Goal: Task Accomplishment & Management: Complete application form

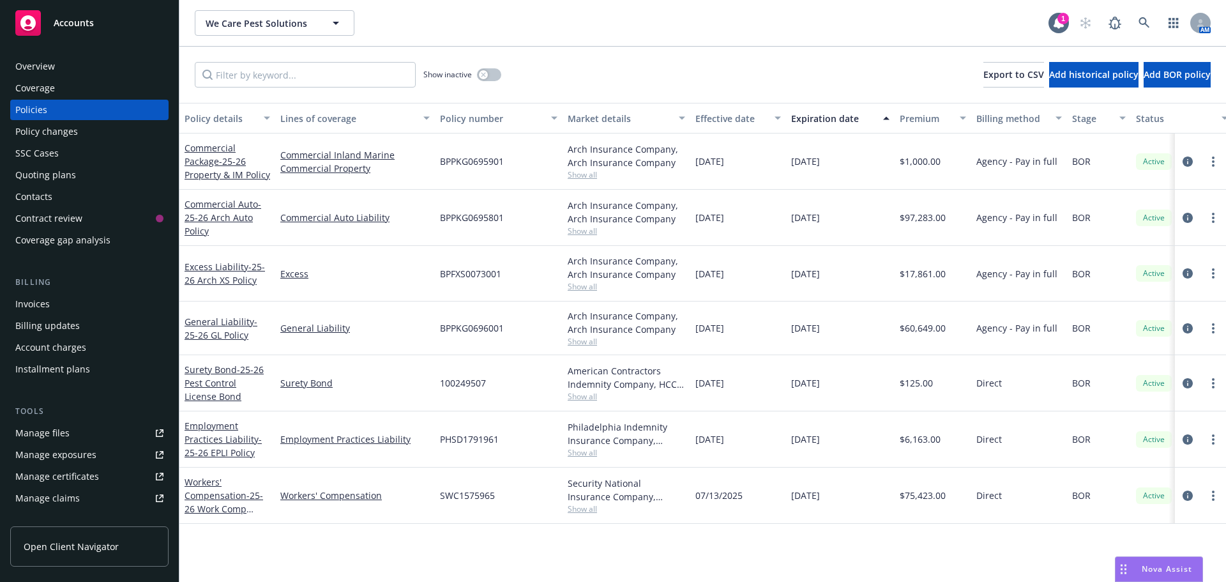
click at [74, 25] on span "Accounts" at bounding box center [74, 23] width 40 height 10
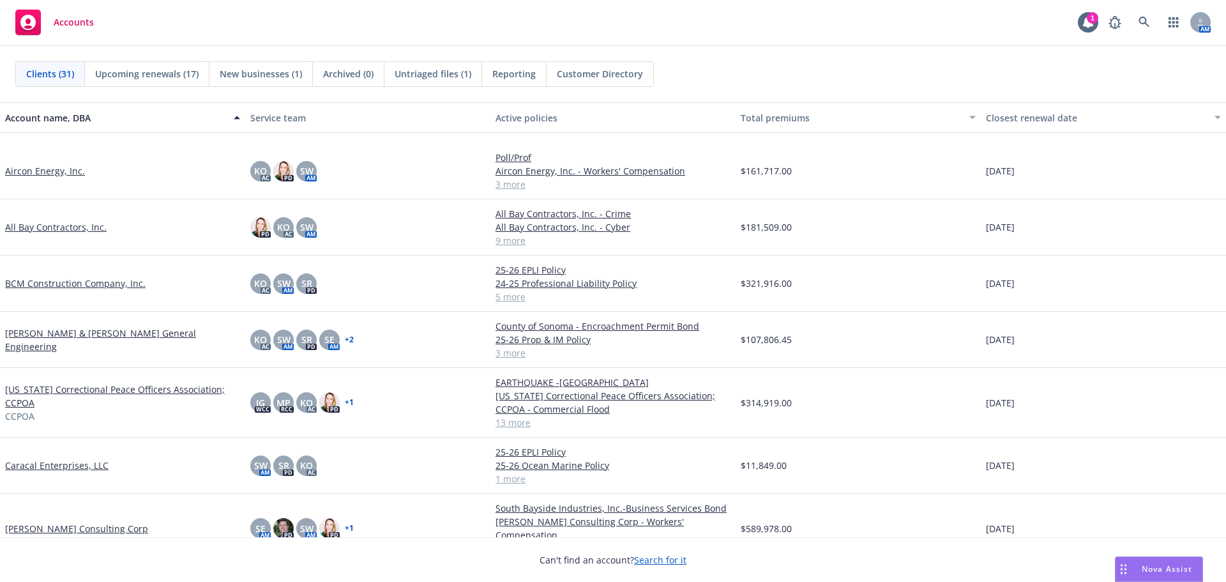
scroll to position [192, 0]
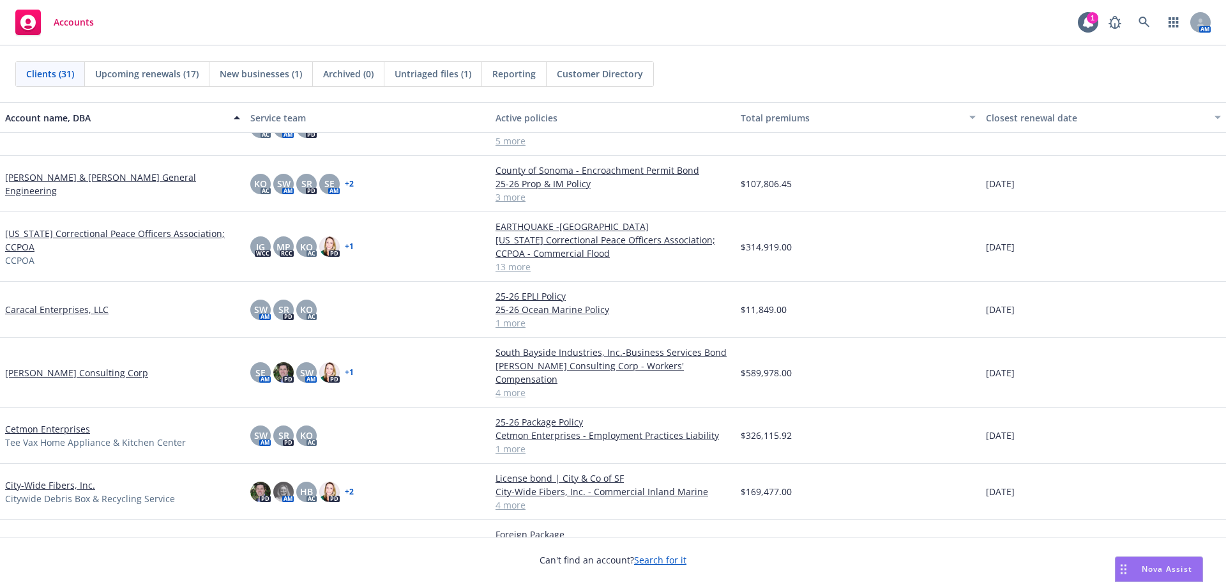
click at [50, 308] on link "Caracal Enterprises, LLC" at bounding box center [56, 309] width 103 height 13
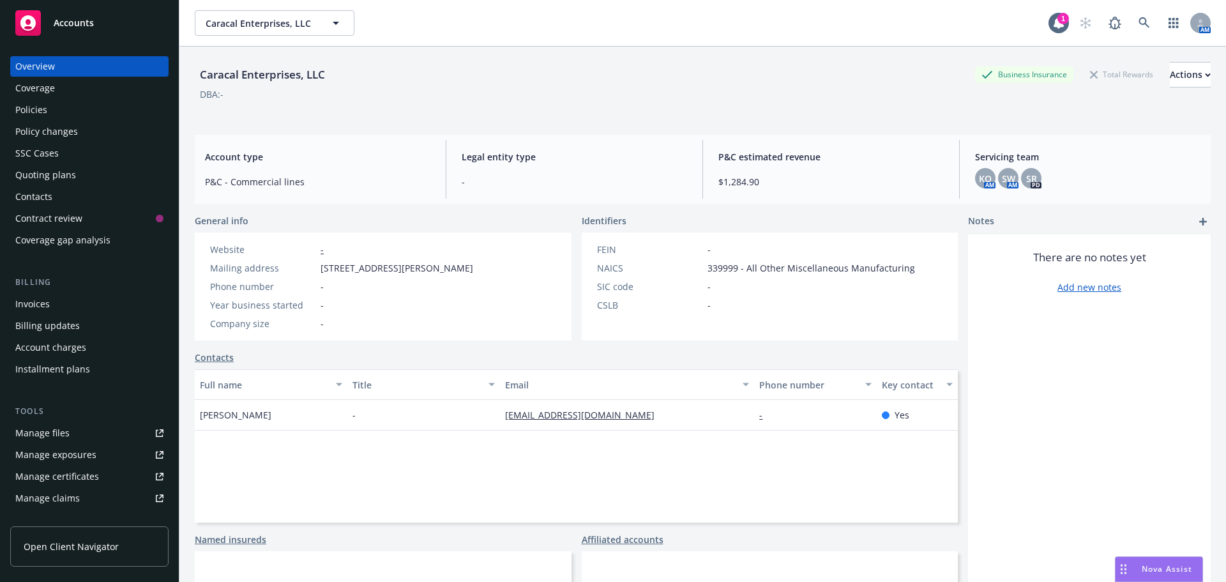
click at [73, 105] on div "Policies" at bounding box center [89, 110] width 148 height 20
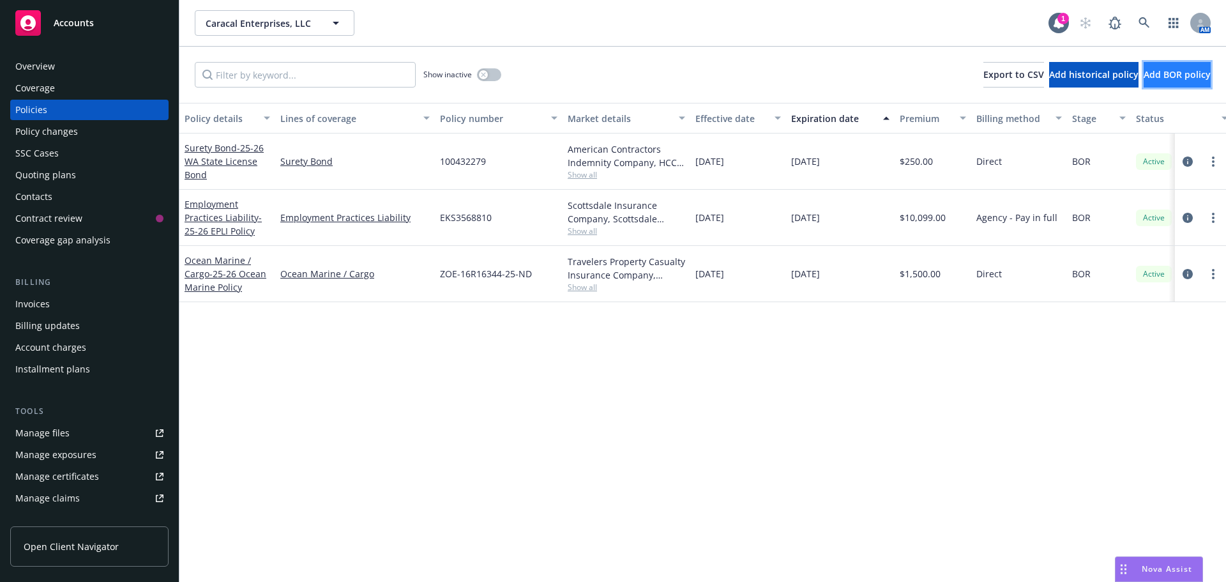
click at [1160, 70] on span "Add BOR policy" at bounding box center [1176, 74] width 67 height 12
select select "other"
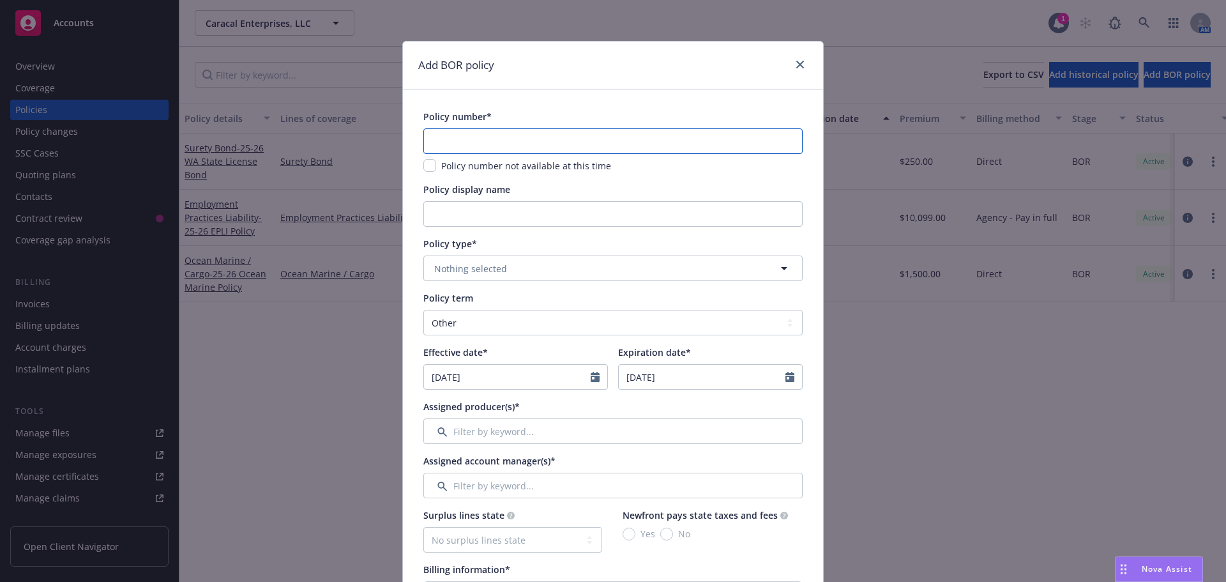
click at [463, 139] on input "text" at bounding box center [612, 141] width 379 height 26
type input "AWF-J168576"
type input "24-25 Auto Policy"
click at [479, 266] on span "Nothing selected" at bounding box center [470, 268] width 73 height 13
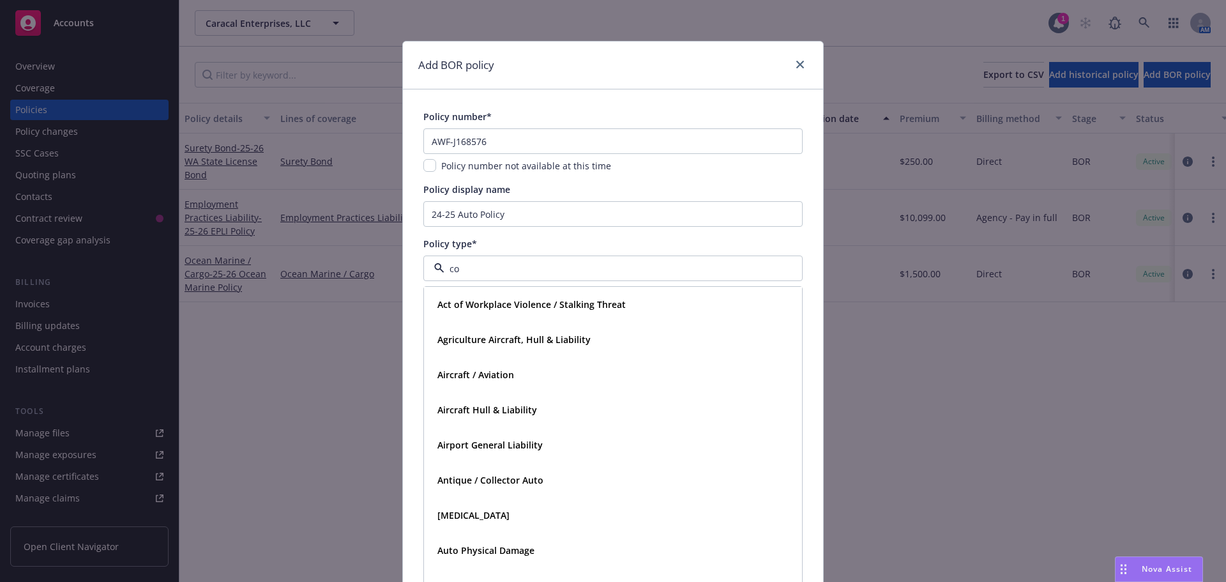
type input "com"
click at [450, 308] on strong "Commercial Auto" at bounding box center [474, 304] width 75 height 12
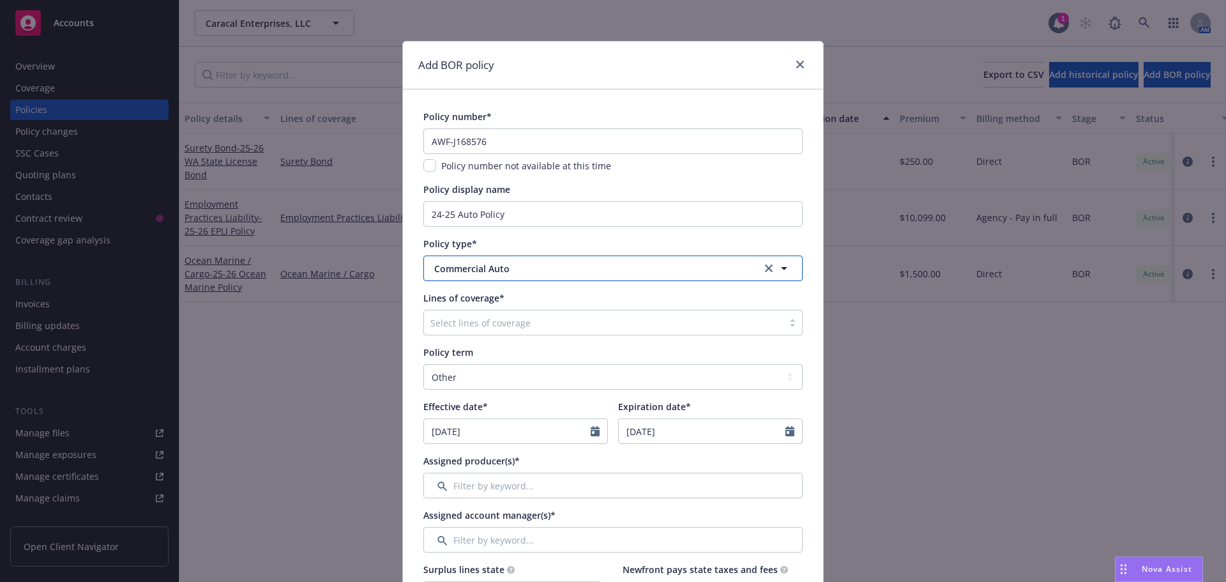
click at [598, 275] on span "Commercial Auto" at bounding box center [588, 268] width 308 height 13
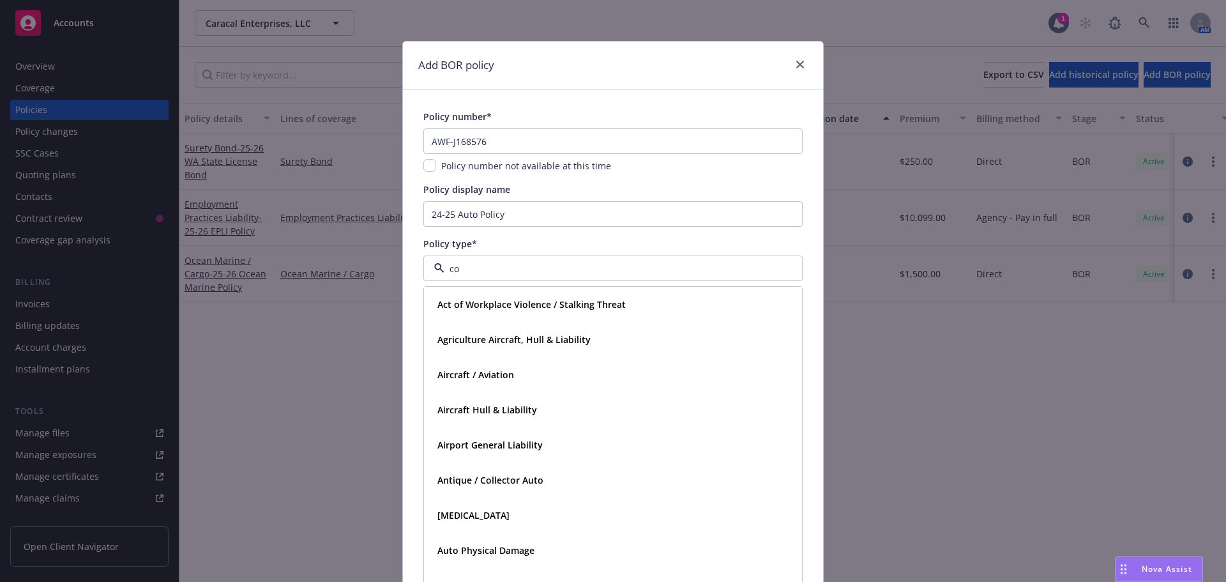
type input "com"
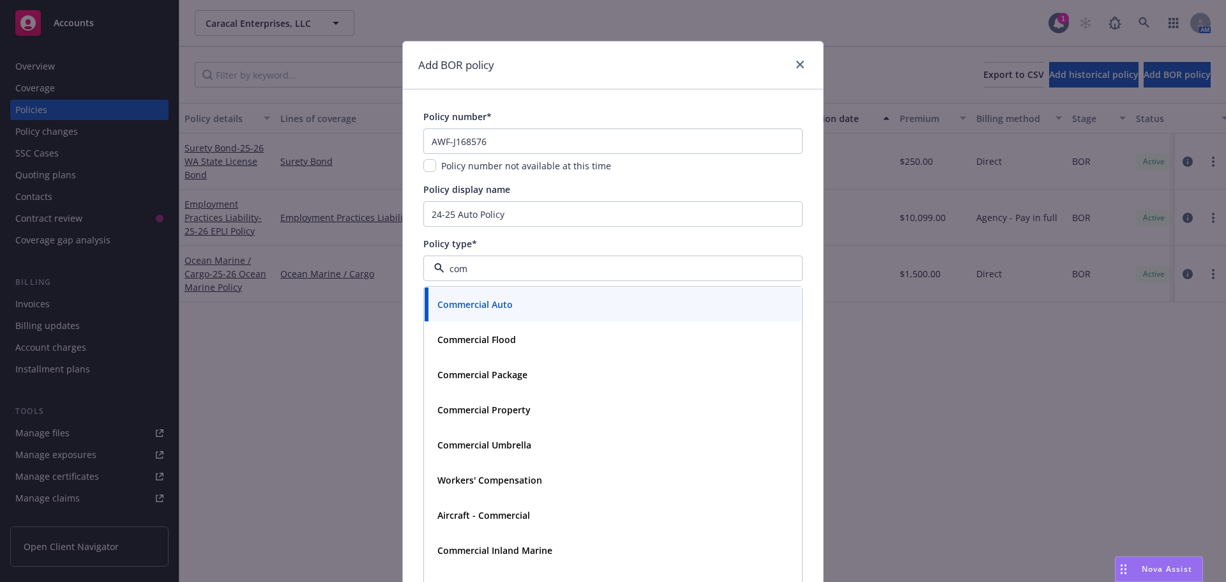
click at [558, 305] on div "Commercial Auto" at bounding box center [612, 304] width 361 height 19
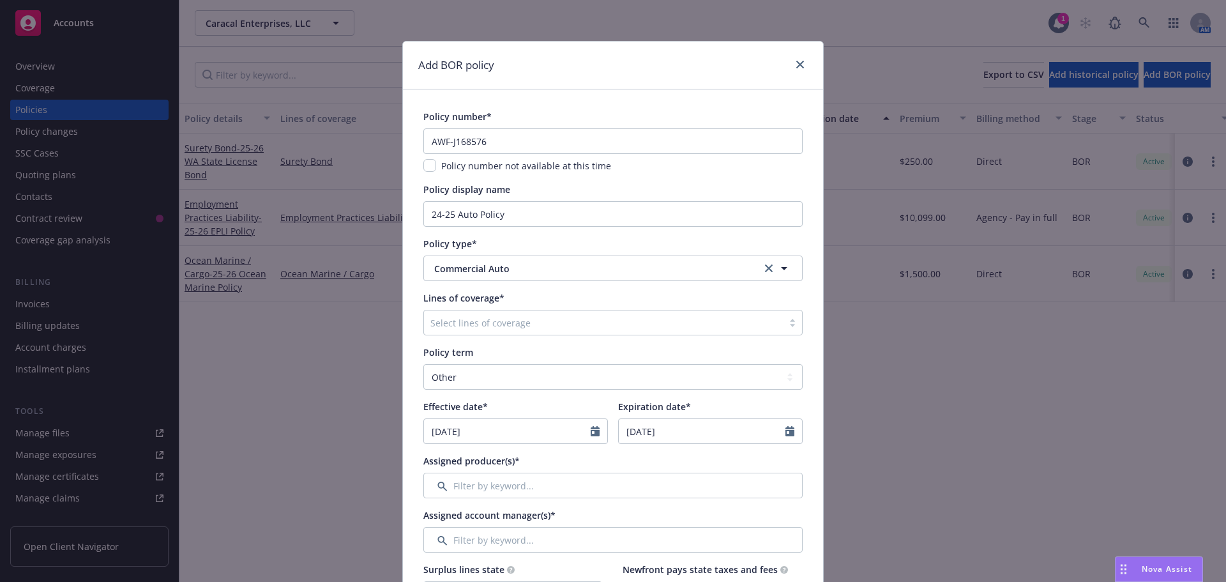
click at [515, 322] on div at bounding box center [603, 322] width 346 height 15
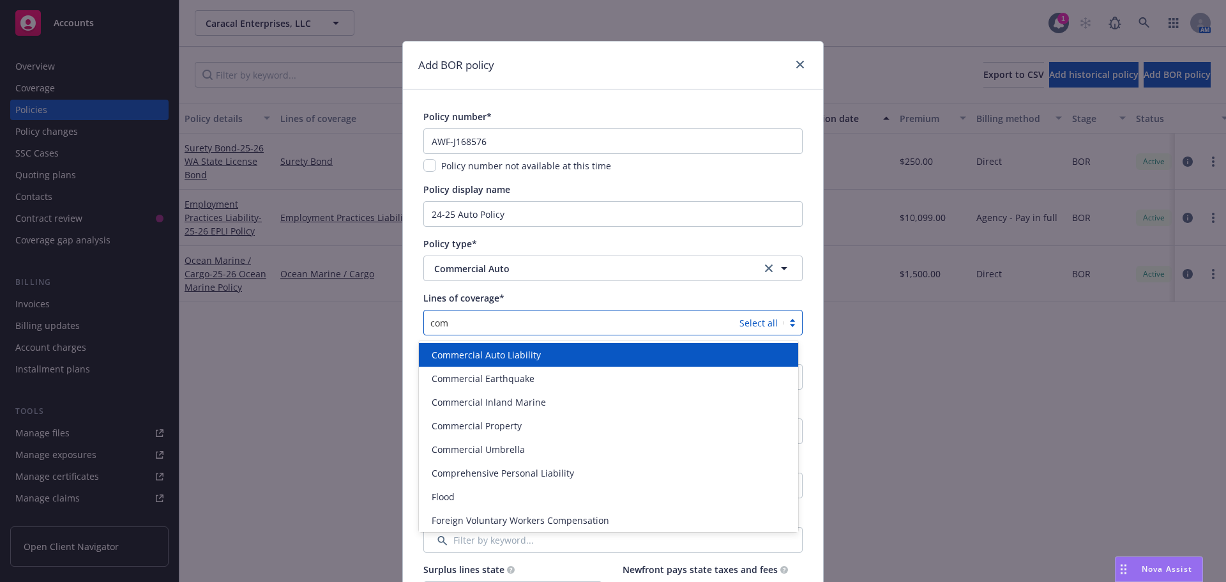
type input "comm"
click at [504, 354] on span "Commercial Auto Liability" at bounding box center [486, 354] width 109 height 13
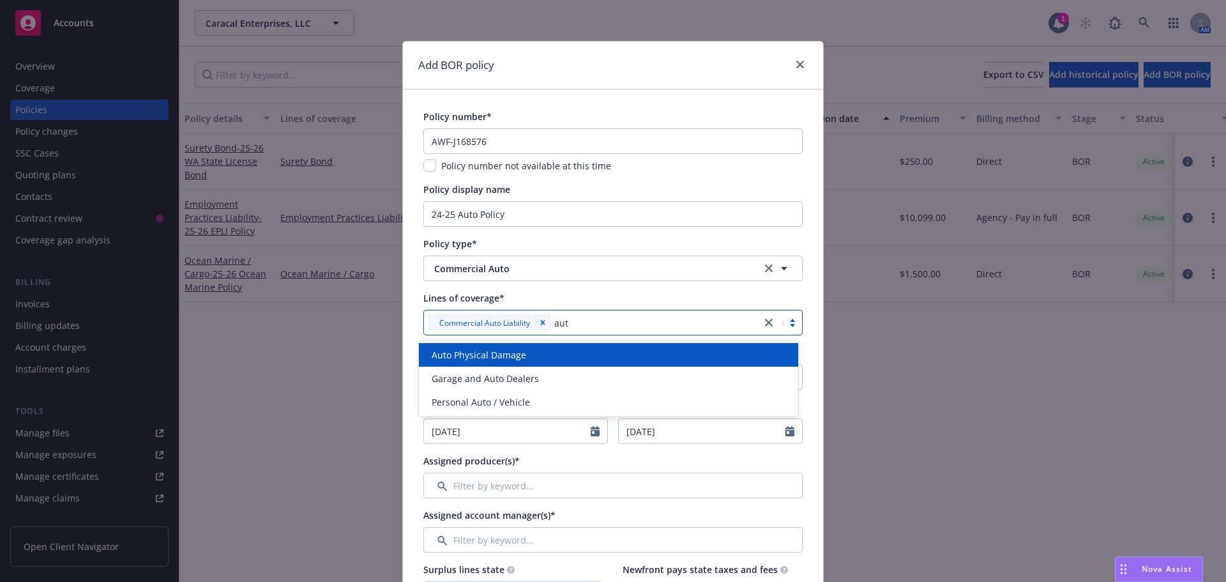
type input "auto"
click at [505, 354] on span "Auto Physical Damage" at bounding box center [479, 354] width 94 height 13
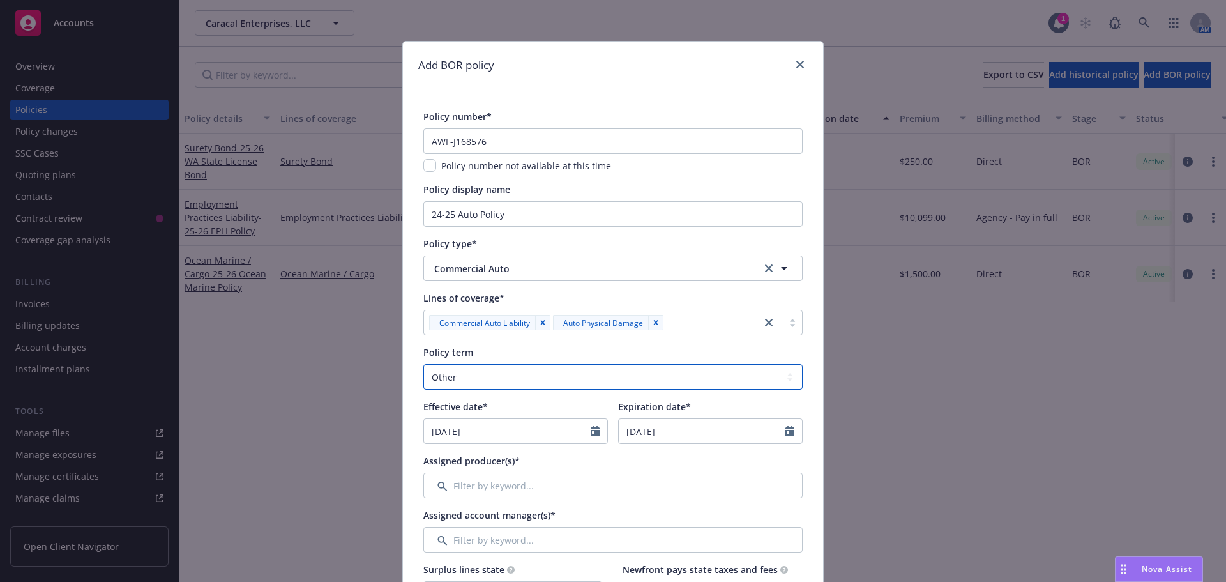
click at [430, 377] on select "Select policy term 12 Month 6 Month 4 Month 3 Month 2 Month 1 Month 36 Month (3…" at bounding box center [612, 377] width 379 height 26
select select "12"
click at [423, 364] on select "Select policy term 12 Month 6 Month 4 Month 3 Month 2 Month 1 Month 36 Month (3…" at bounding box center [612, 377] width 379 height 26
click at [592, 432] on icon "Calendar" at bounding box center [595, 431] width 9 height 10
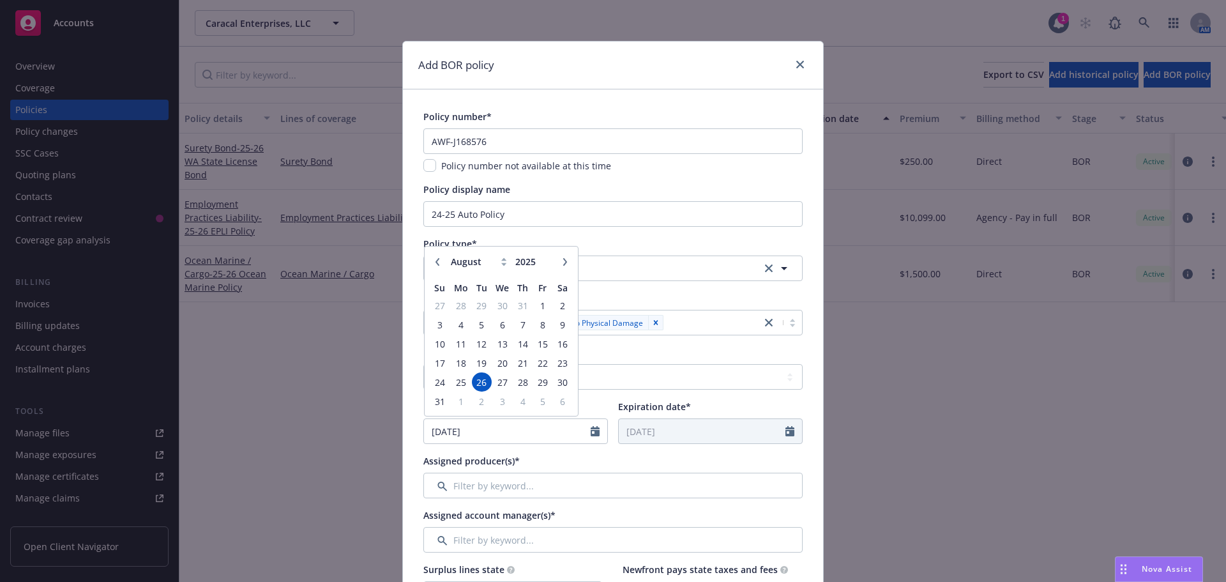
click at [433, 263] on icon "button" at bounding box center [437, 262] width 8 height 8
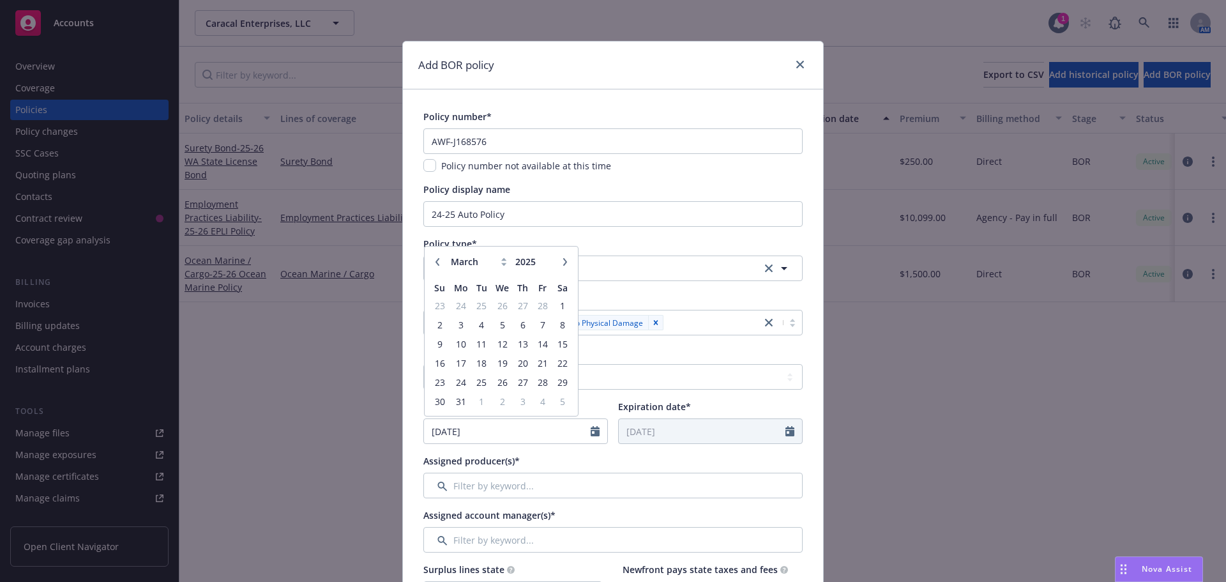
click at [433, 263] on icon "button" at bounding box center [437, 262] width 8 height 8
select select "12"
type input "2024"
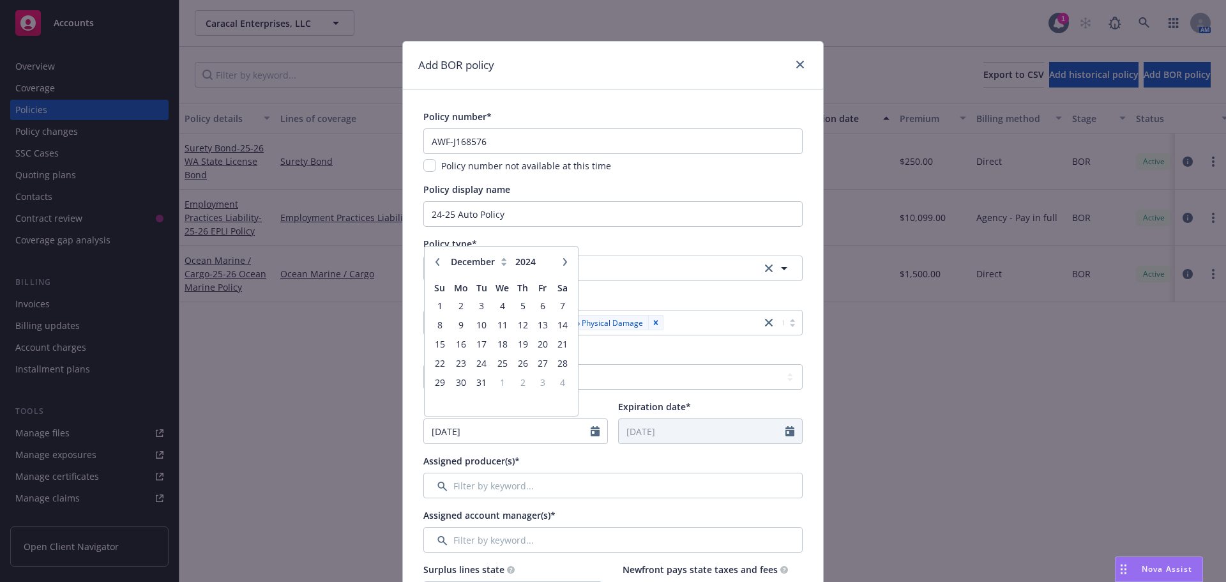
click at [433, 263] on icon "button" at bounding box center [437, 262] width 8 height 8
select select "9"
click at [515, 361] on span "26" at bounding box center [522, 363] width 17 height 16
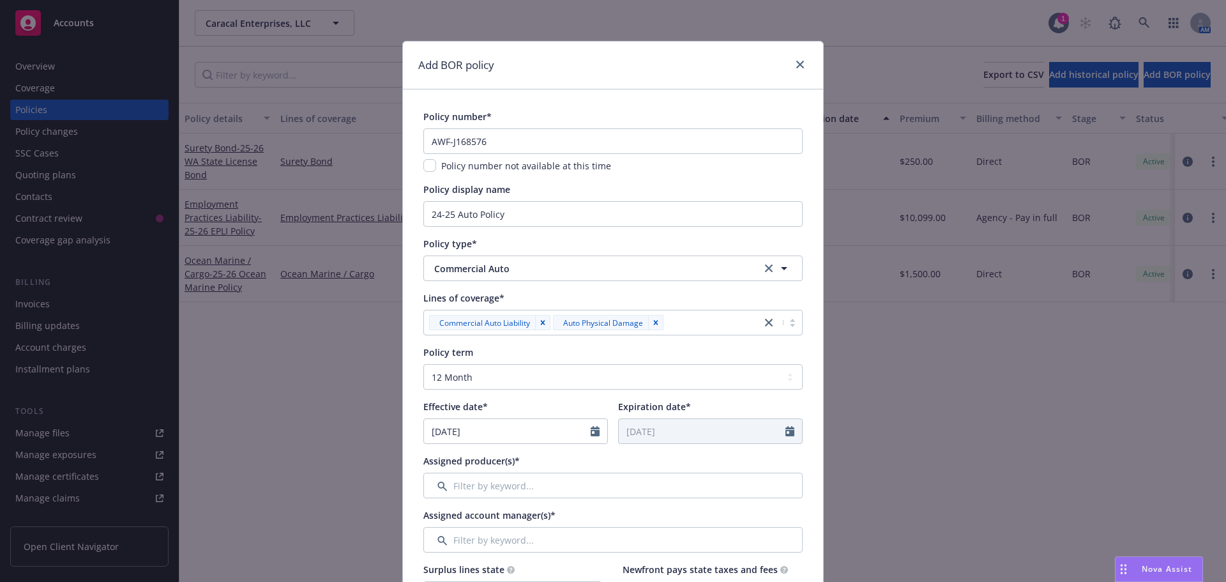
type input "[DATE]"
click at [530, 486] on input "Filter by keyword..." at bounding box center [612, 485] width 379 height 26
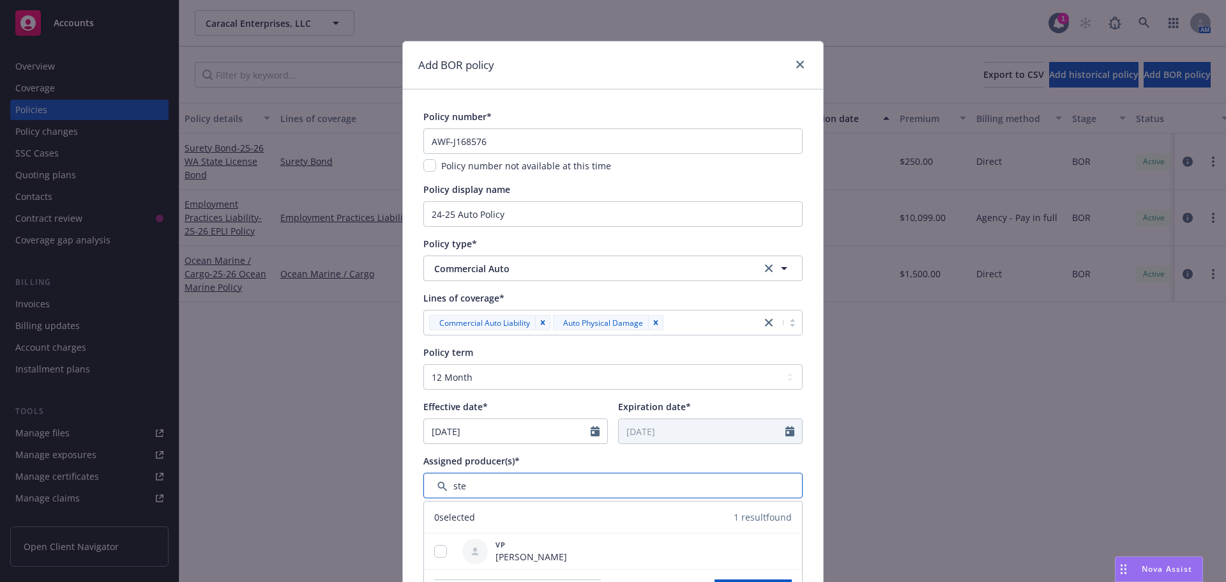
type input "ste"
click at [434, 579] on button "Add new producers to this account" at bounding box center [517, 592] width 167 height 26
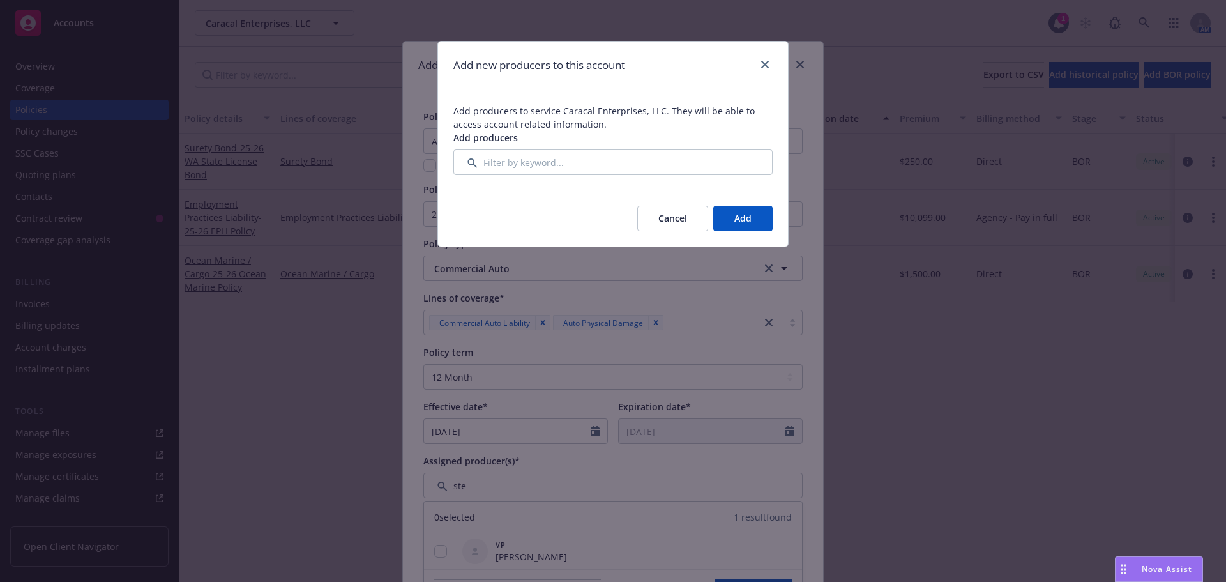
click at [666, 213] on button "Cancel" at bounding box center [672, 219] width 71 height 26
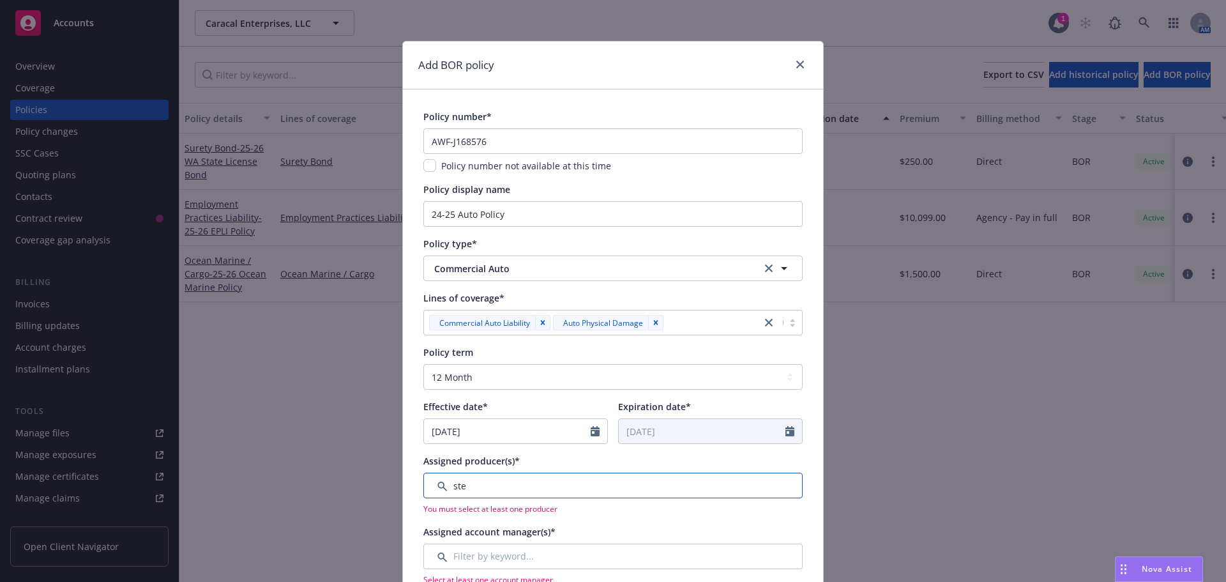
click at [456, 489] on input "Filter by keyword..." at bounding box center [612, 485] width 379 height 26
drag, startPoint x: 472, startPoint y: 487, endPoint x: 446, endPoint y: 487, distance: 26.2
click at [446, 487] on input "Filter by keyword..." at bounding box center [612, 485] width 379 height 26
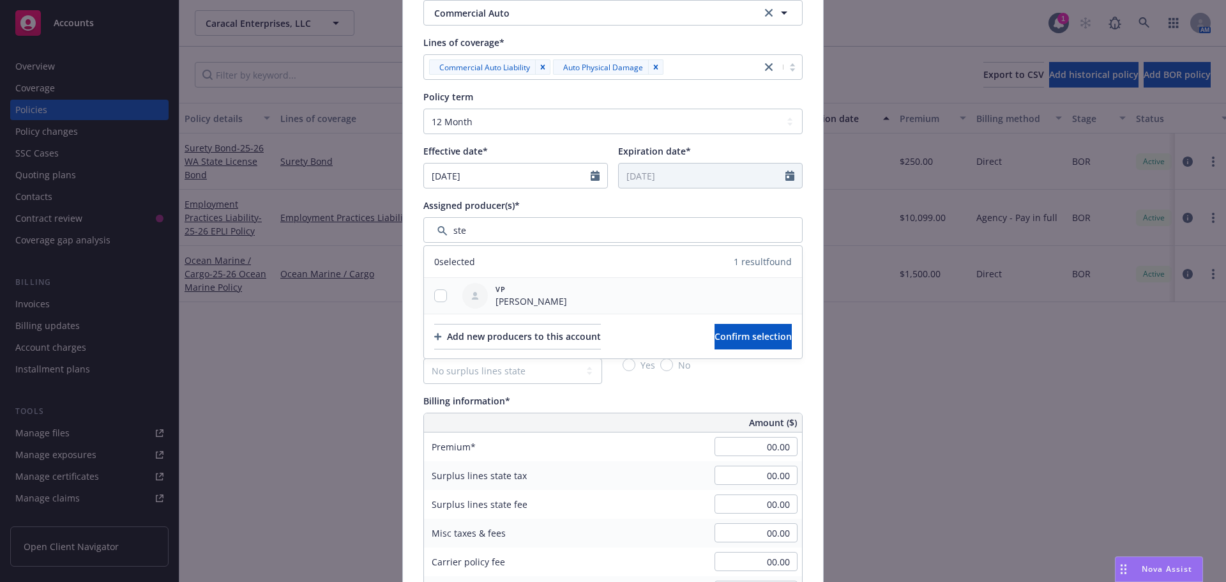
click at [444, 290] on div at bounding box center [440, 295] width 33 height 13
click at [438, 299] on input "checkbox" at bounding box center [440, 295] width 13 height 13
checkbox input "true"
click at [714, 334] on span "Confirm selection" at bounding box center [752, 336] width 77 height 12
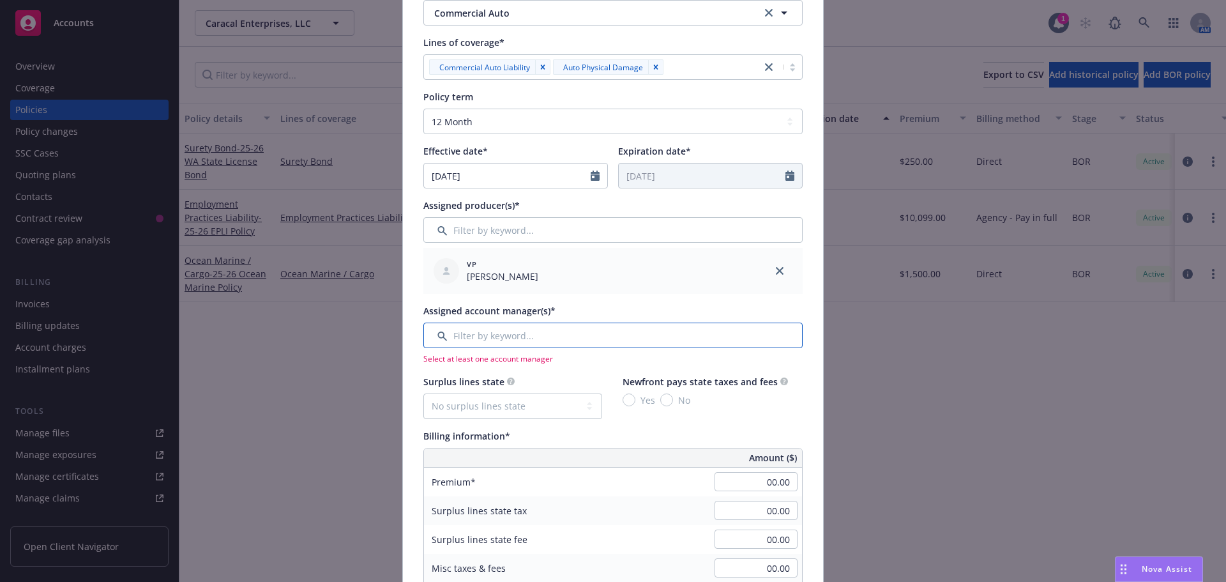
click at [509, 340] on input "Filter by keyword..." at bounding box center [612, 335] width 379 height 26
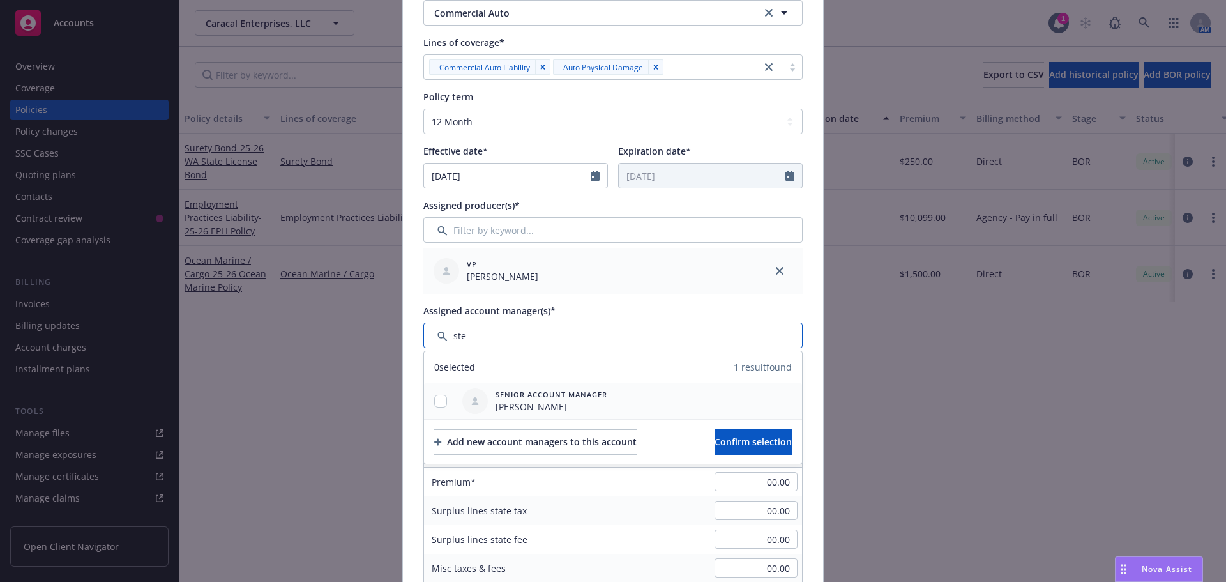
type input "ste"
click at [444, 399] on div at bounding box center [440, 401] width 33 height 13
click at [434, 400] on input "checkbox" at bounding box center [440, 401] width 13 height 13
checkbox input "true"
click at [714, 444] on button "Confirm selection" at bounding box center [752, 442] width 77 height 26
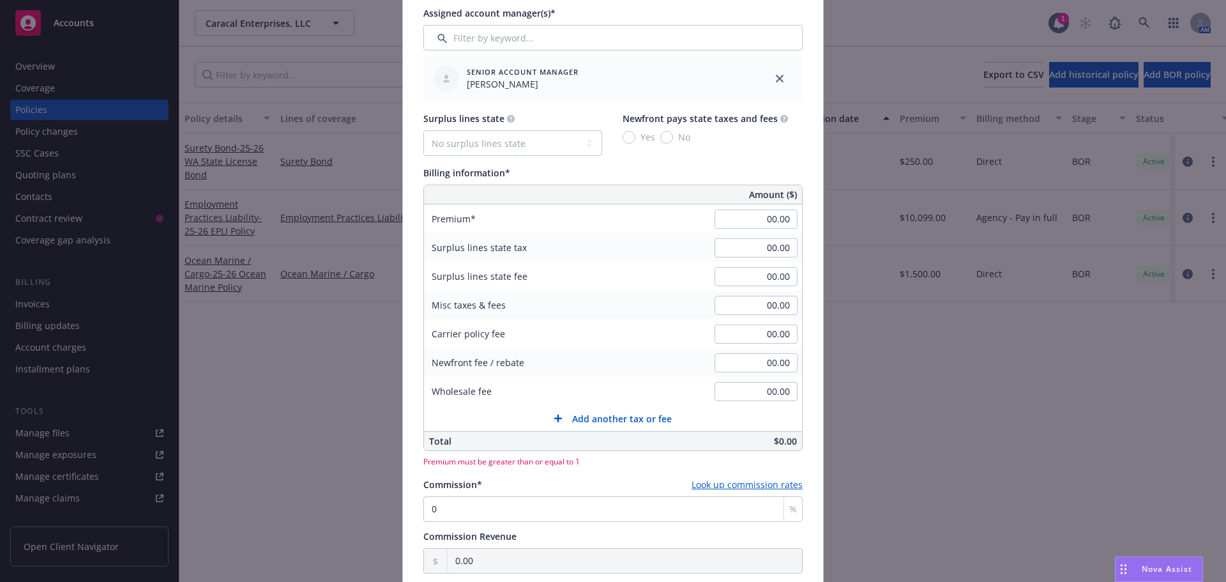
scroll to position [445, 0]
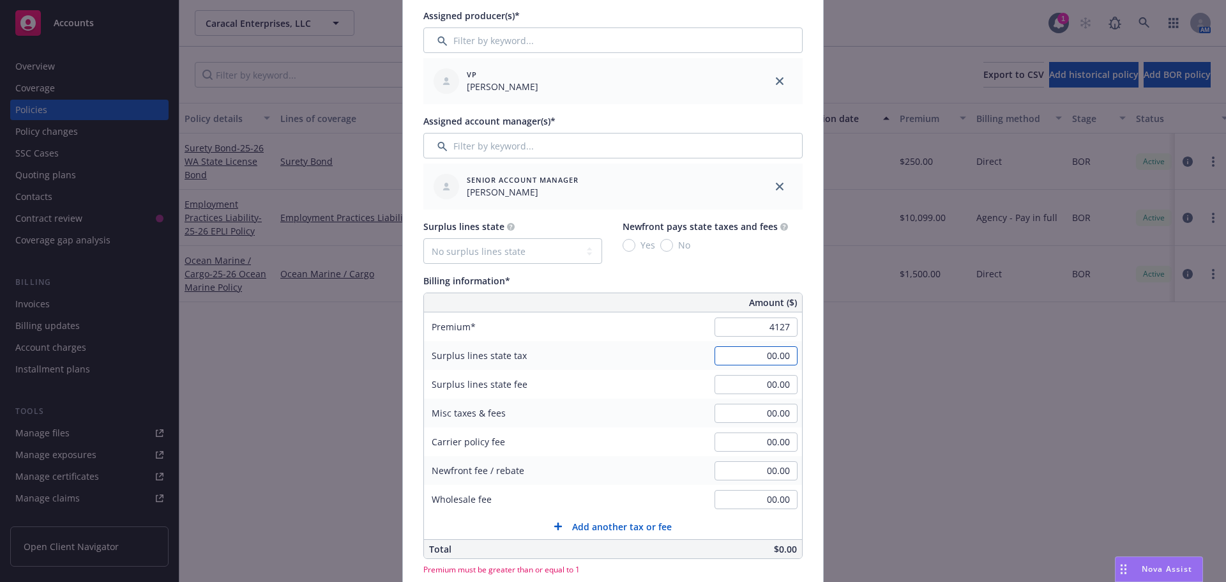
type input "4,127.00"
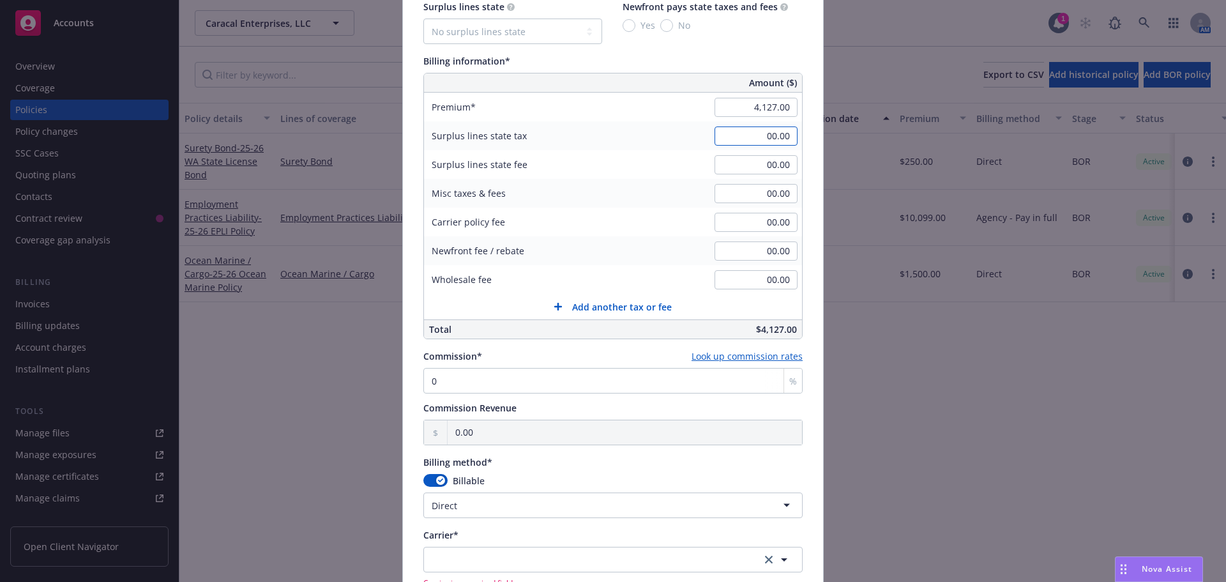
scroll to position [764, 0]
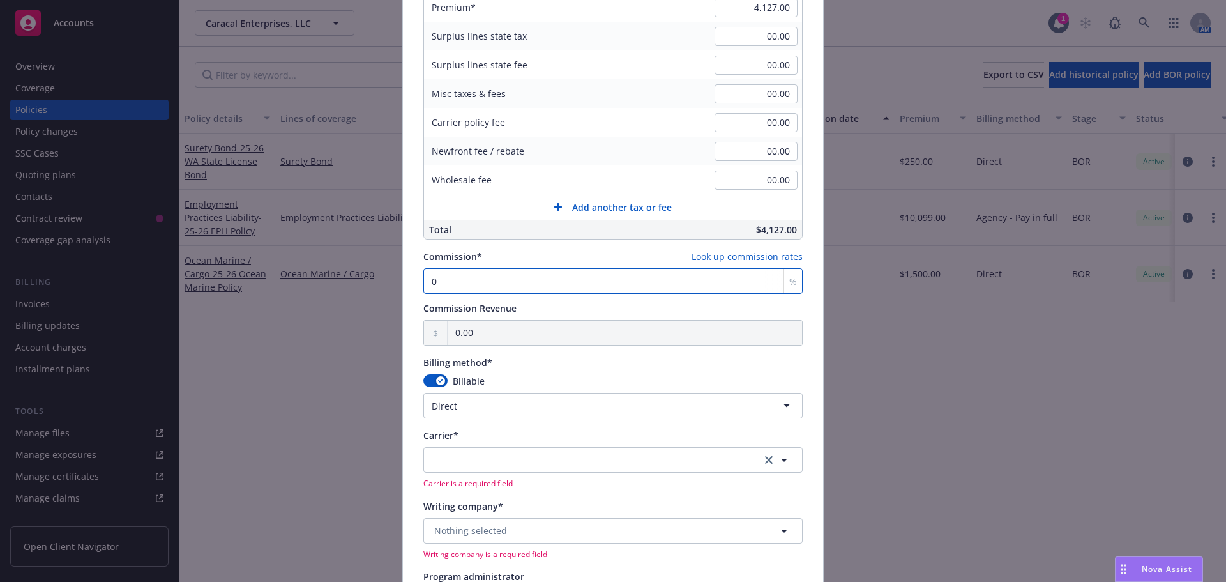
click at [442, 278] on input "0" at bounding box center [612, 281] width 379 height 26
type input "1"
type input "41.27"
type input "15"
type input "619.05"
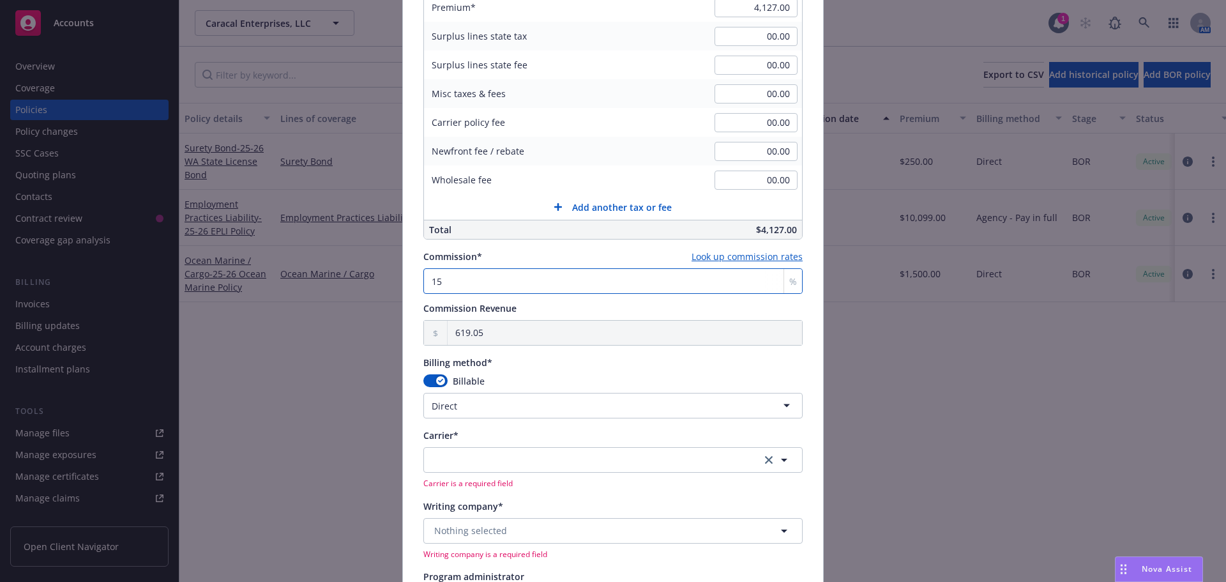
type input "15"
click at [476, 467] on button "button" at bounding box center [612, 460] width 379 height 26
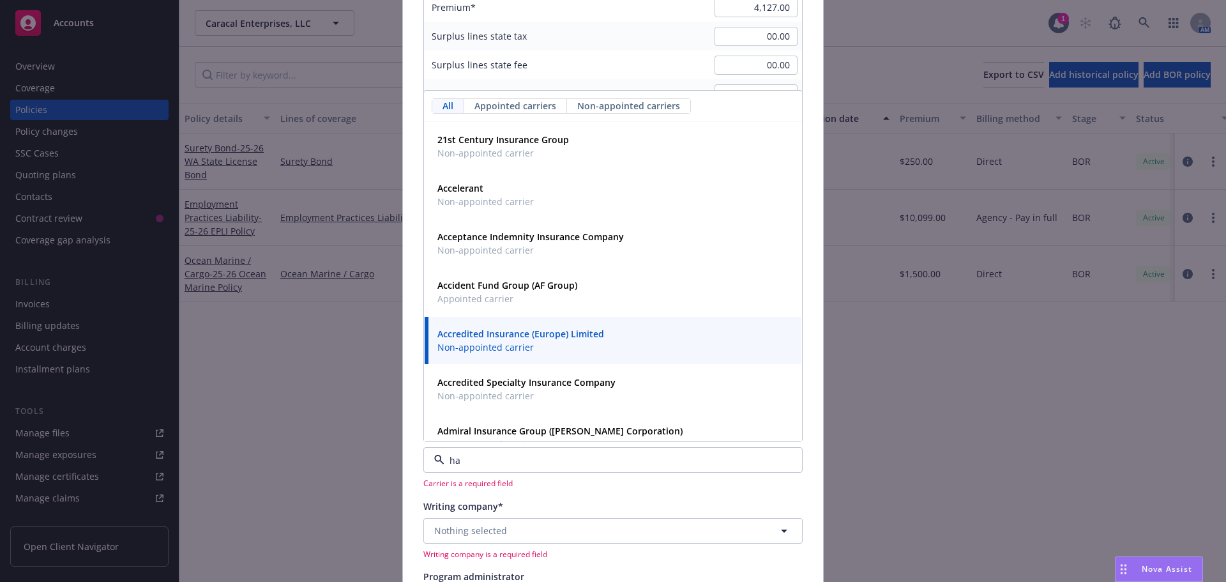
type input "han"
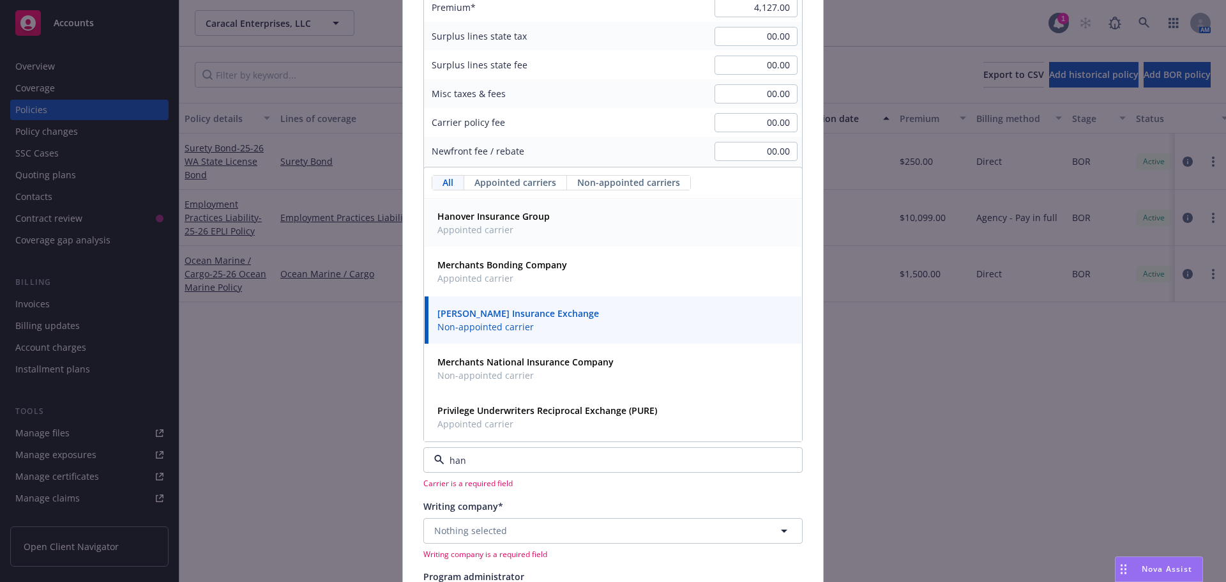
click at [541, 229] on span "Appointed carrier" at bounding box center [493, 229] width 112 height 13
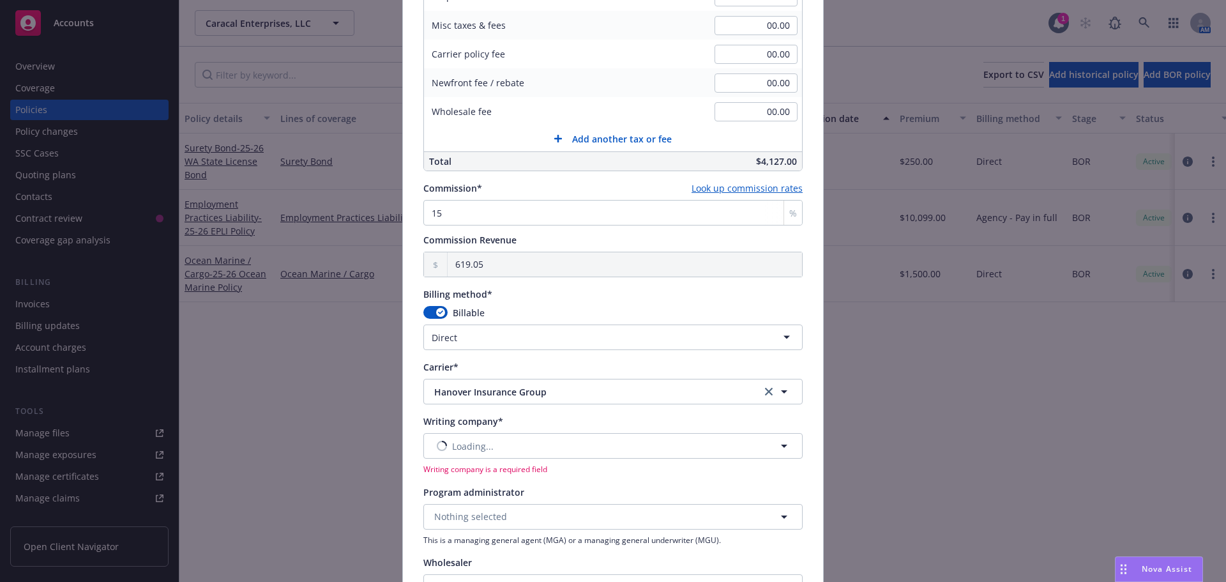
scroll to position [892, 0]
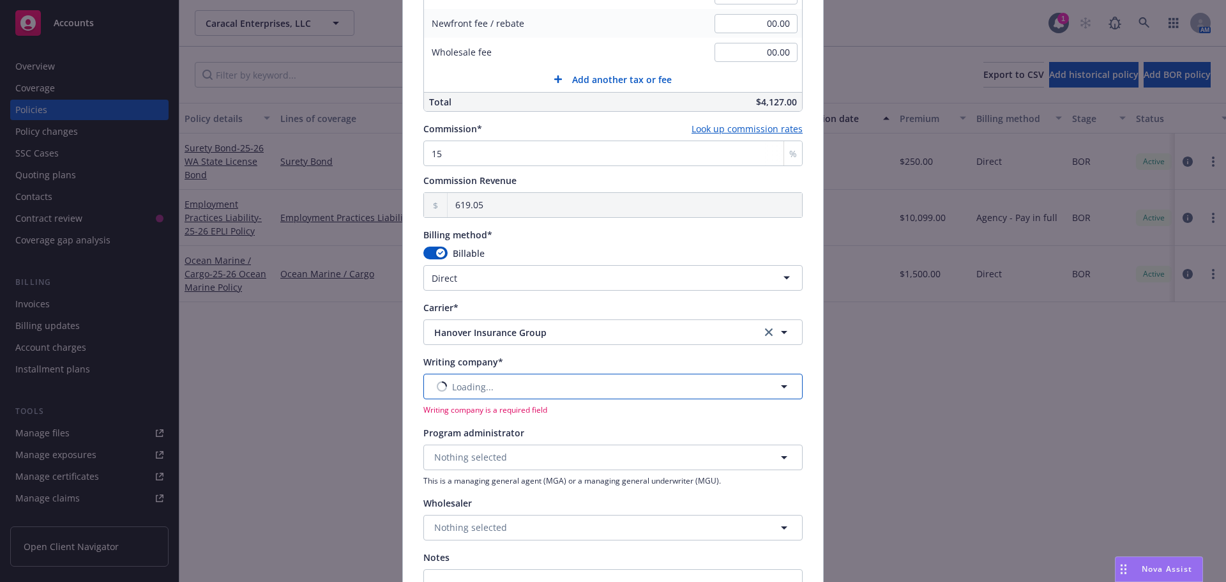
click at [459, 385] on span "Loading..." at bounding box center [472, 386] width 41 height 13
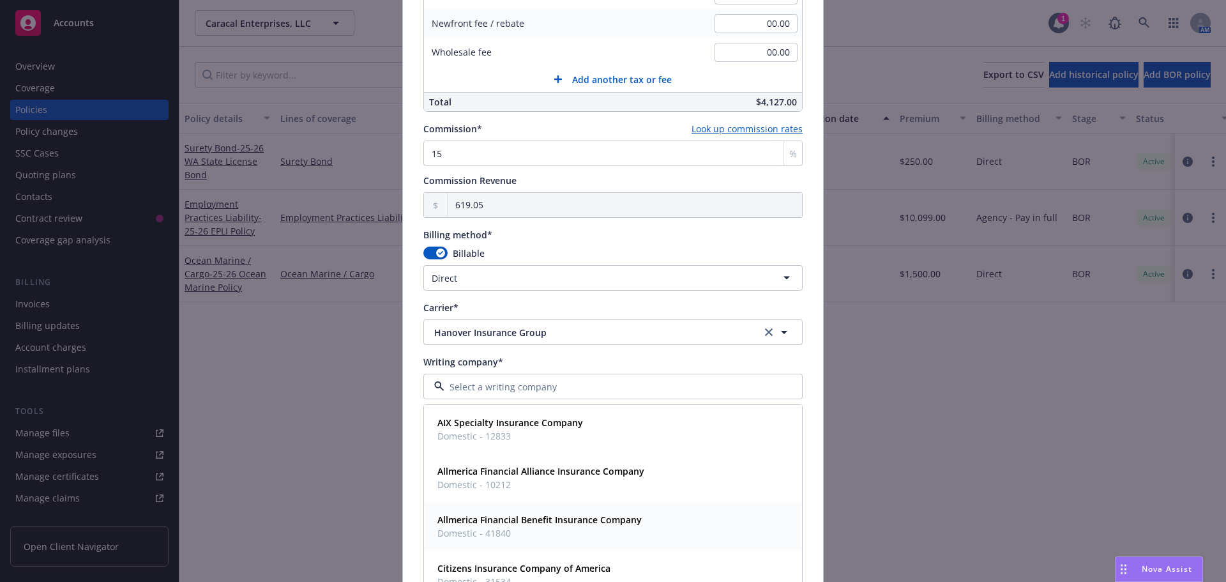
click at [473, 525] on strong "Allmerica Financial Benefit Insurance Company" at bounding box center [539, 519] width 204 height 12
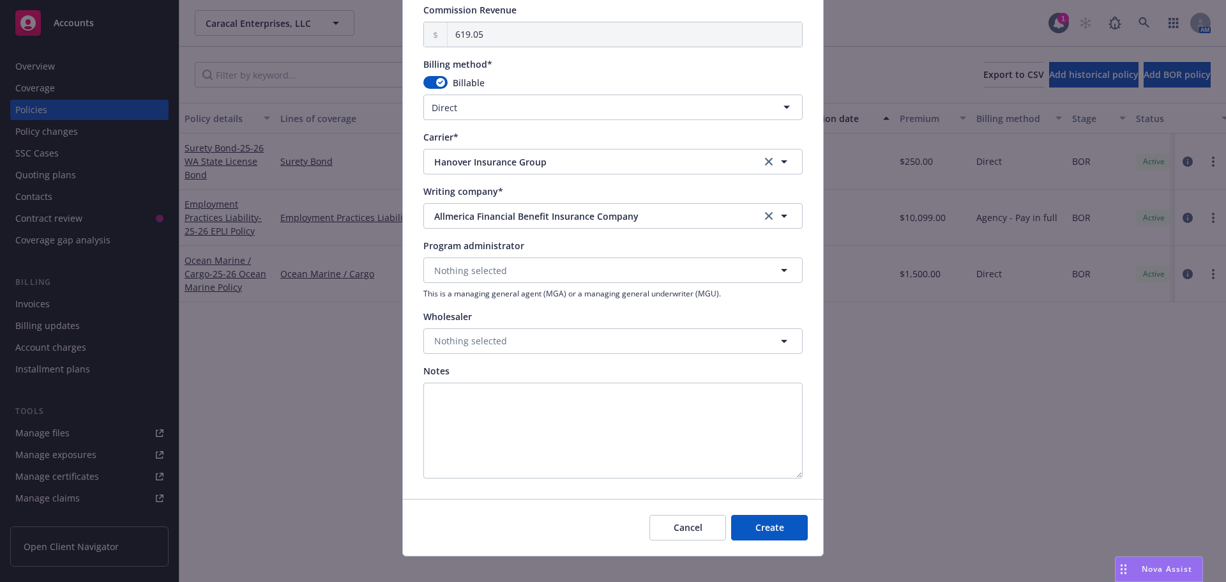
scroll to position [1078, 0]
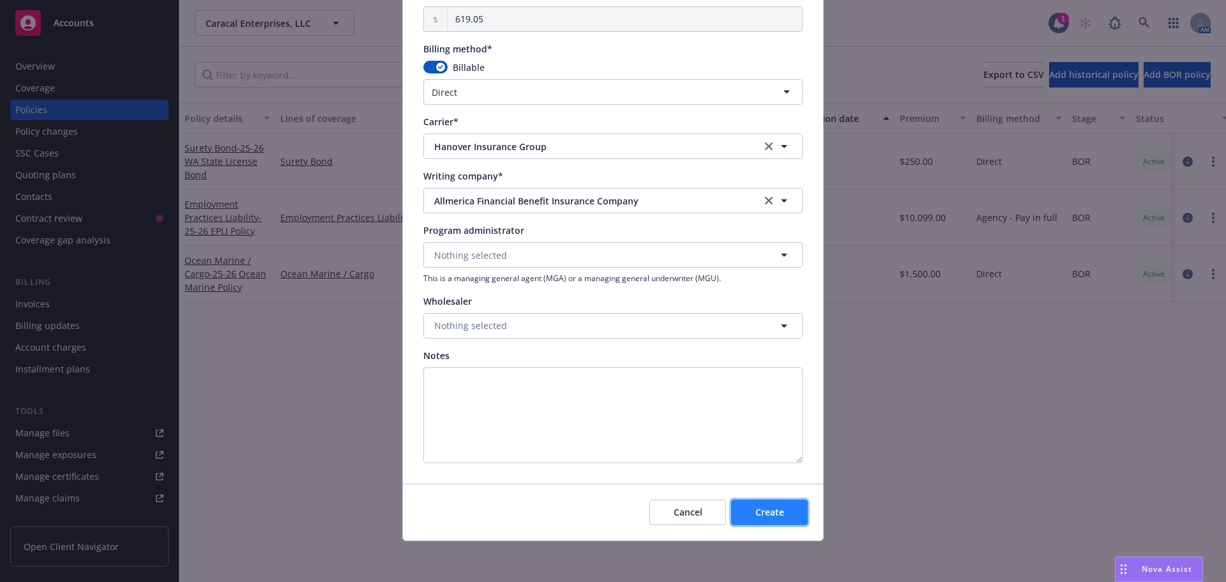
click at [777, 511] on span "Create" at bounding box center [769, 512] width 29 height 12
select select "other"
type input "[DATE]"
type input "00.00"
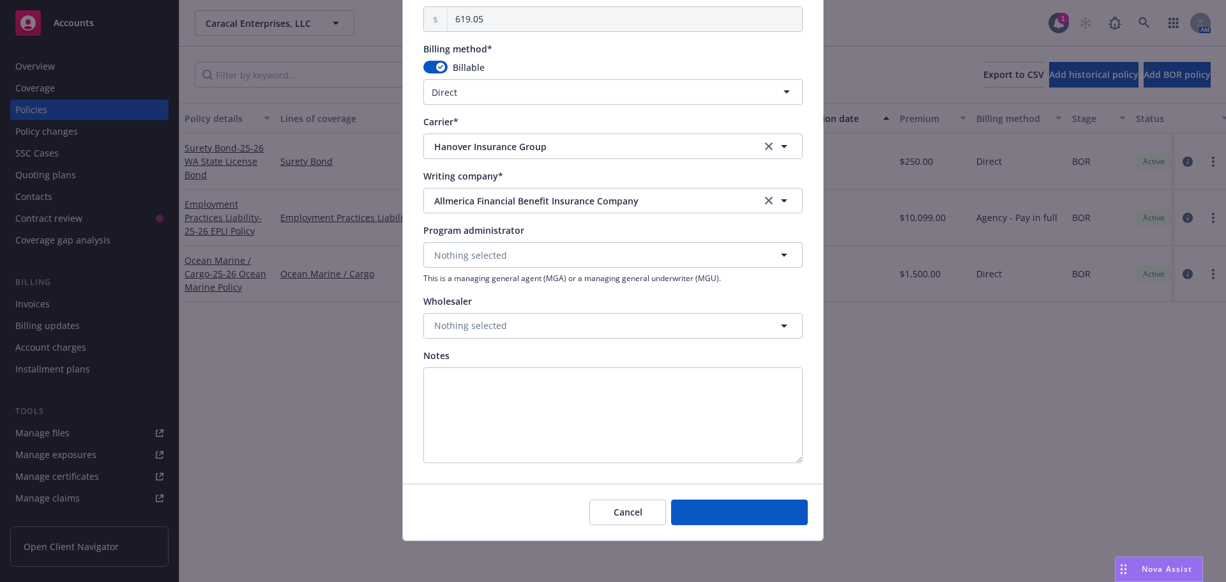
type input "0"
type input "0.00"
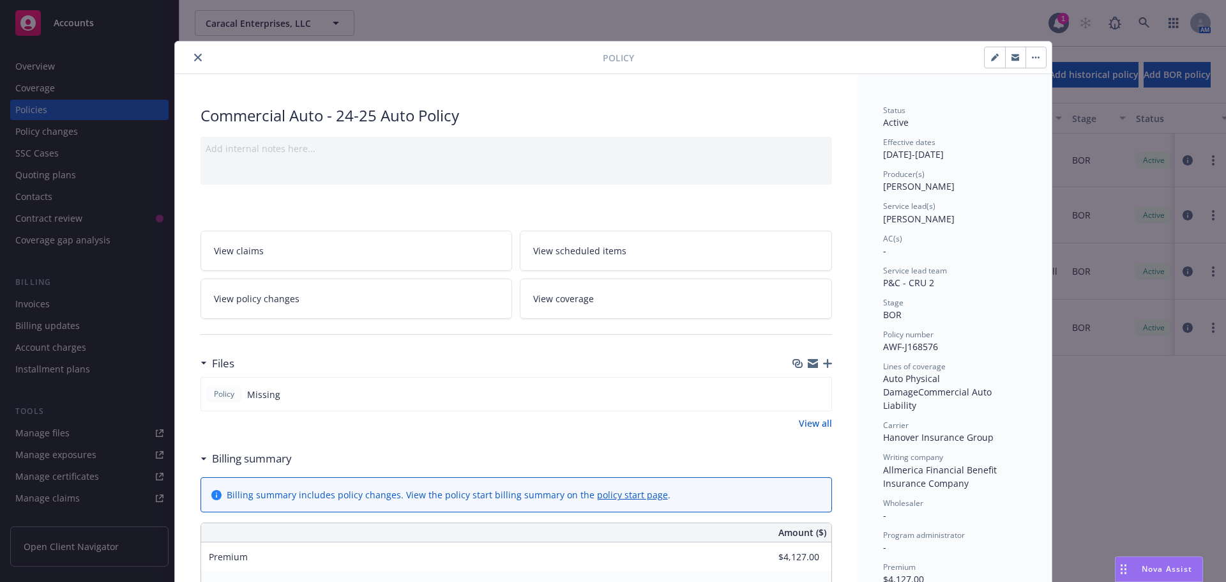
click at [823, 365] on icon "button" at bounding box center [827, 363] width 9 height 9
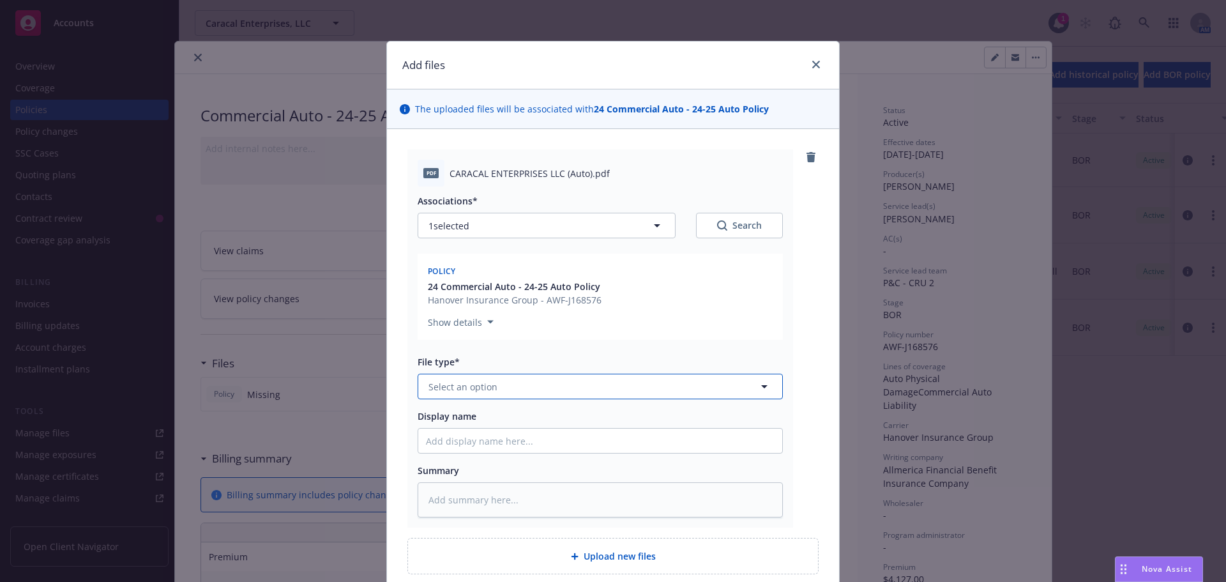
click at [464, 382] on span "Select an option" at bounding box center [462, 386] width 69 height 13
type input "pol"
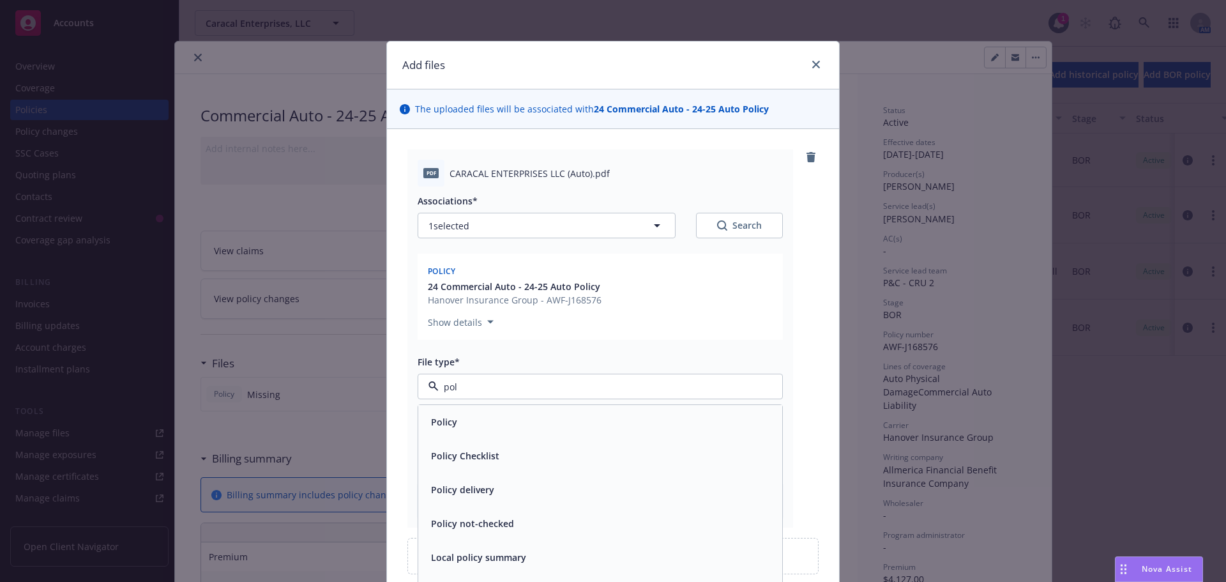
click at [453, 419] on div "Policy" at bounding box center [443, 421] width 34 height 19
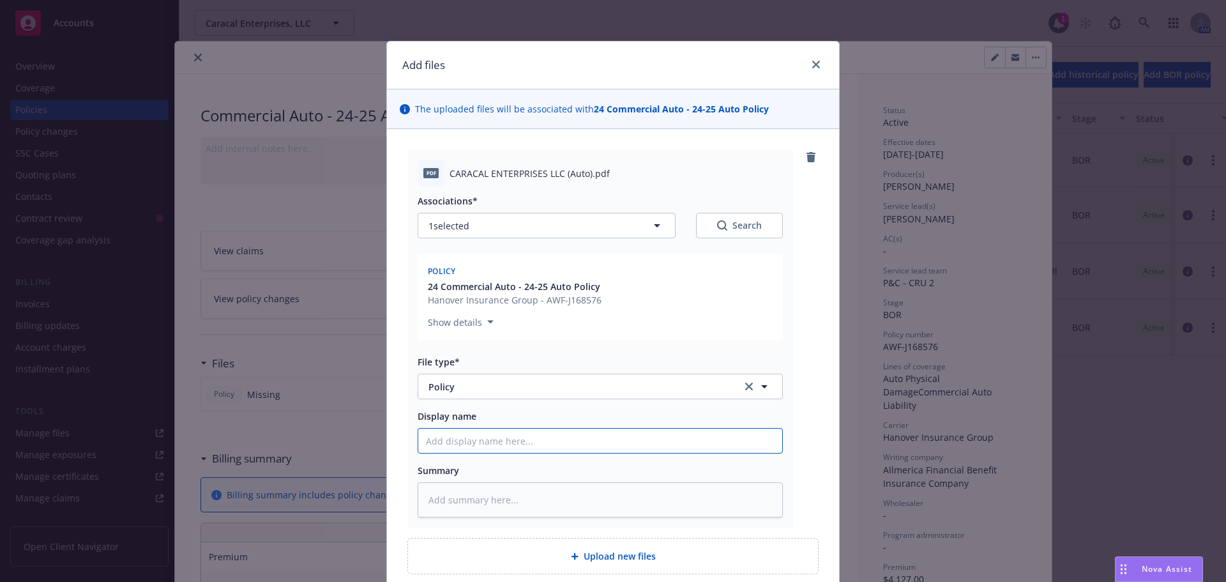
click at [446, 437] on input "Display name" at bounding box center [600, 440] width 364 height 24
type textarea "x"
type input "2"
type textarea "x"
type input "24"
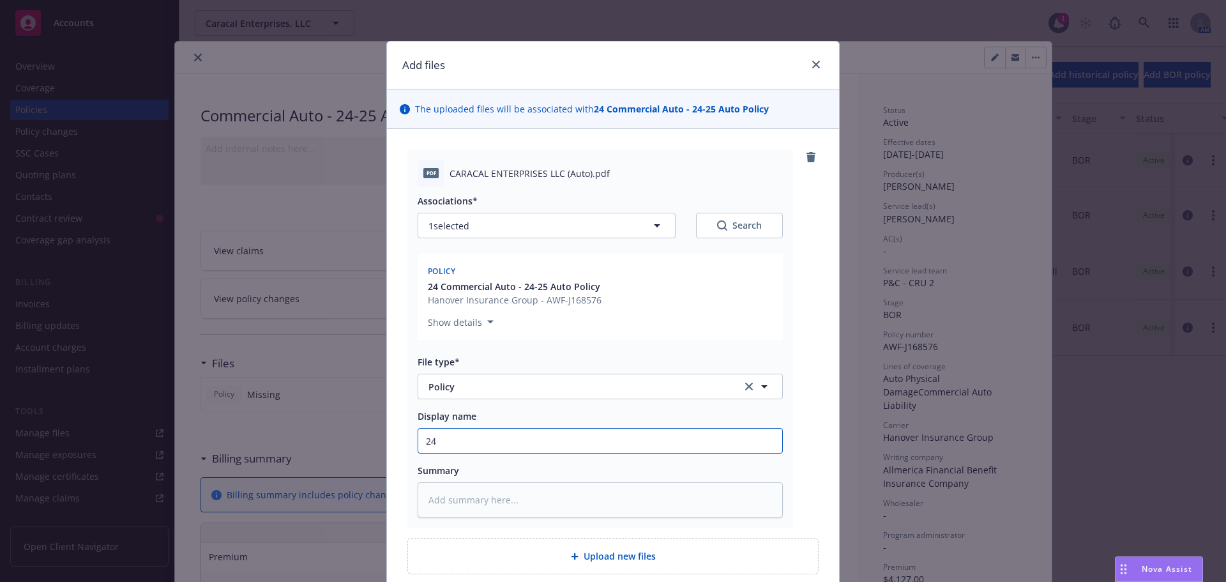
type textarea "x"
type input "24-"
type textarea "x"
type input "24-2"
type textarea "x"
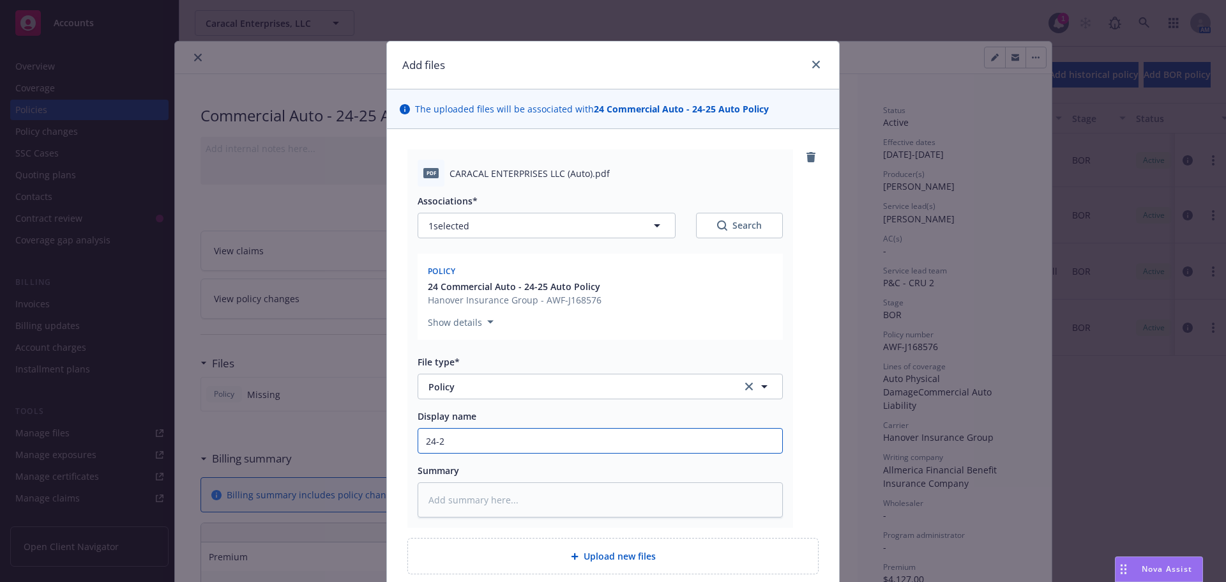
type input "24-25"
type textarea "x"
type input "24-25"
type textarea "x"
type input "24-25 A"
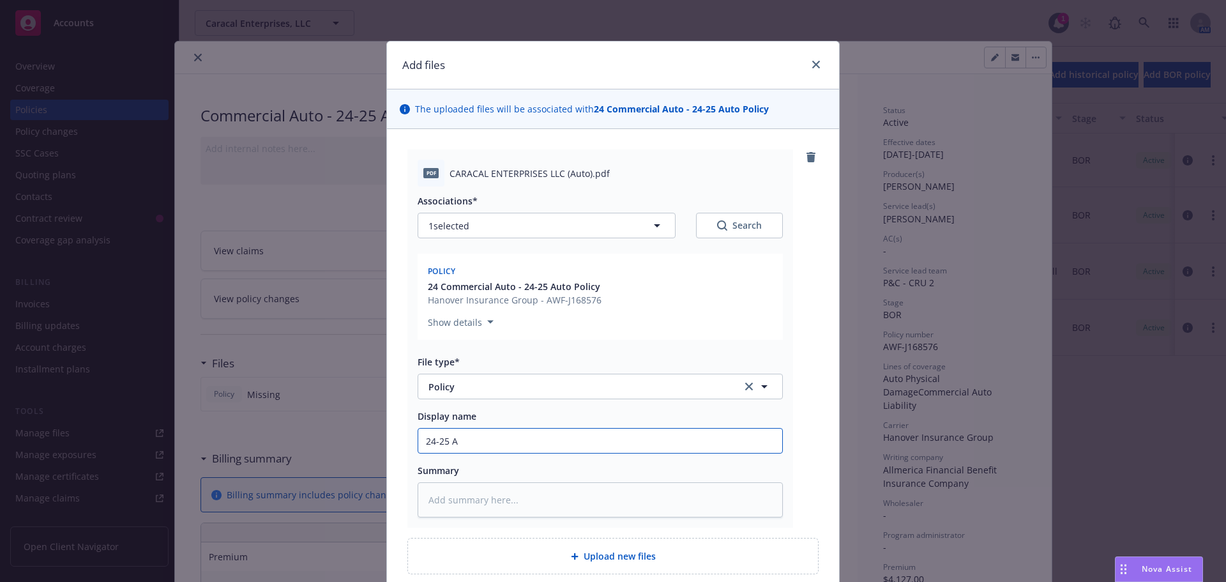
type textarea "x"
type input "24-25 Au"
type textarea "x"
type input "24-25 Aut"
type textarea "x"
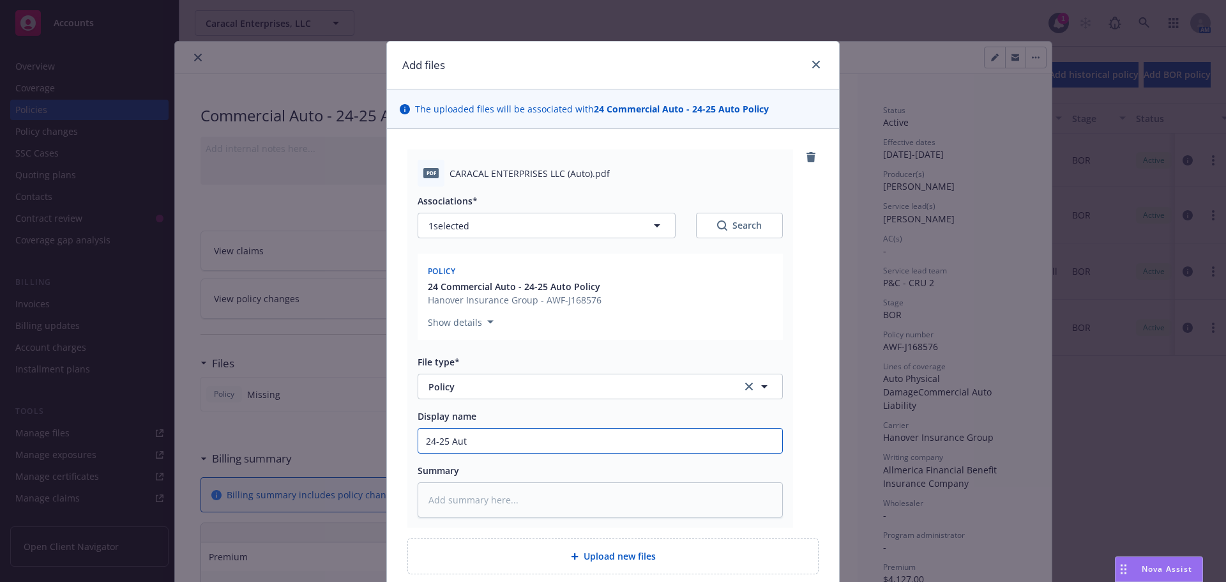
type input "24-25 Auto"
type textarea "x"
type input "24-25 Auto"
type textarea "x"
type input "24-25 Auto"
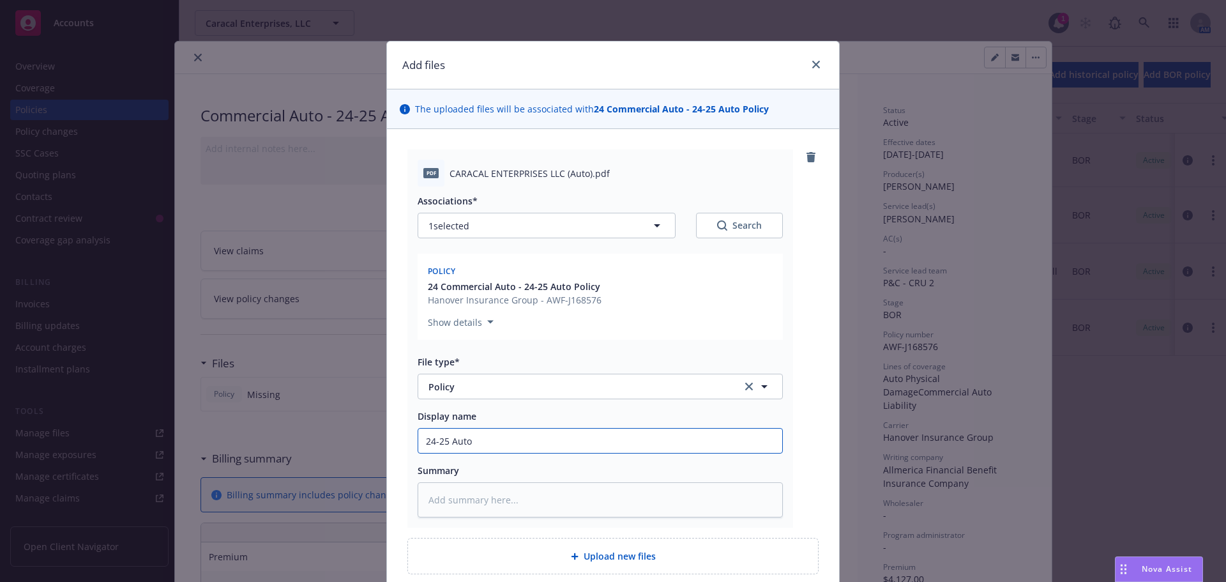
type textarea "x"
type input "24-25 Aut"
type textarea "x"
type input "24-25 Au"
type textarea "x"
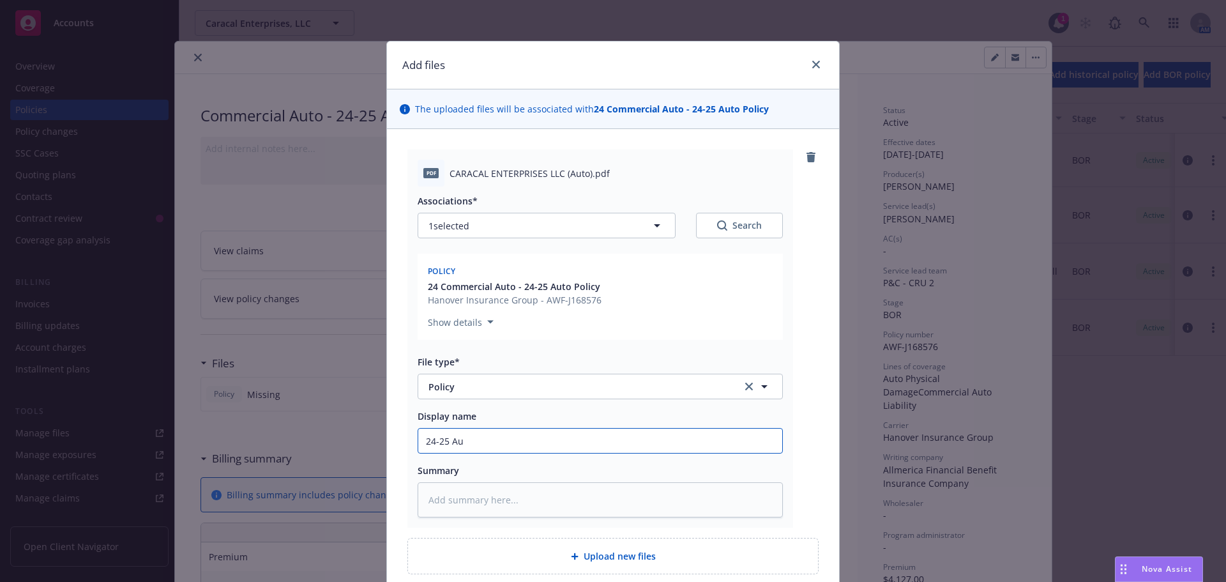
type input "24-25 A"
type textarea "x"
type input "24-25"
type textarea "x"
type input "24-25 H"
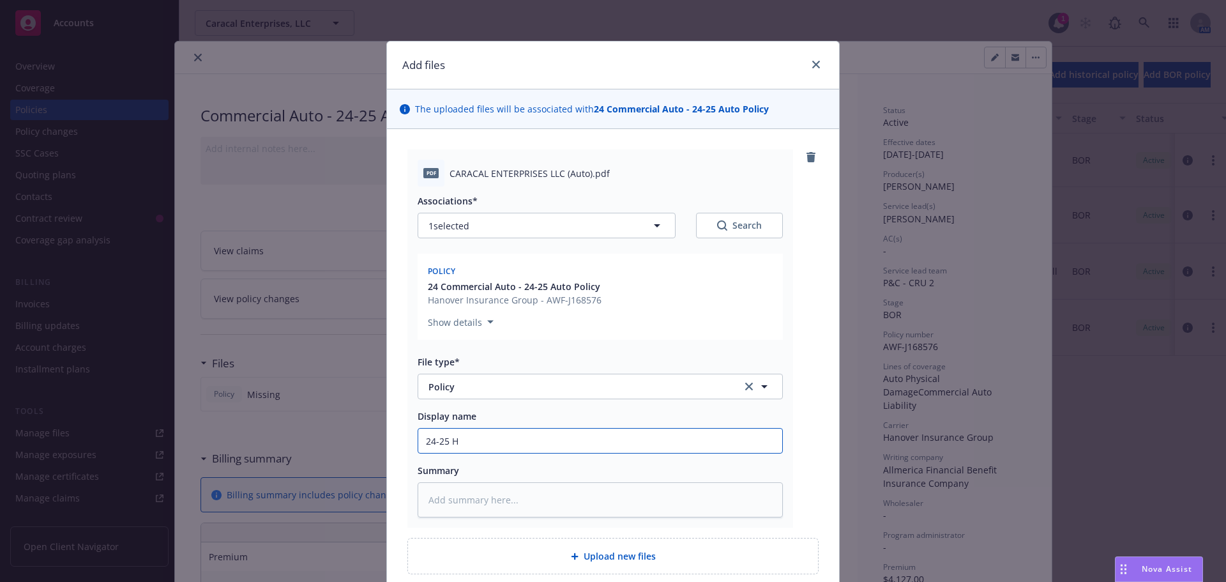
type textarea "x"
type input "24-25 Ha"
type textarea "x"
type input "24-25 Han"
type textarea "x"
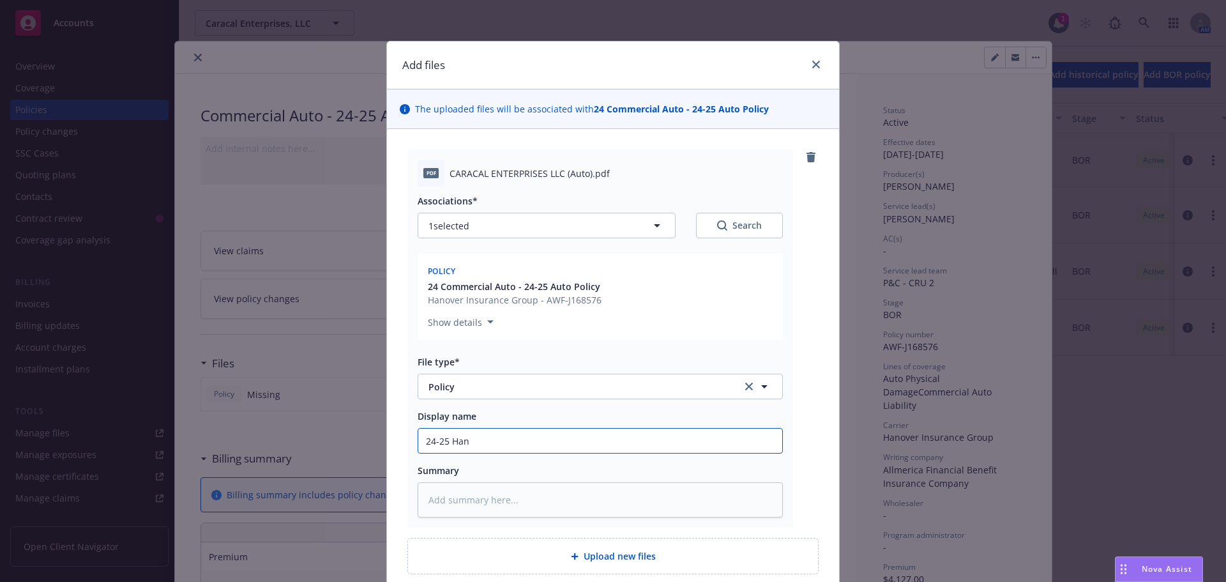
type input "24-25 Hani"
type textarea "x"
type input "24-25 Haniv"
type textarea "x"
type input "24-25 Hani"
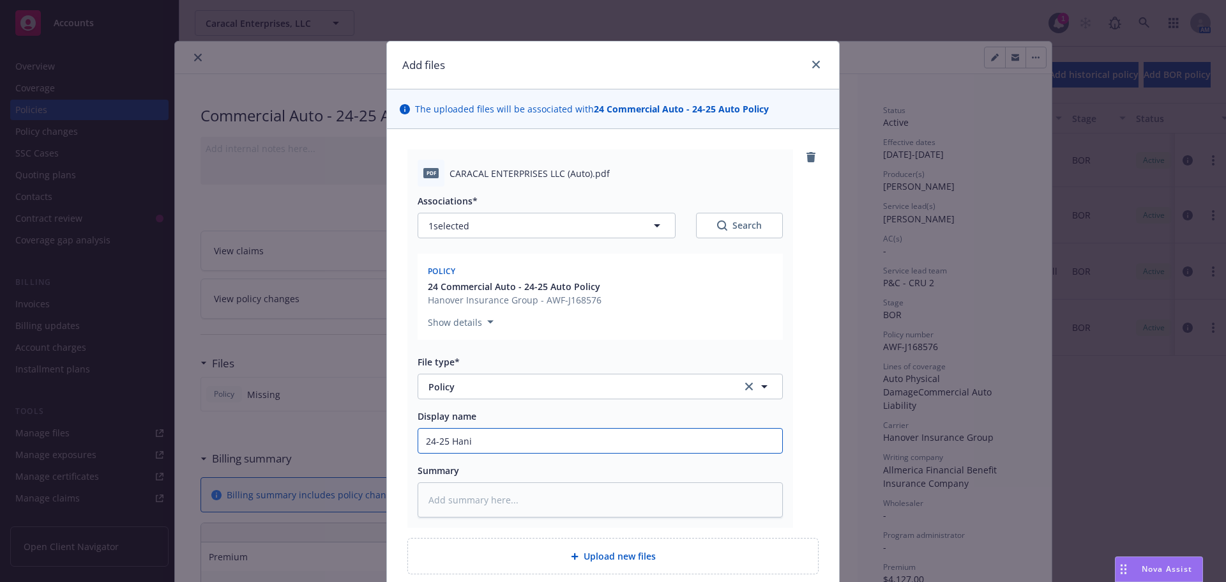
type textarea "x"
type input "24-25 Han"
type textarea "x"
type input "24-25 Hano"
type textarea "x"
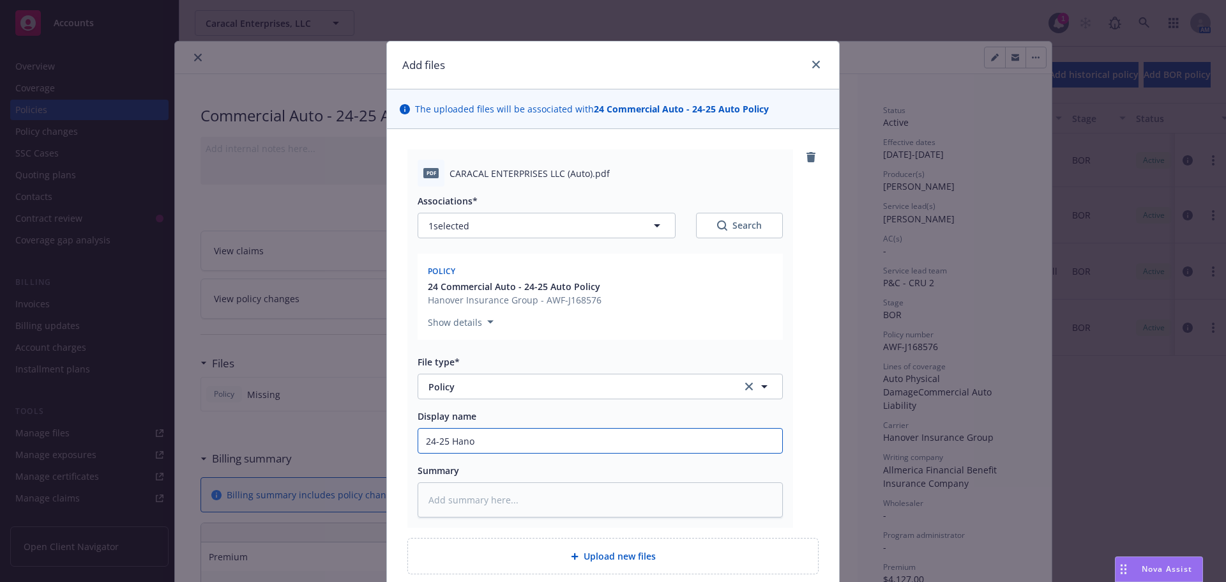
type input "24-25 Hanov"
type textarea "x"
type input "24-25 Hanove"
type textarea "x"
type input "24-25 [GEOGRAPHIC_DATA]"
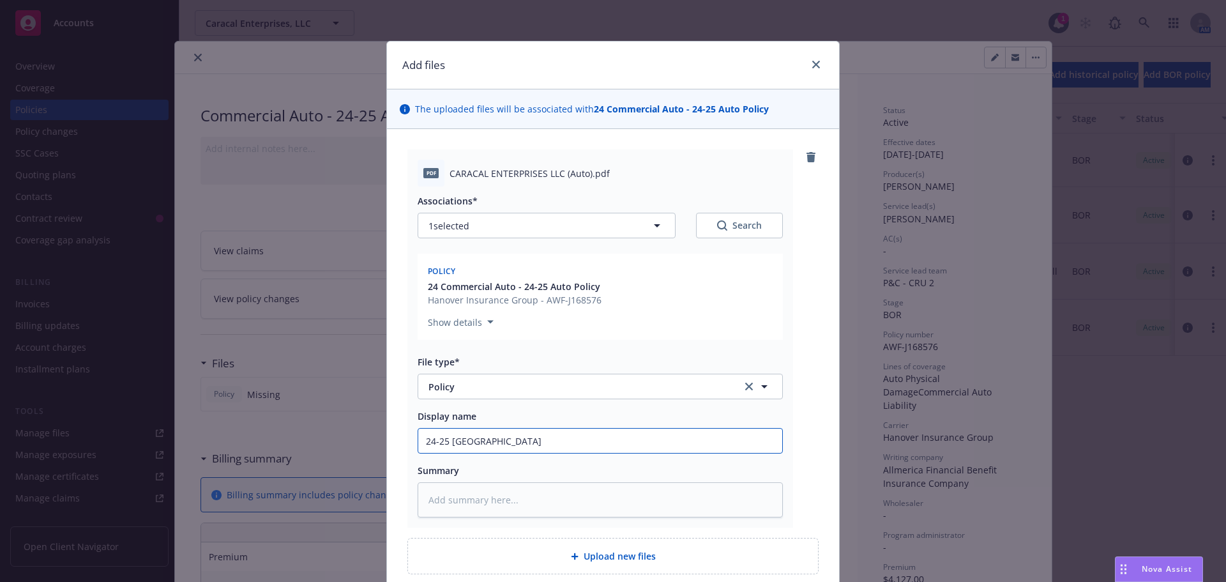
type textarea "x"
type input "24-25 [GEOGRAPHIC_DATA]"
type textarea "x"
type input "24-25 Hanover A"
type textarea "x"
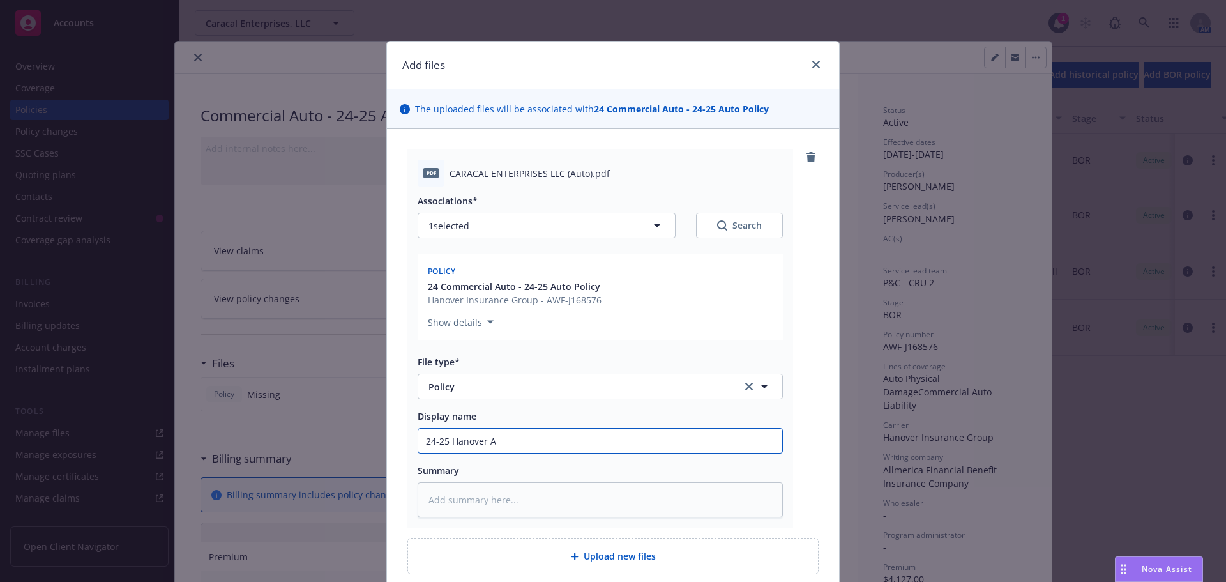
type input "24-25 Hanover Au"
type textarea "x"
type input "24-25 Hanover Aut"
type textarea "x"
type input "24-25 Hanover Auto"
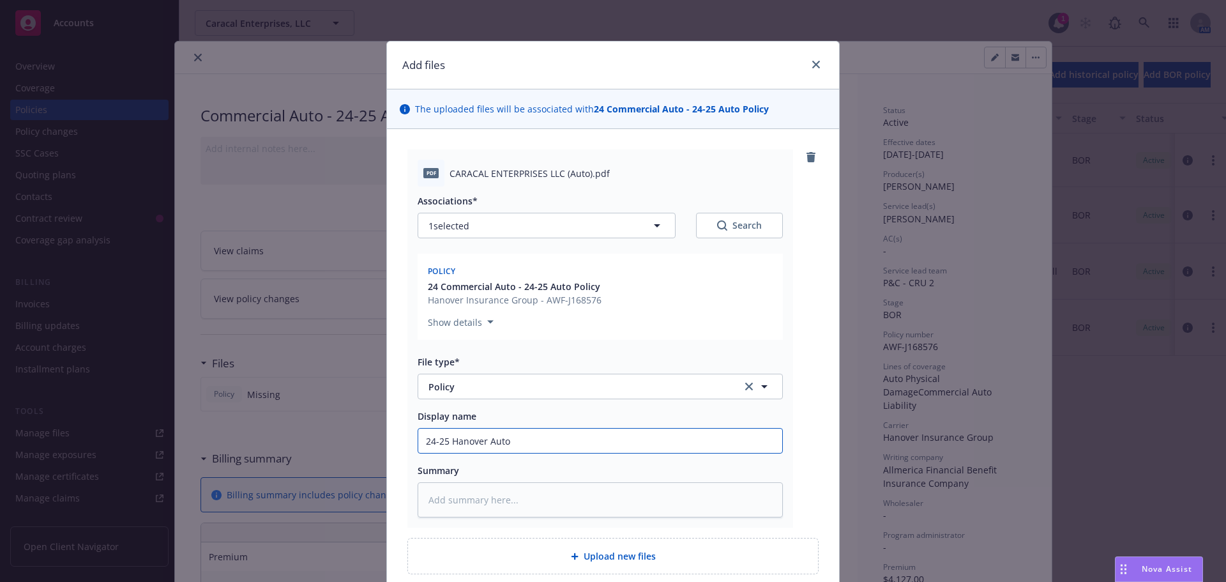
type textarea "x"
type input "24-25 Hanover Auto"
type textarea "x"
type input "24-25 Hanover Auto P"
type textarea "x"
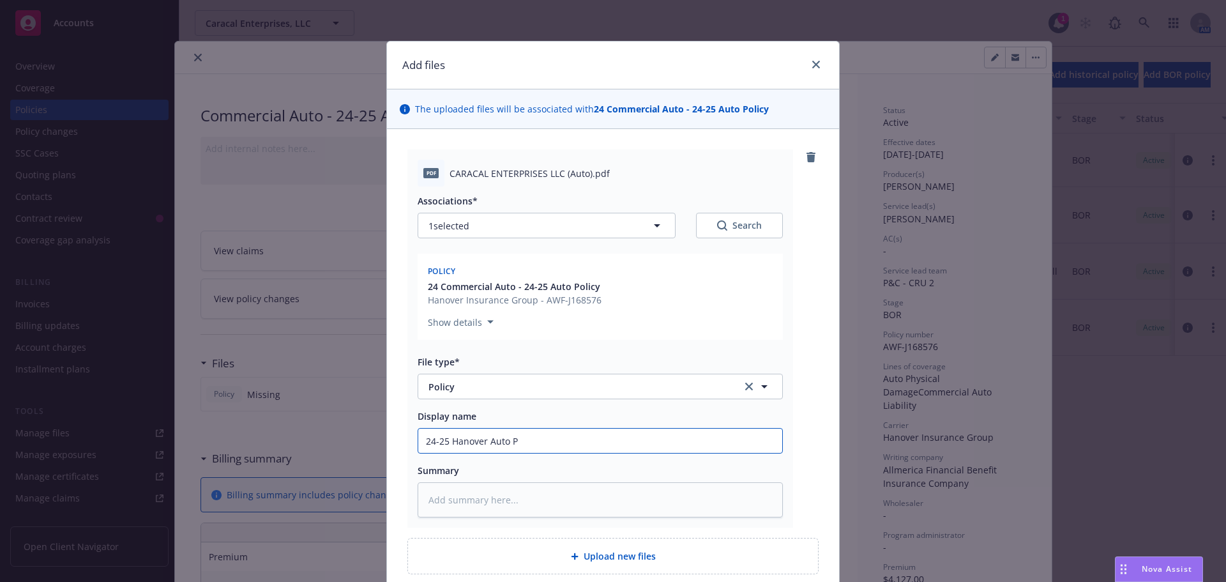
type input "24-25 Hanover Auto Po"
type textarea "x"
type input "24-25 Hanover Auto Pol"
type textarea "x"
type input "24-25 Hanover Auto Polc"
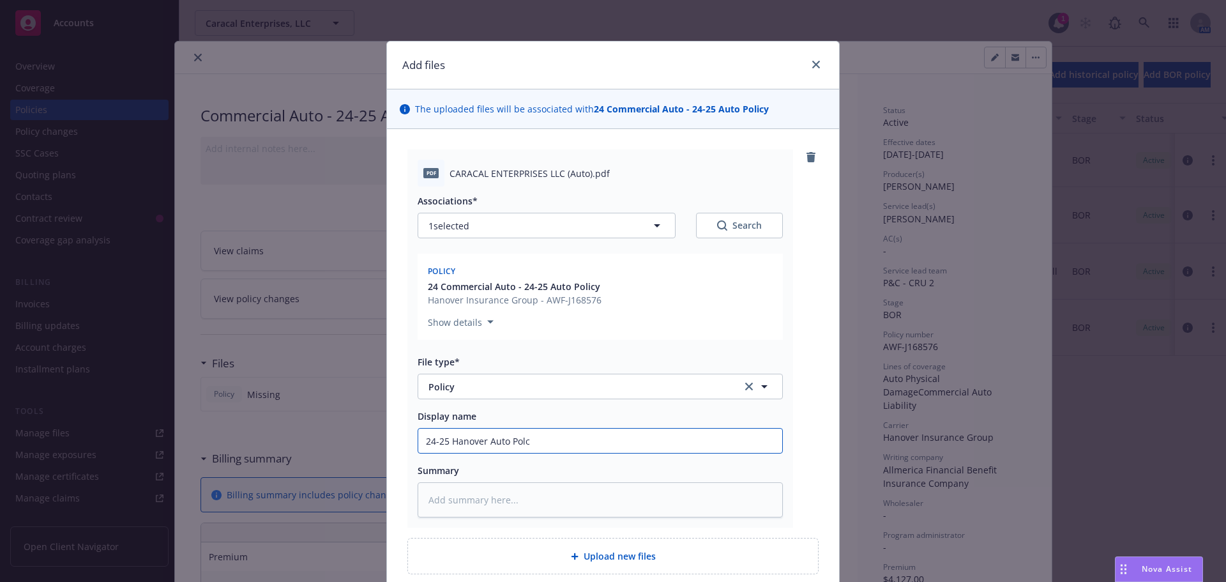
type textarea "x"
type input "24-25 Hanover Auto Polci"
type textarea "x"
type input "24-25 Hanover Auto Polciy"
type textarea "x"
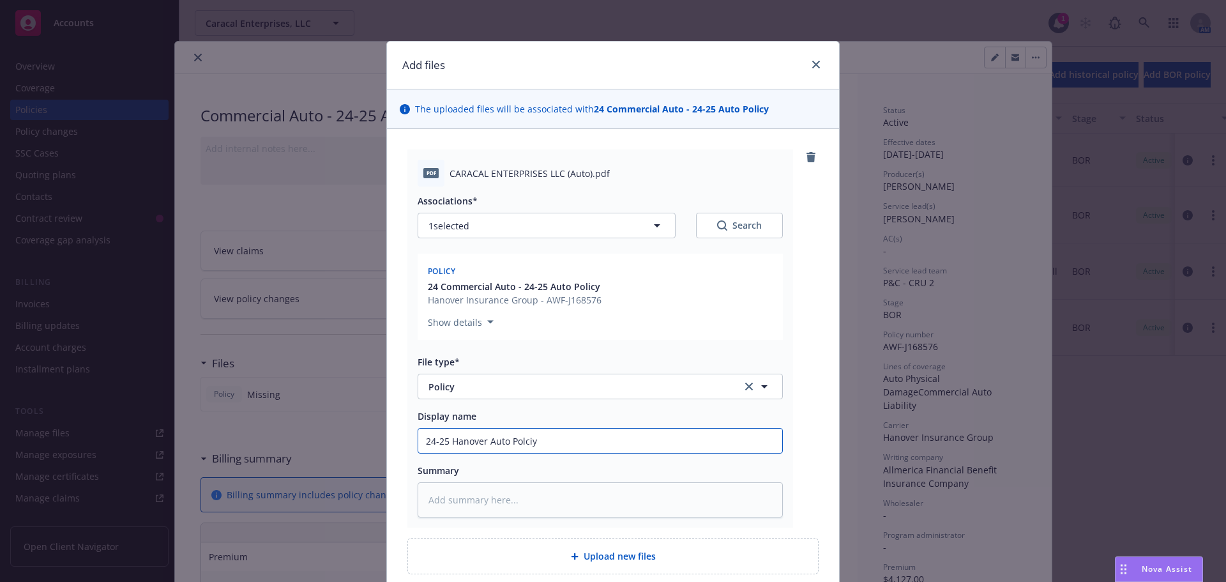
type input "24-25 Hanover Auto Polciy"
type textarea "x"
type input "24-25 Hanover Auto Polciy"
type textarea "x"
type input "24-25 Hanover Auto Polci"
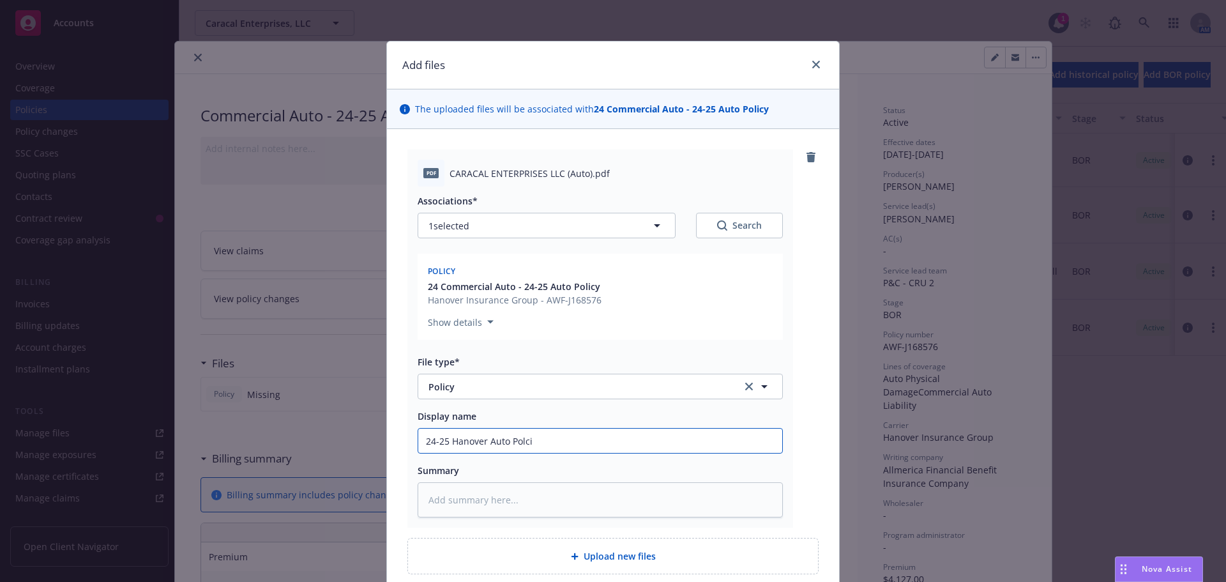
type textarea "x"
type input "24-25 Hanover Auto Polc"
type textarea "x"
type input "24-25 Hanover Auto Pol"
type textarea "x"
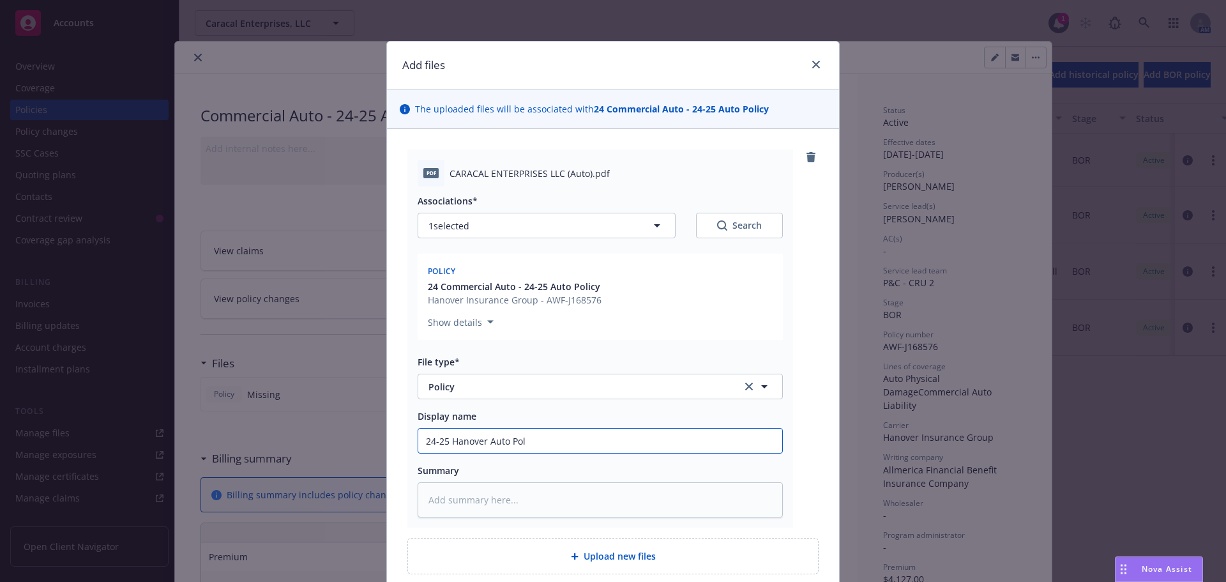
type input "24-25 Hanover Auto Poli"
type textarea "x"
type input "24-25 Hanover Auto Polic"
type textarea "x"
type input "24-25 Hanover Auto Policy"
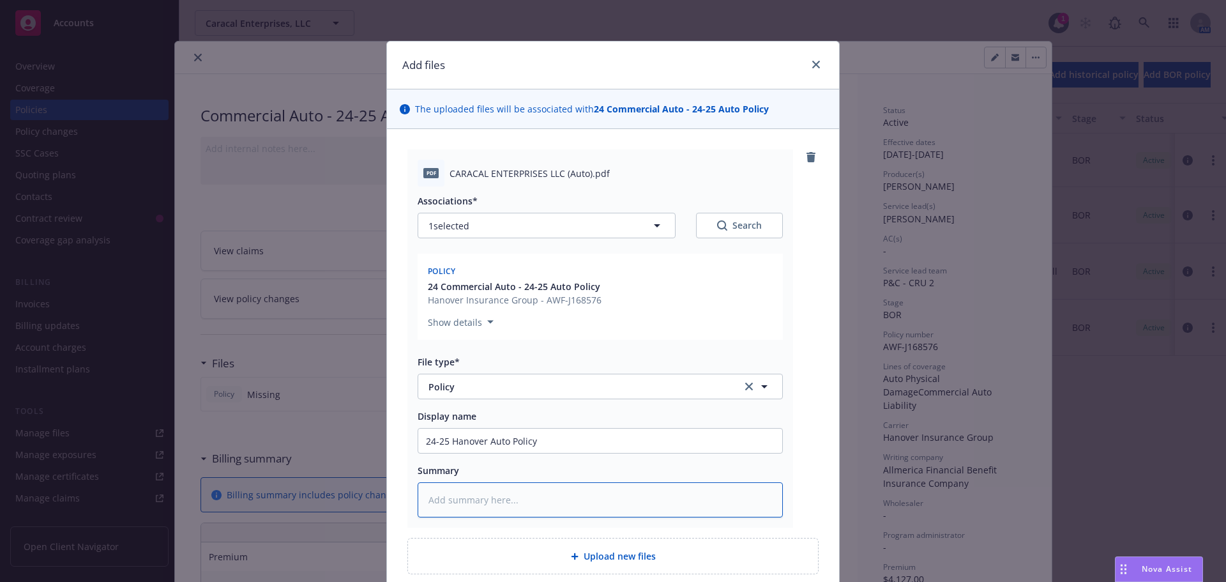
type textarea "x"
type textarea "r"
type textarea "x"
type textarea "re"
type textarea "x"
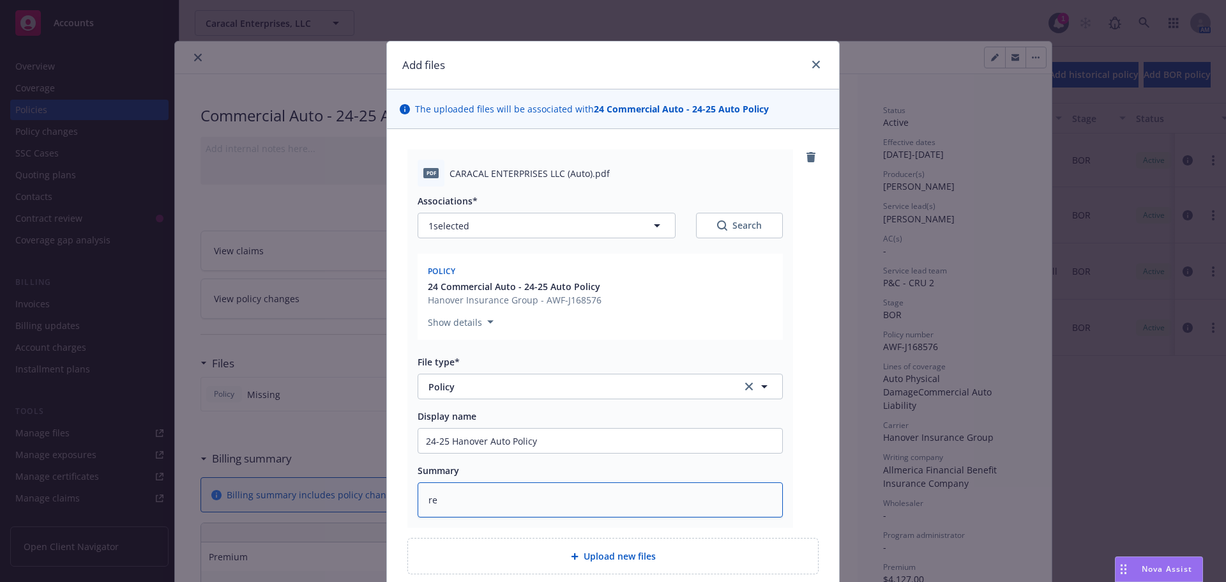
type textarea "rec"
type textarea "x"
type textarea "recd"
type textarea "x"
type textarea "rec"
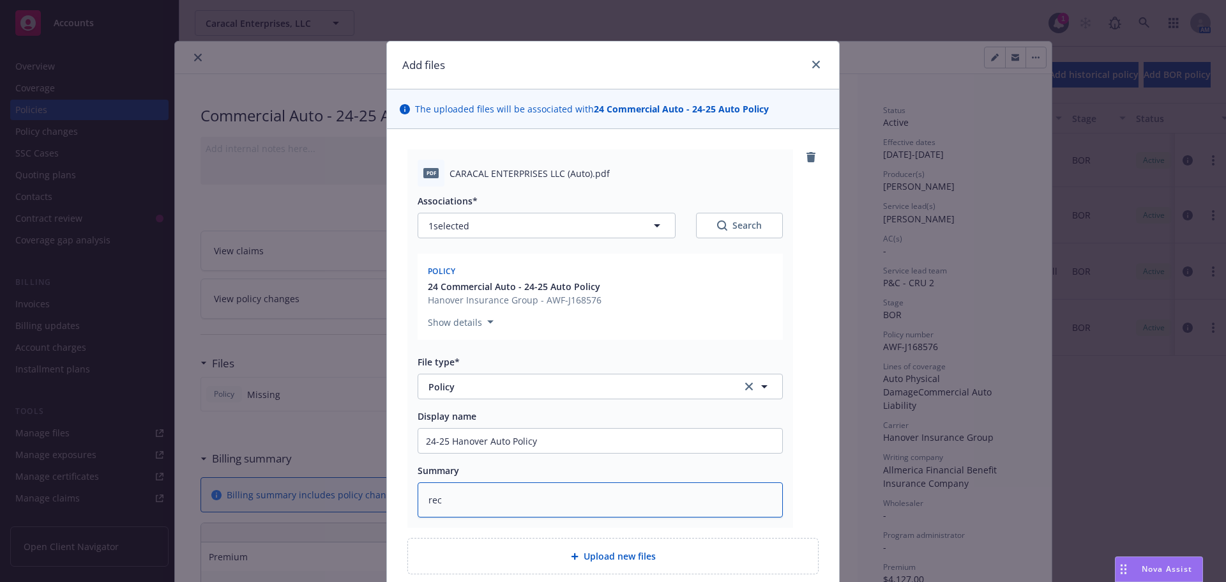
type textarea "x"
type textarea "rec'"
type textarea "x"
type textarea "rec'd"
type textarea "x"
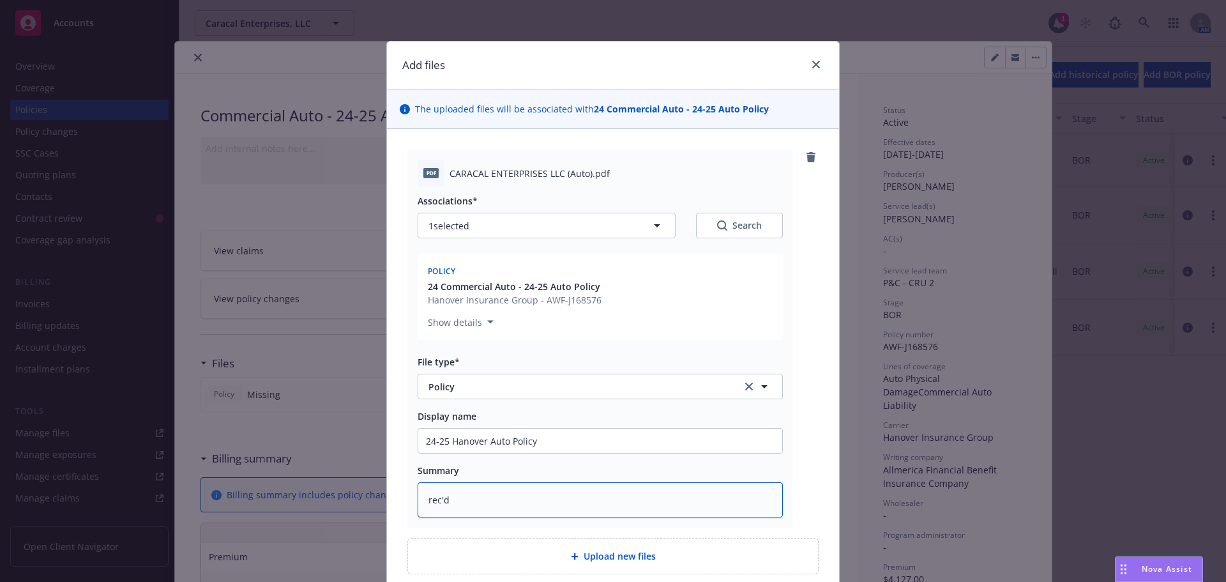
type textarea "rec'd"
type textarea "x"
type textarea "rec'd p"
type textarea "x"
type textarea "rec'd po"
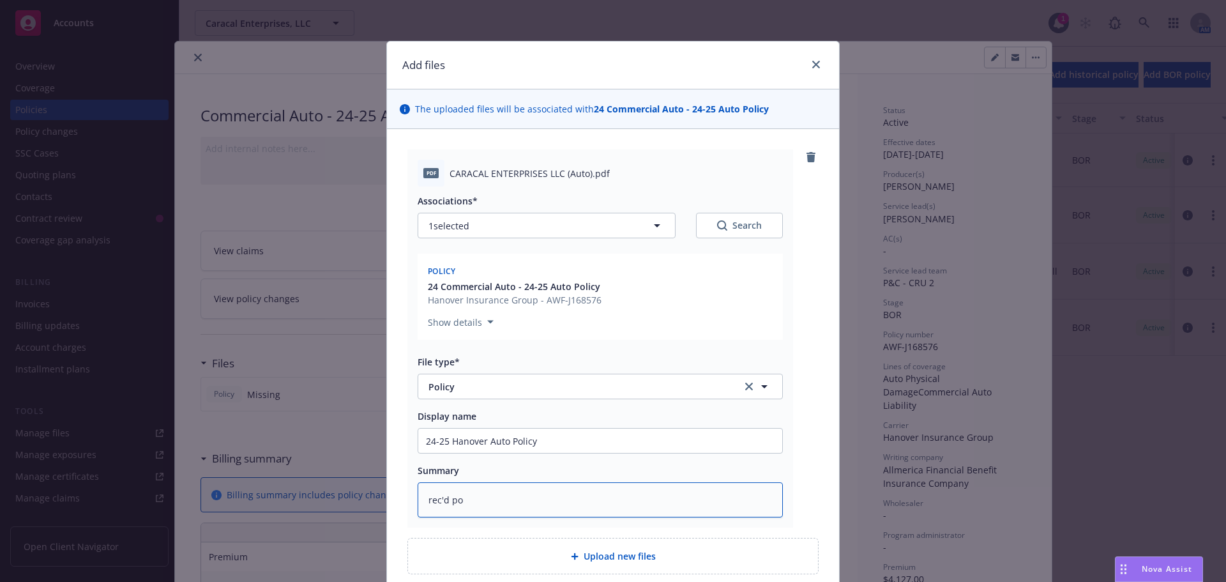
type textarea "x"
type textarea "rec'd pol"
type textarea "x"
type textarea "rec'd pol"
type textarea "x"
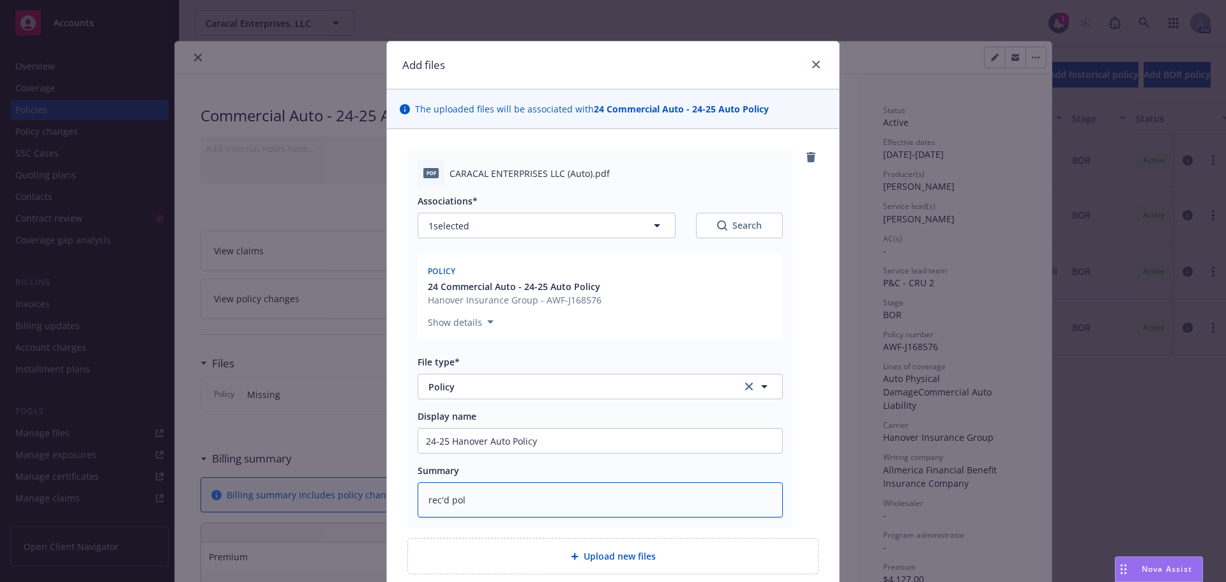
type textarea "rec'd pol f"
type textarea "x"
type textarea "rec'd pol fr"
type textarea "x"
type textarea "rec'd pol fro"
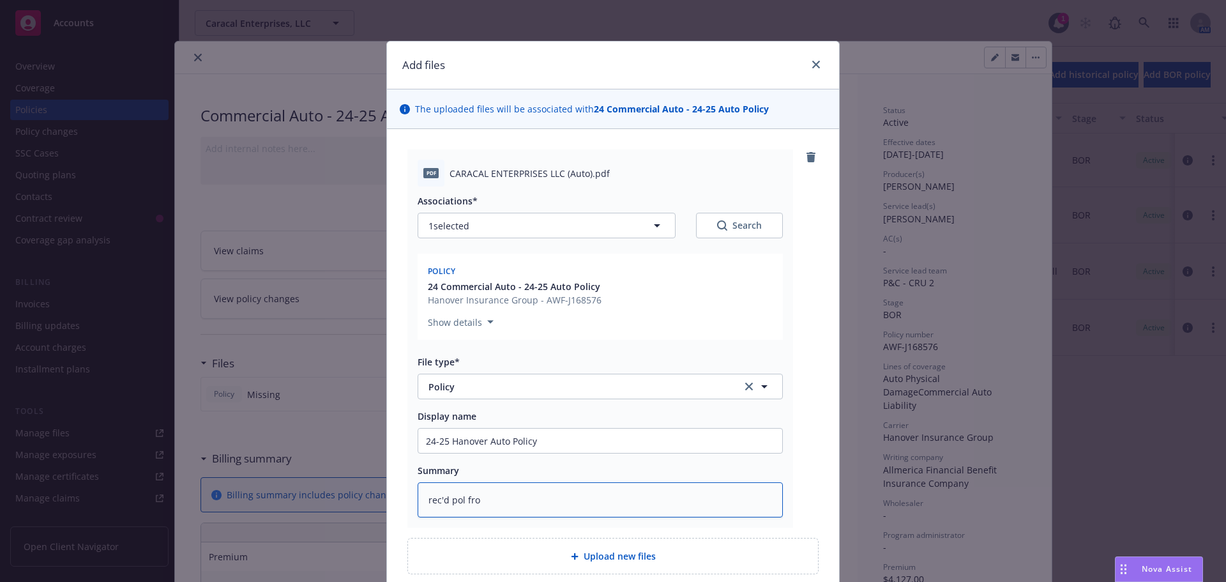
type textarea "x"
type textarea "rec'd pol from"
type textarea "x"
type textarea "rec'd pol from"
type textarea "x"
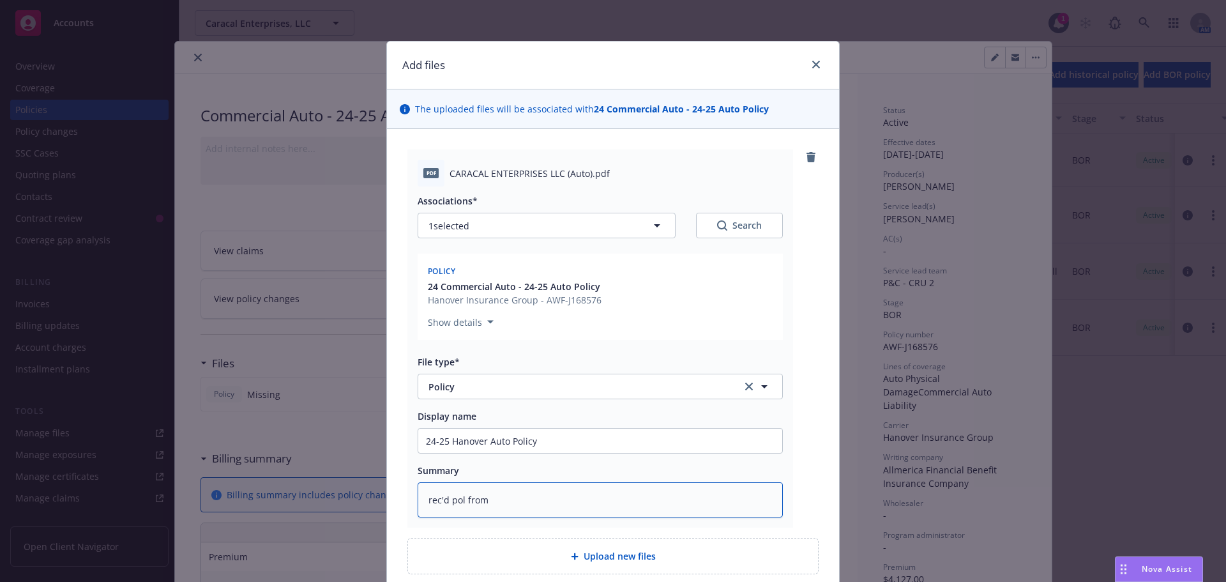
type textarea "rec'd pol from H"
type textarea "x"
type textarea "rec'd pol from [PERSON_NAME]"
type textarea "x"
type textarea "rec'd pol from Hano"
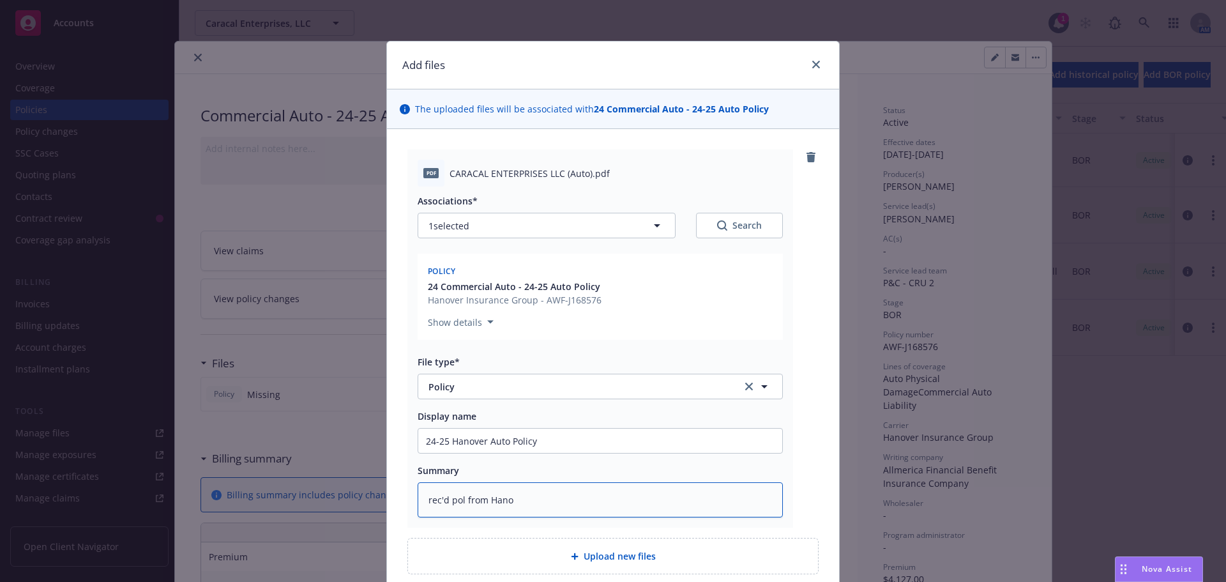
type textarea "x"
type textarea "rec'd pol from Hanov"
type textarea "x"
type textarea "rec'd pol from Hanove"
type textarea "x"
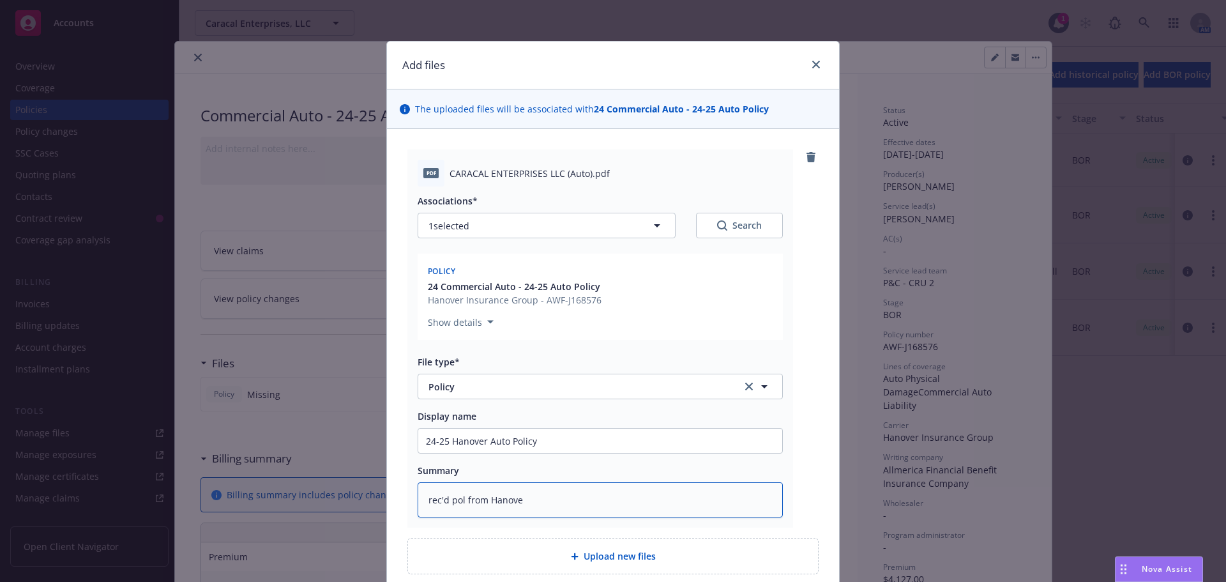
type textarea "rec'd pol from [GEOGRAPHIC_DATA]"
type textarea "x"
type textarea "rec'd pol from [GEOGRAPHIC_DATA]"
type textarea "x"
type textarea "rec'd pol from [GEOGRAPHIC_DATA]"
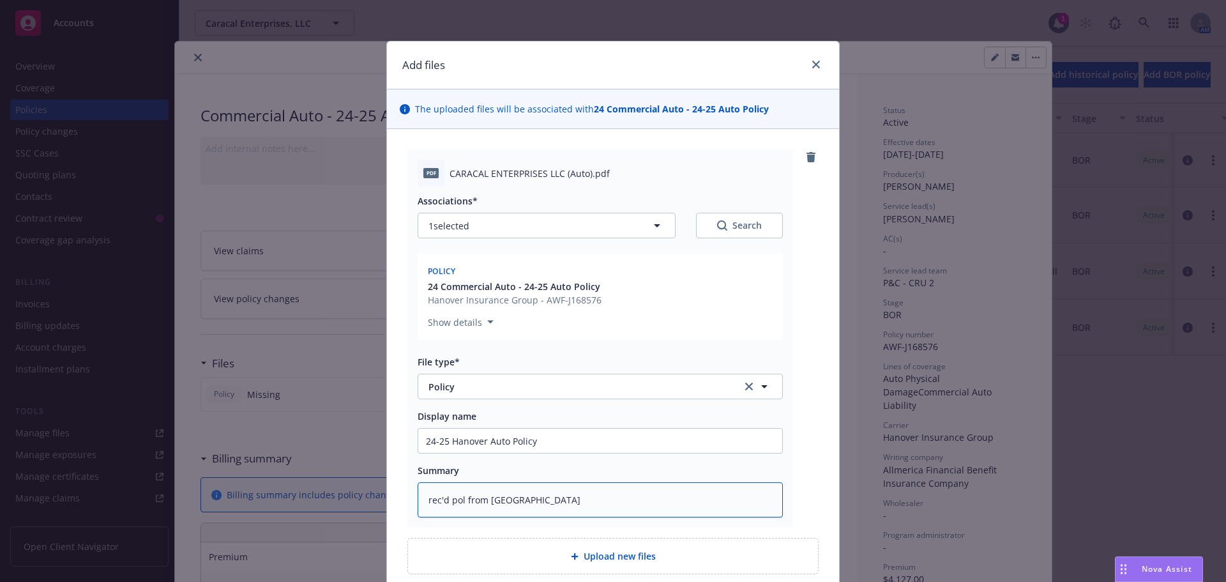
type textarea "x"
type textarea "rec'd pol from Hanove"
type textarea "x"
type textarea "rec'd pol from Hanov"
type textarea "x"
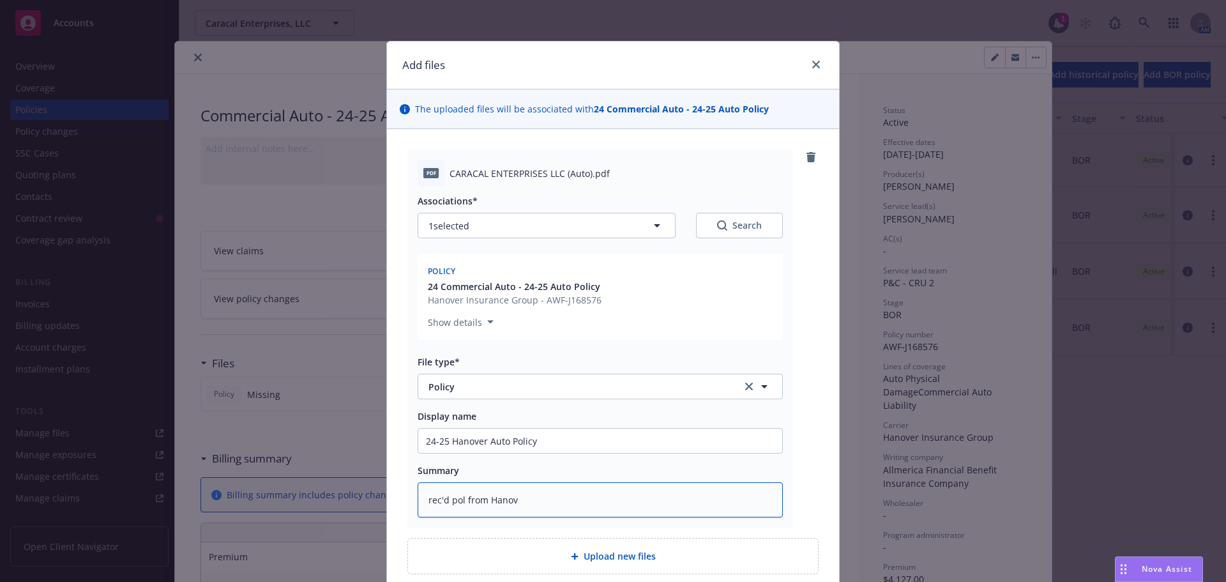
type textarea "rec'd pol from Hano"
type textarea "x"
type textarea "rec'd pol from [PERSON_NAME]"
type textarea "x"
type textarea "rec'd pol from Ha"
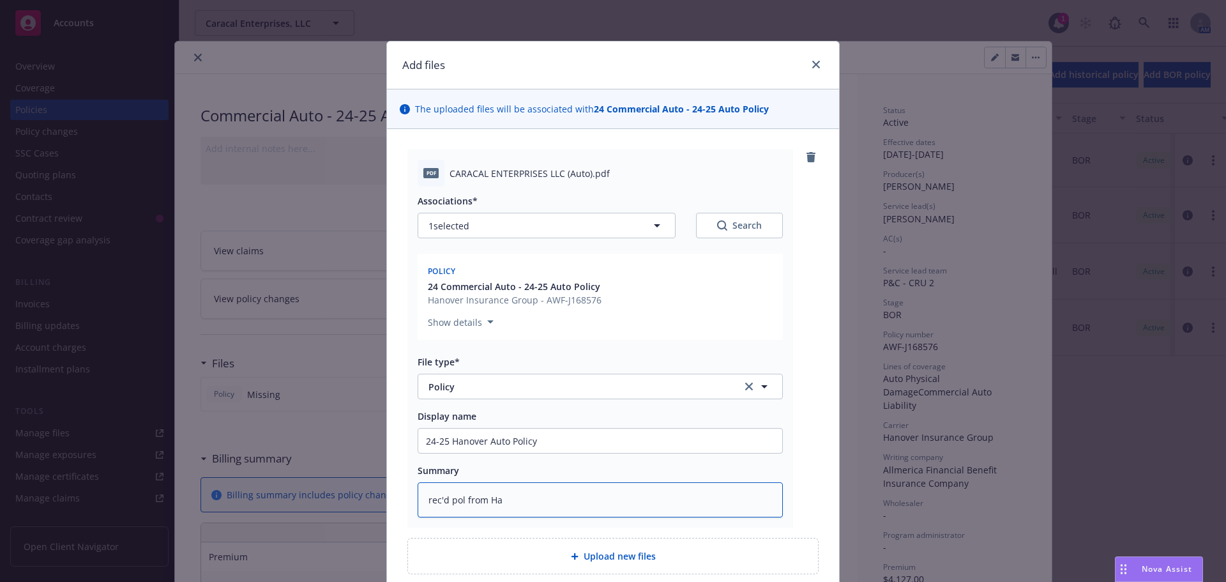
type textarea "x"
type textarea "rec'd pol from H"
type textarea "x"
type textarea "rec'd pol from"
type textarea "x"
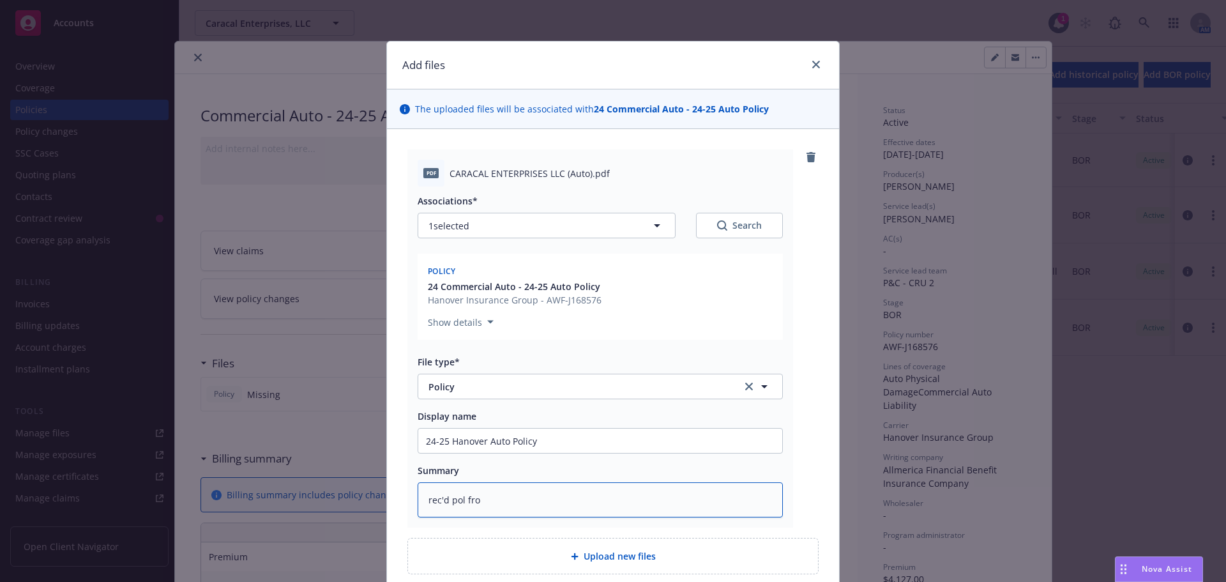
type textarea "rec'd pol fr"
type textarea "x"
type textarea "rec'd pol f"
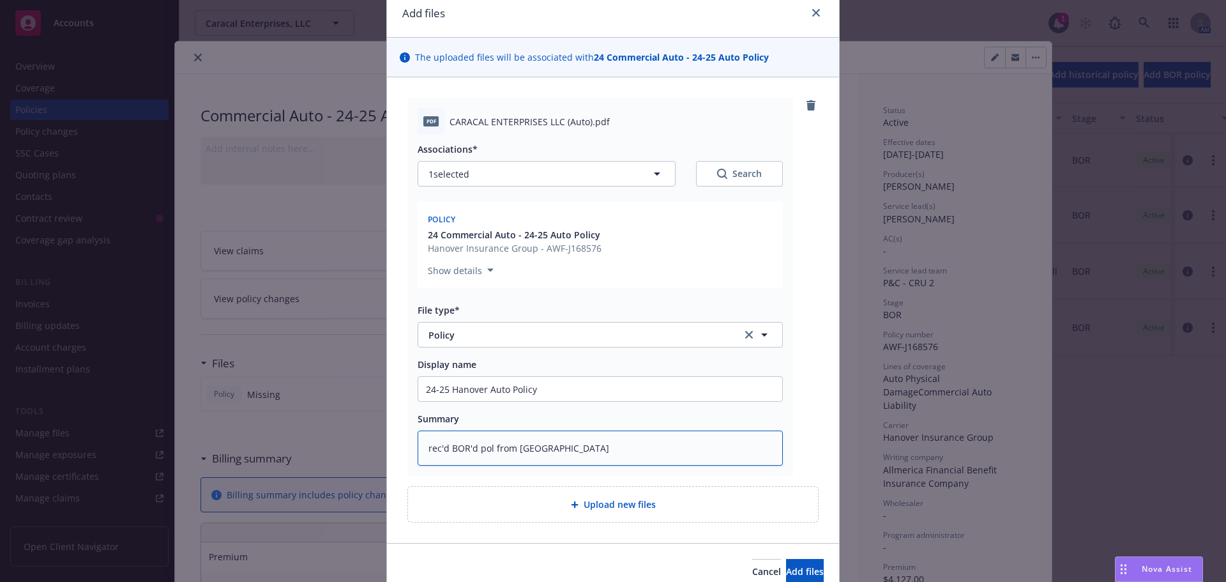
scroll to position [111, 0]
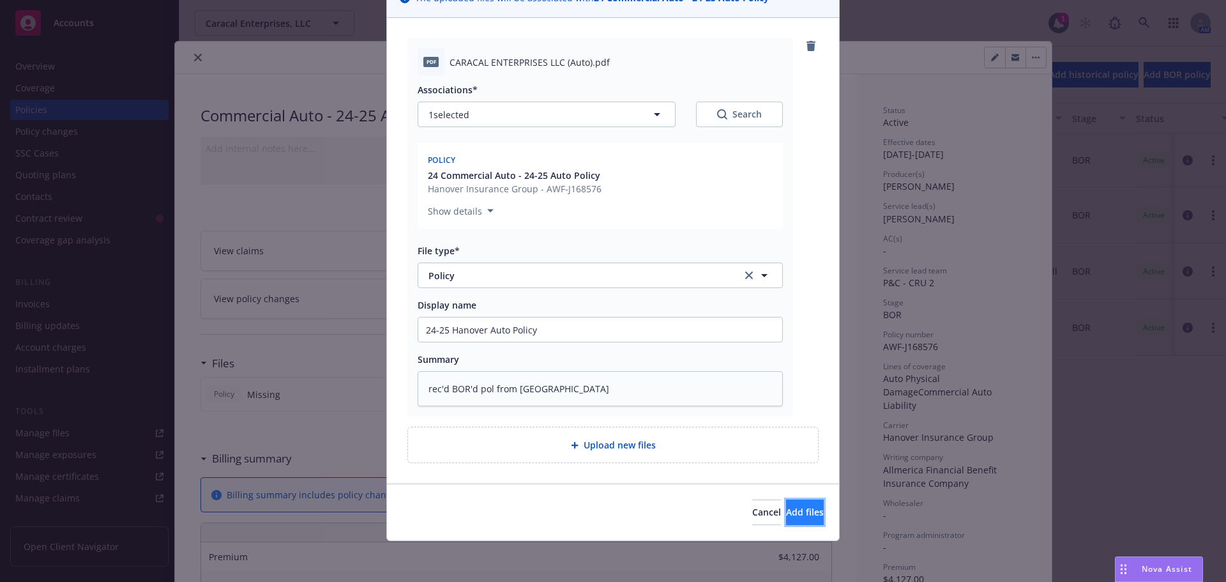
click at [786, 507] on span "Add files" at bounding box center [805, 512] width 38 height 12
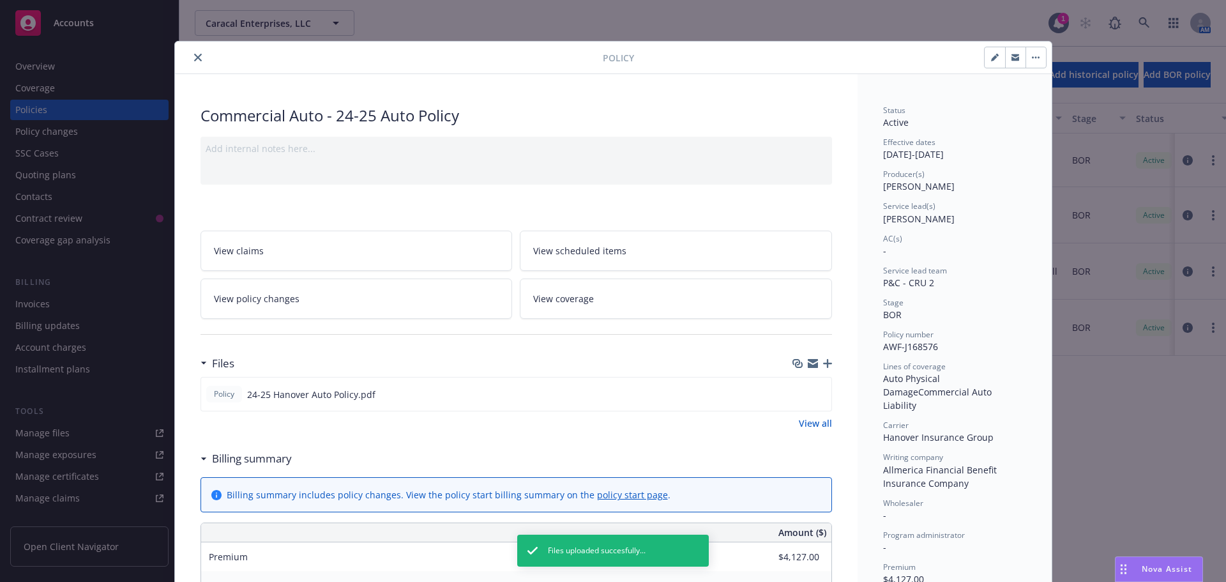
click at [817, 362] on div at bounding box center [812, 363] width 40 height 10
click at [823, 363] on icon "button" at bounding box center [827, 363] width 9 height 9
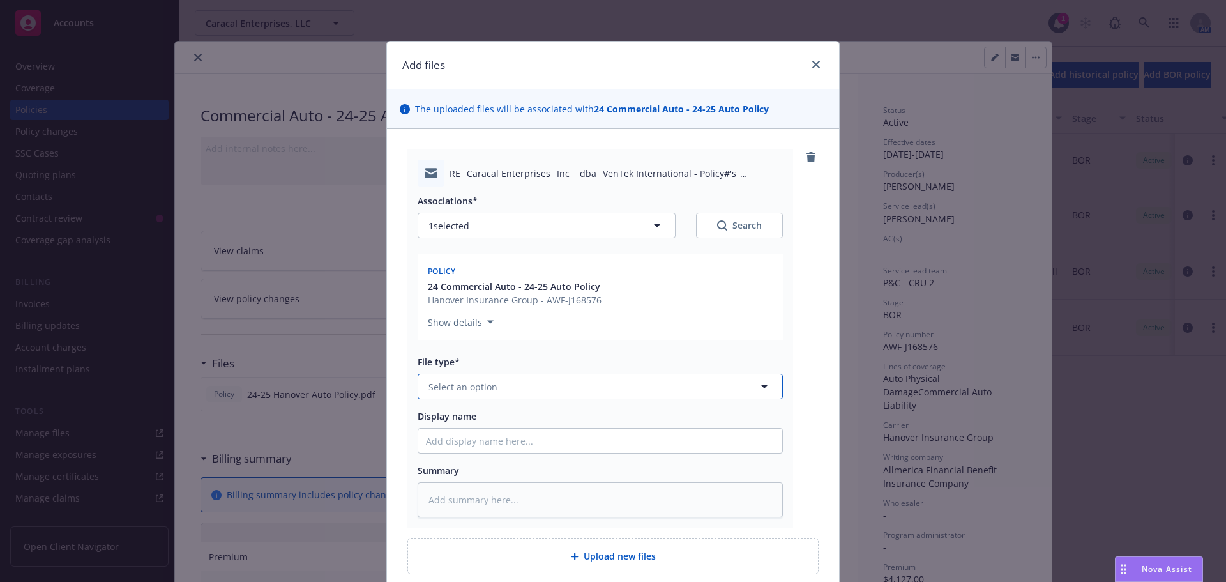
click at [501, 389] on button "Select an option" at bounding box center [600, 386] width 365 height 26
click at [483, 458] on div "Email" at bounding box center [600, 455] width 349 height 19
click at [456, 446] on input "Display name" at bounding box center [600, 440] width 364 height 24
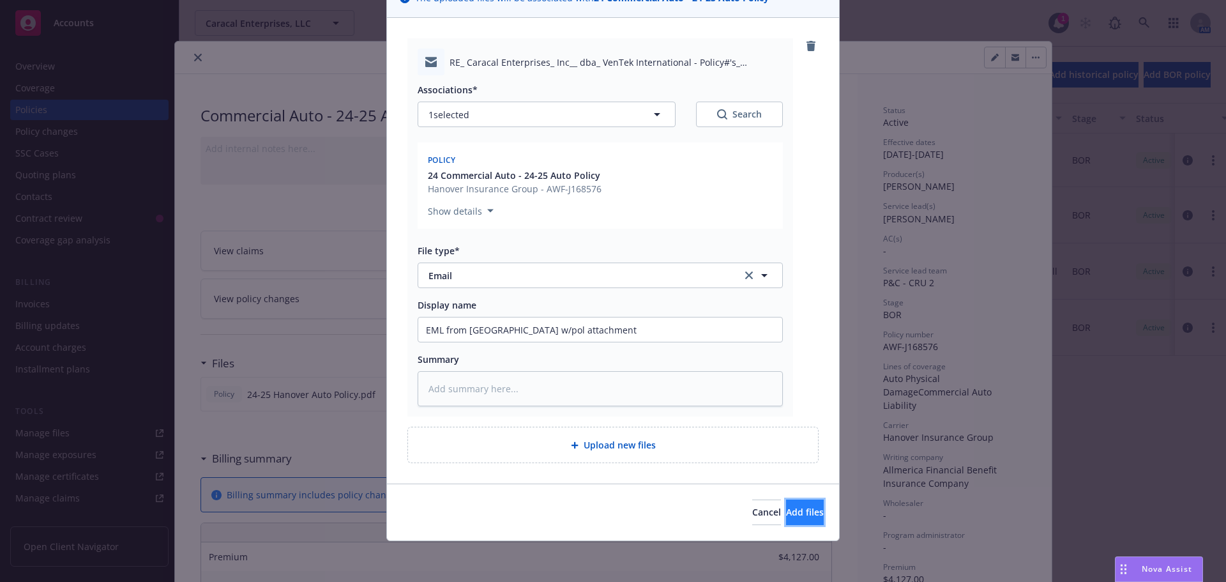
click at [786, 517] on span "Add files" at bounding box center [805, 512] width 38 height 12
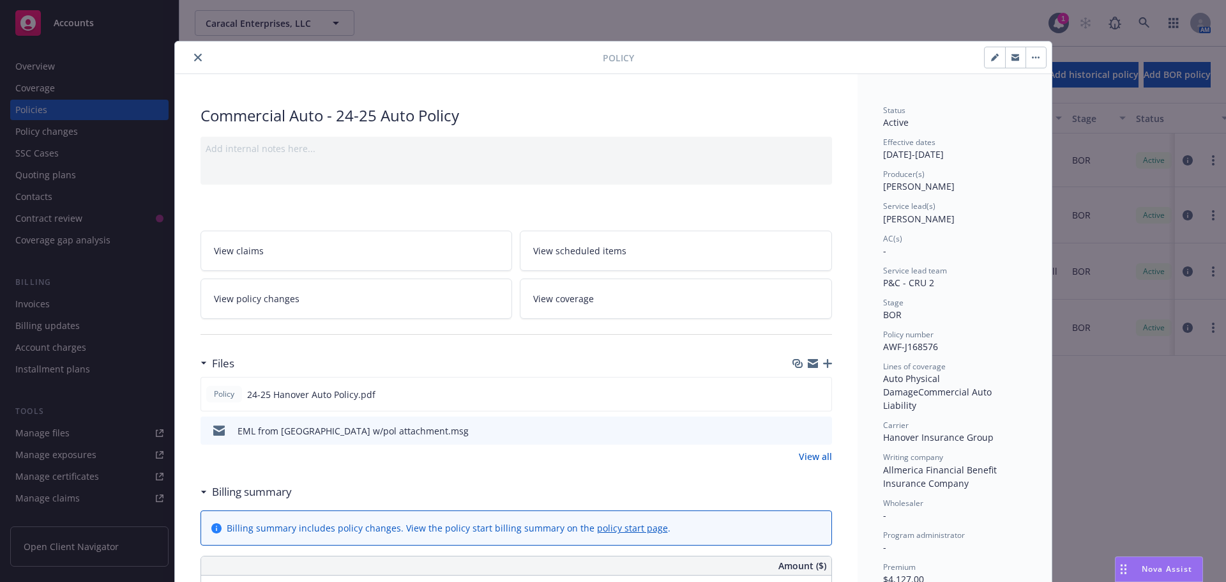
click at [823, 363] on icon "button" at bounding box center [827, 363] width 9 height 9
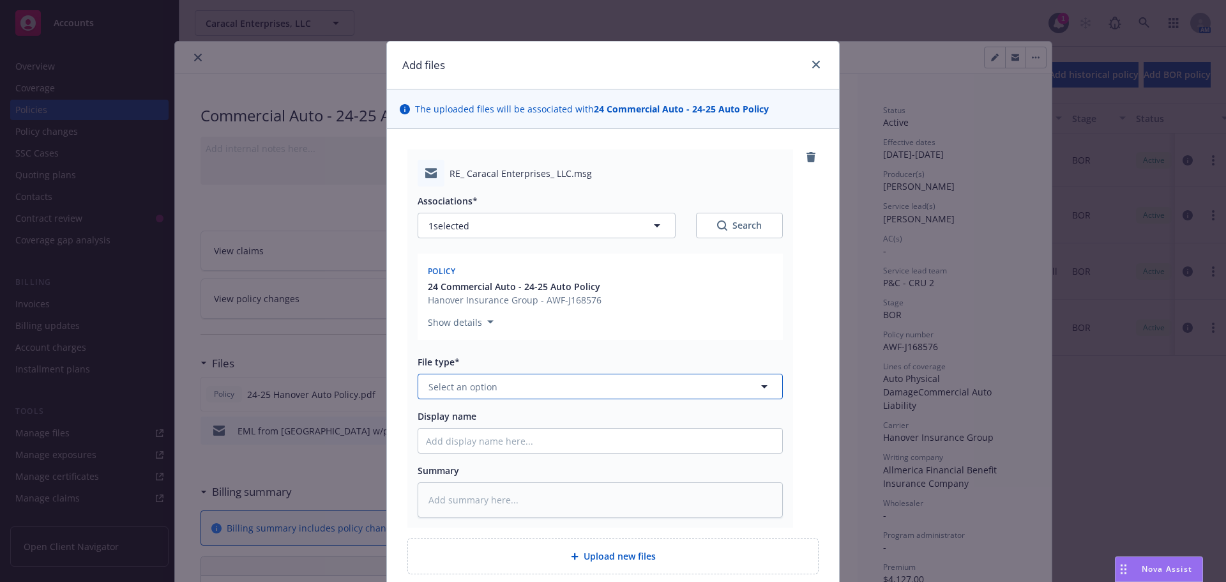
drag, startPoint x: 502, startPoint y: 384, endPoint x: 504, endPoint y: 377, distance: 7.3
click at [503, 382] on button "Select an option" at bounding box center [600, 386] width 365 height 26
click at [492, 425] on div "Email" at bounding box center [600, 421] width 349 height 19
click at [432, 446] on input "Display name" at bounding box center [600, 440] width 364 height 24
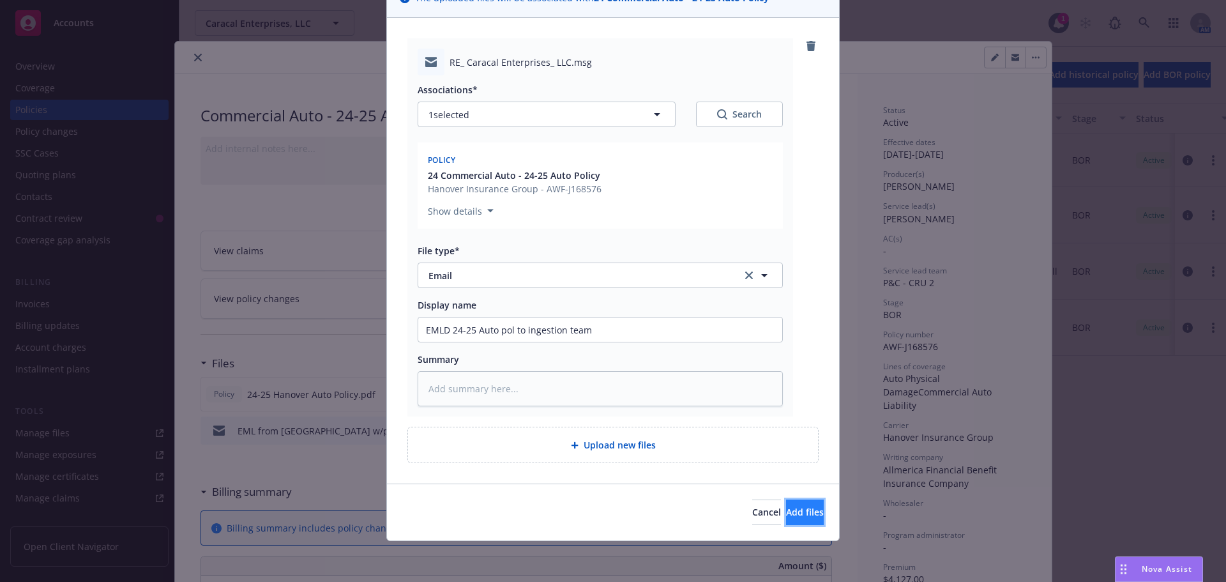
click at [801, 510] on button "Add files" at bounding box center [805, 512] width 38 height 26
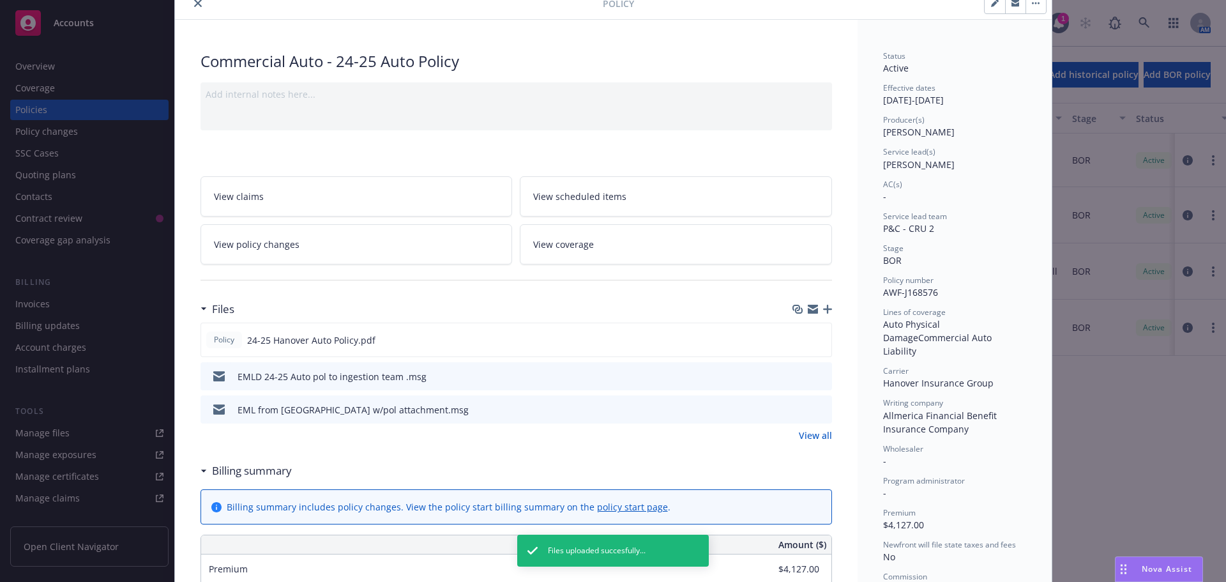
scroll to position [0, 0]
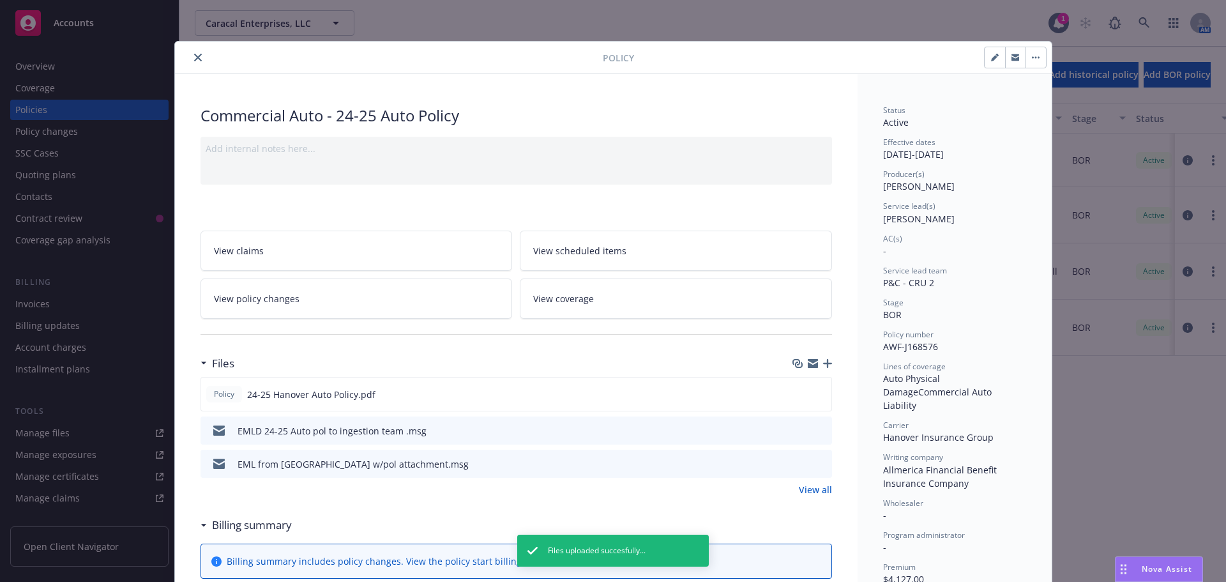
click at [991, 59] on icon "button" at bounding box center [994, 58] width 6 height 6
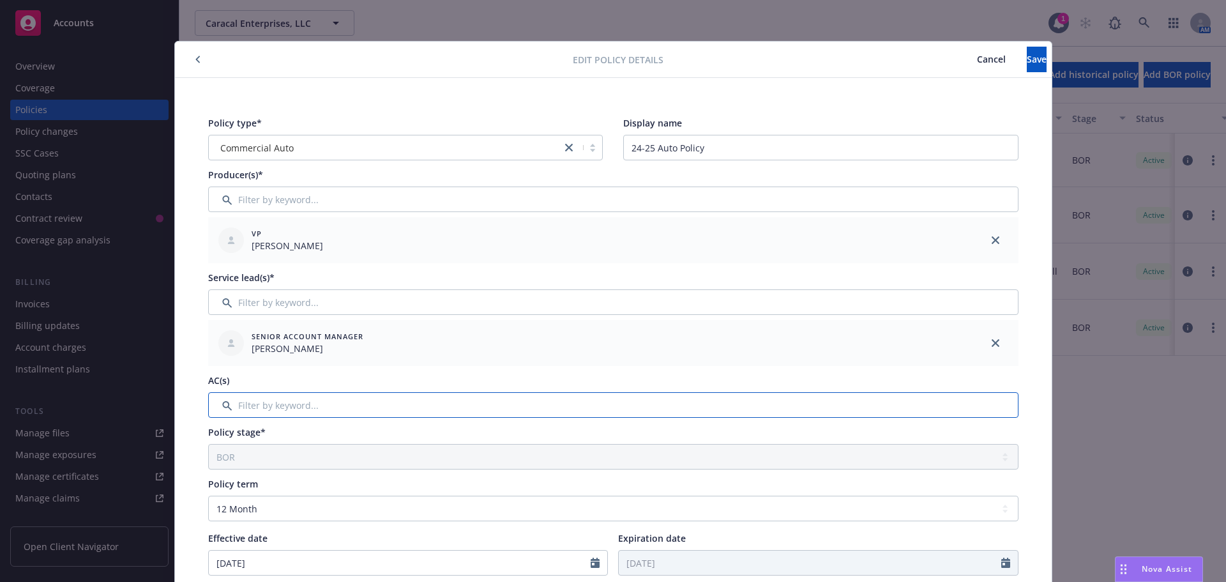
click at [293, 404] on input "Filter by keyword..." at bounding box center [613, 405] width 810 height 26
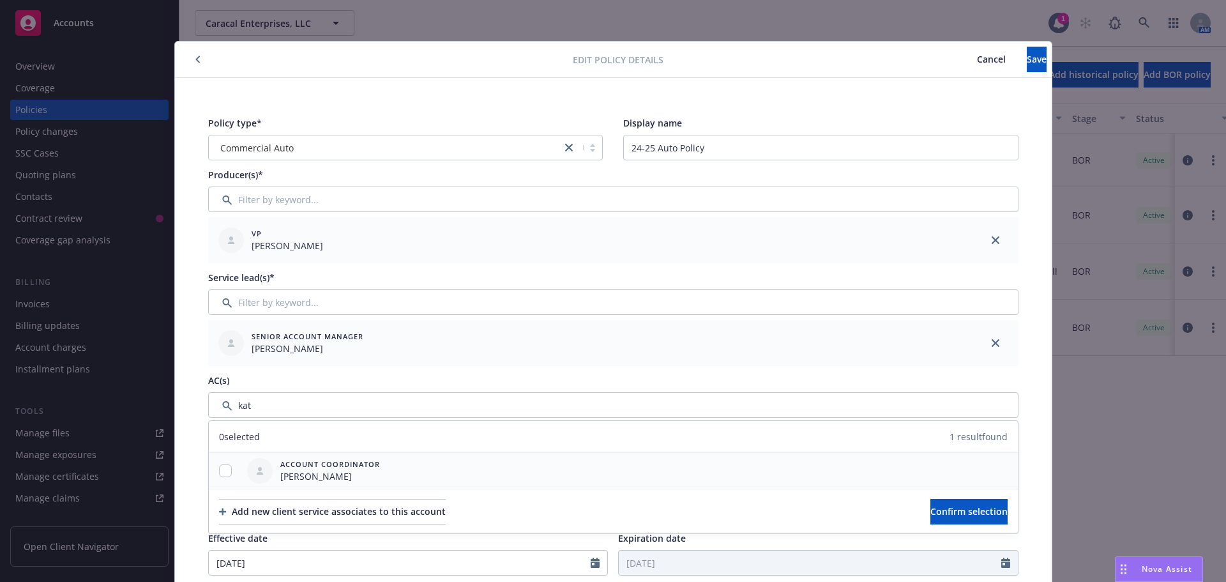
click at [218, 462] on div at bounding box center [225, 471] width 33 height 36
click at [222, 470] on input "checkbox" at bounding box center [225, 470] width 13 height 13
click at [930, 504] on button "Confirm selection" at bounding box center [968, 512] width 77 height 26
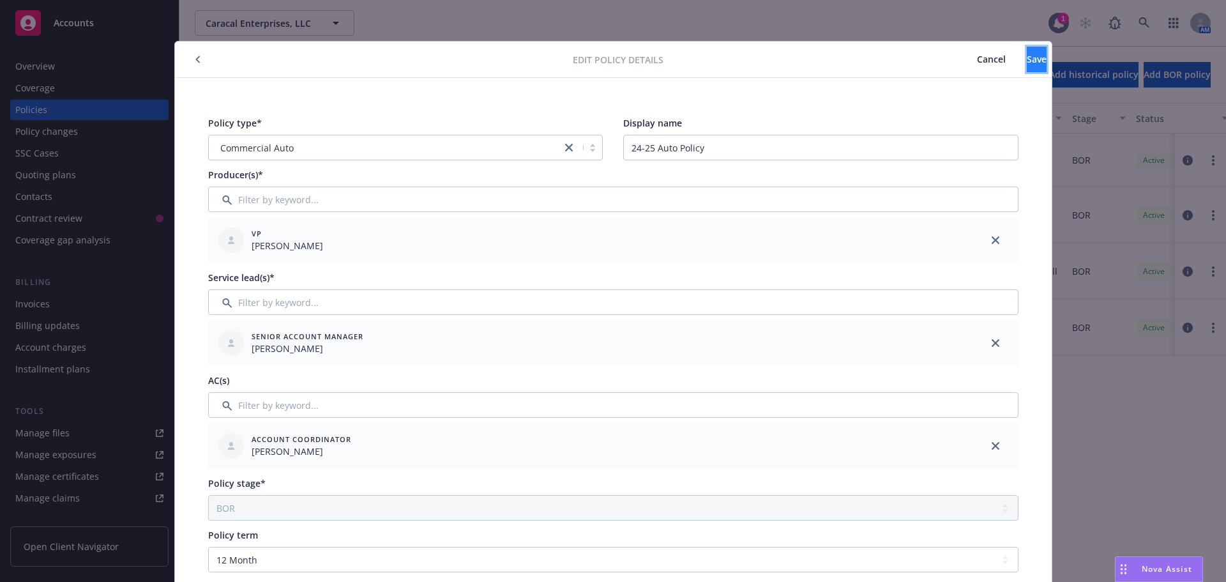
click at [1027, 59] on span "Save" at bounding box center [1037, 59] width 20 height 12
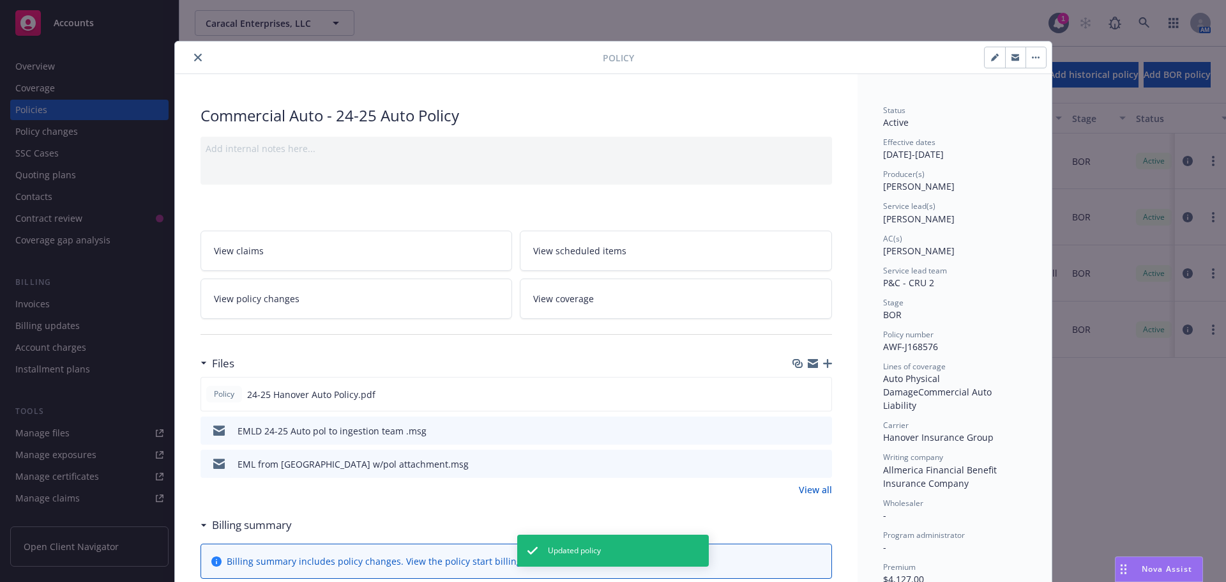
click at [190, 57] on button "close" at bounding box center [197, 57] width 15 height 15
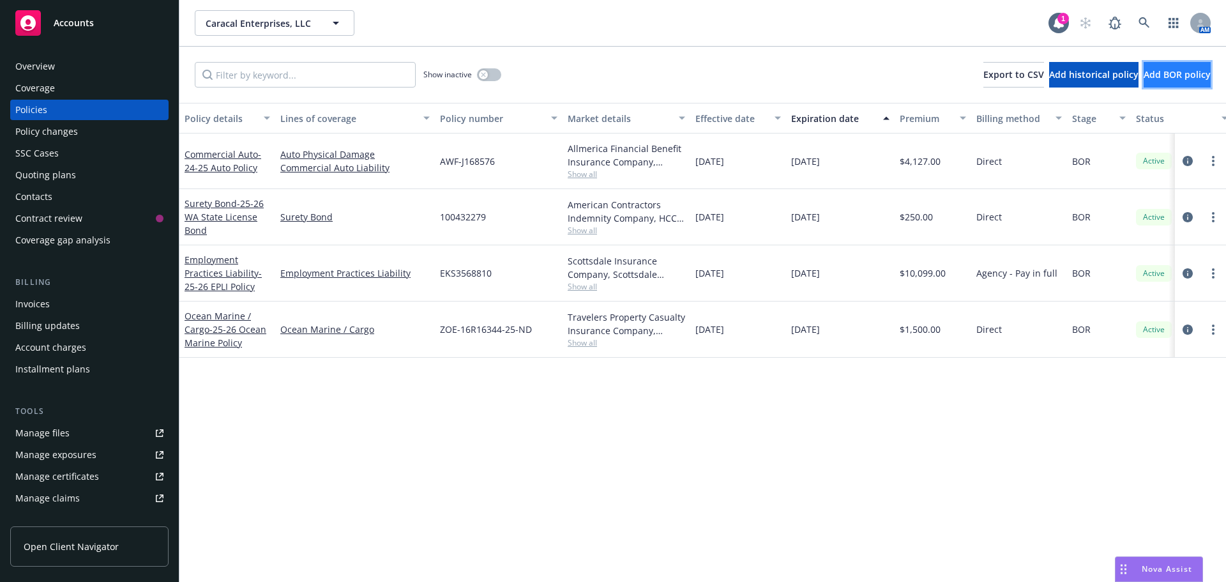
click at [1143, 79] on span "Add BOR policy" at bounding box center [1176, 74] width 67 height 12
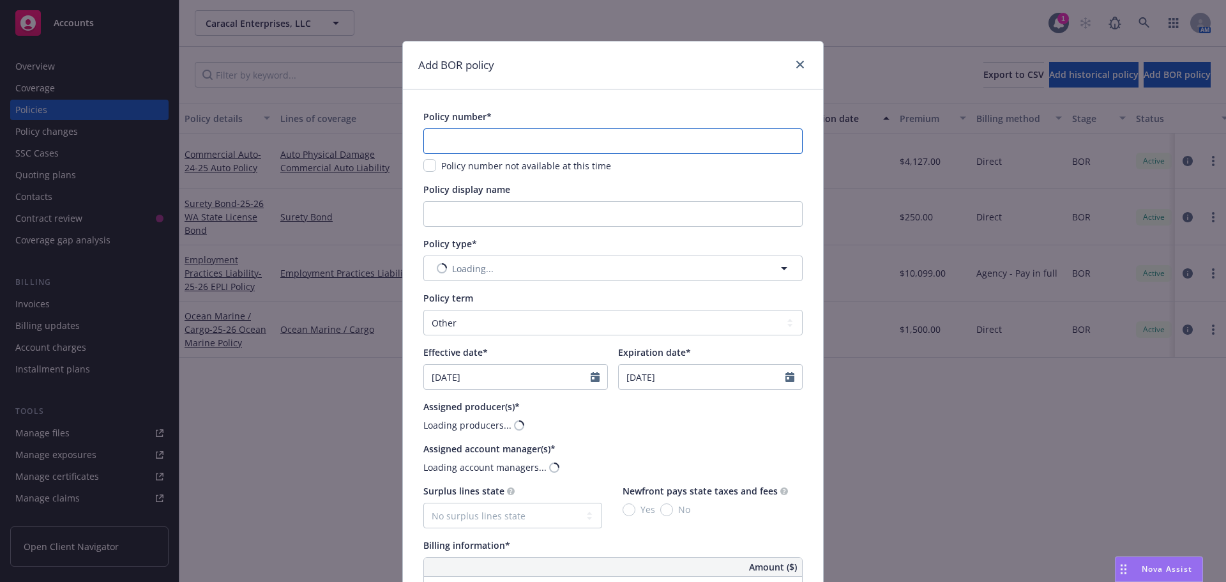
click at [506, 143] on input "text" at bounding box center [612, 141] width 379 height 26
click at [449, 268] on span "Nothing selected" at bounding box center [470, 268] width 73 height 13
click at [508, 267] on input "commer" at bounding box center [610, 268] width 332 height 13
click at [497, 273] on input "pack" at bounding box center [610, 268] width 332 height 13
click at [497, 267] on input at bounding box center [610, 268] width 332 height 13
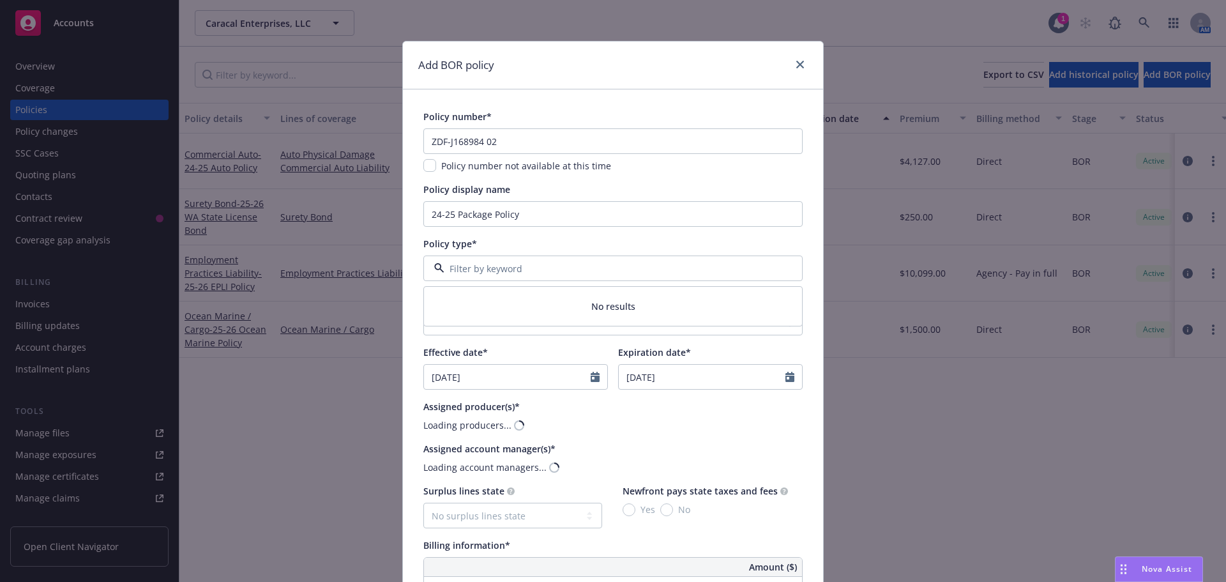
click at [483, 267] on input at bounding box center [610, 268] width 332 height 13
click at [484, 269] on input at bounding box center [610, 268] width 332 height 13
click at [486, 296] on span "No results" at bounding box center [613, 306] width 378 height 39
click at [486, 267] on input at bounding box center [610, 268] width 332 height 13
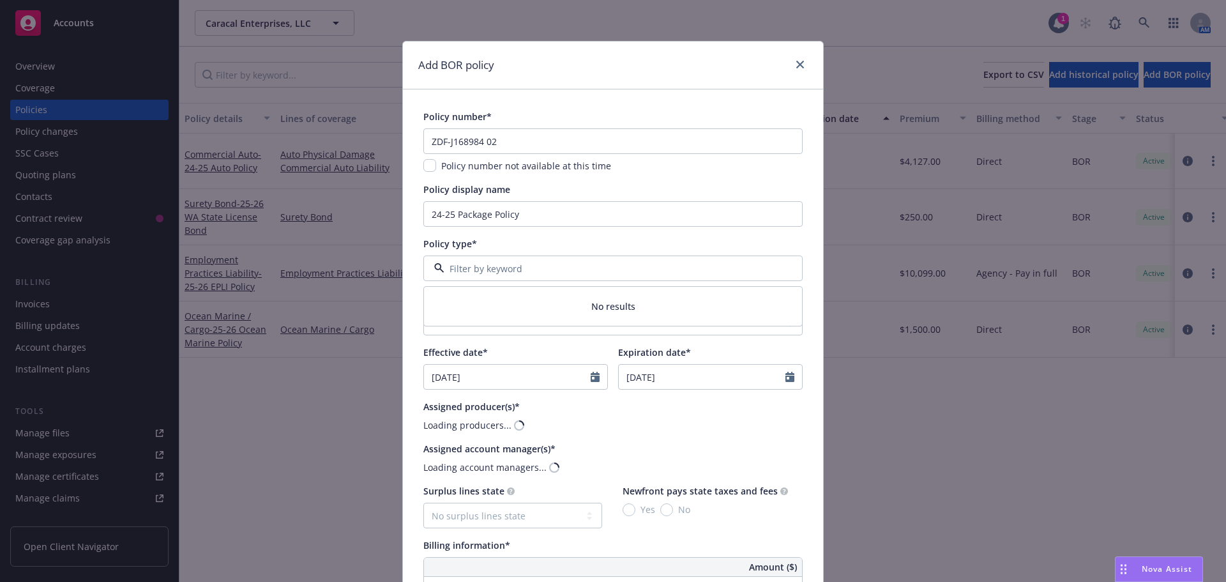
click at [792, 72] on div at bounding box center [797, 65] width 20 height 17
click at [796, 61] on icon "close" at bounding box center [800, 65] width 8 height 8
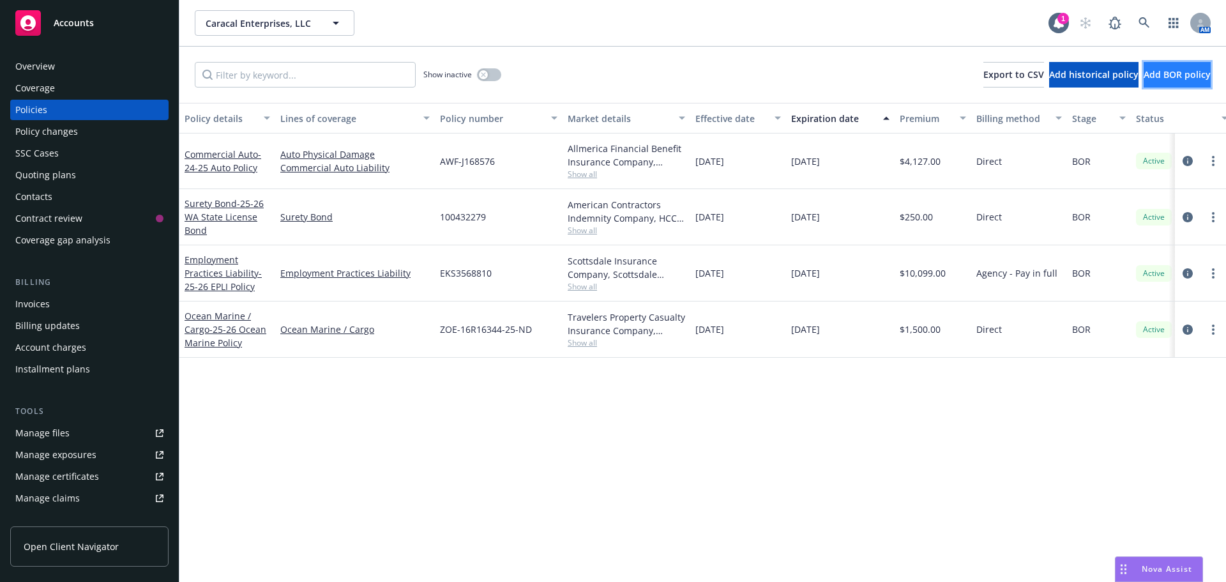
click at [1156, 76] on span "Add BOR policy" at bounding box center [1176, 74] width 67 height 12
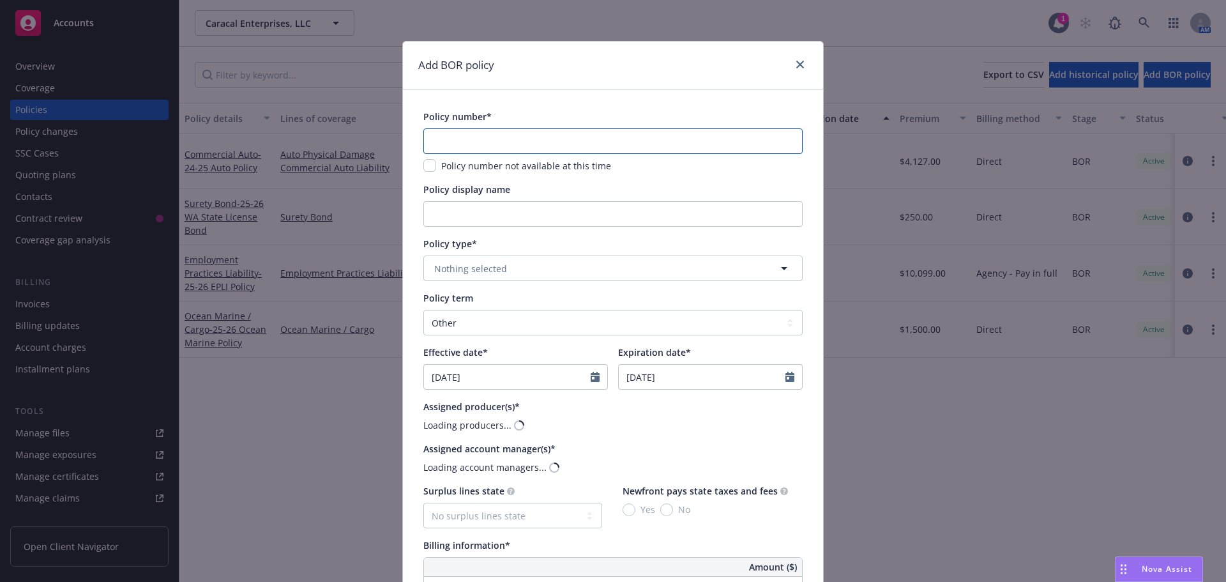
click at [512, 134] on input "text" at bounding box center [612, 141] width 379 height 26
click at [485, 274] on span "Nothing selected" at bounding box center [470, 268] width 73 height 13
click at [797, 71] on link "close" at bounding box center [799, 64] width 15 height 15
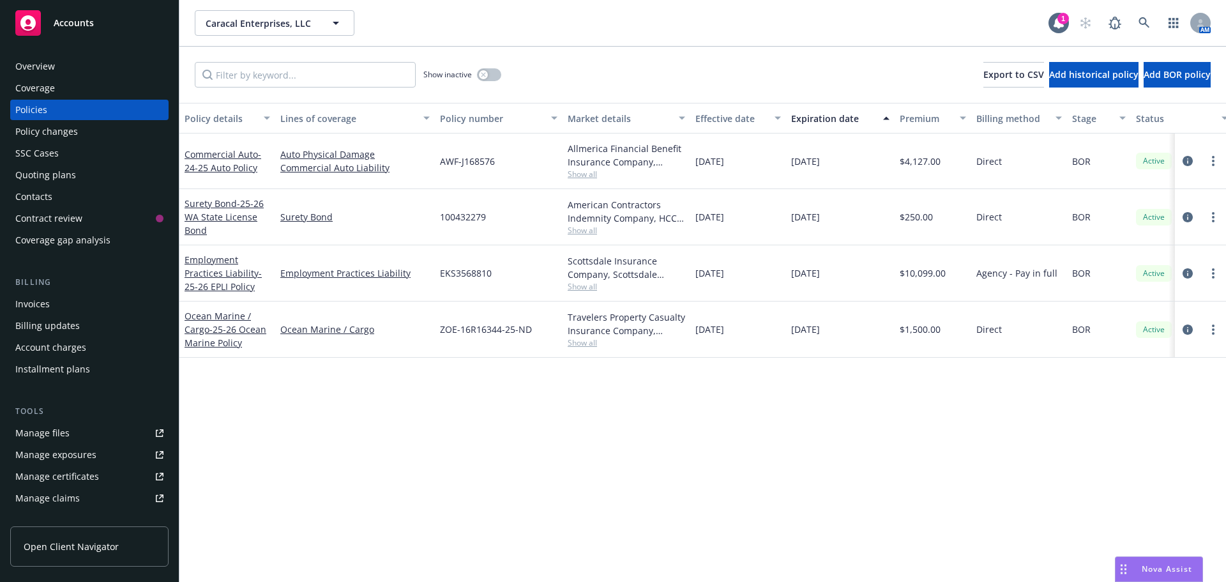
click at [491, 471] on div "Policy details Lines of coverage Policy number Market details Effective date Ex…" at bounding box center [702, 342] width 1046 height 479
click at [1054, 17] on icon at bounding box center [1058, 23] width 13 height 13
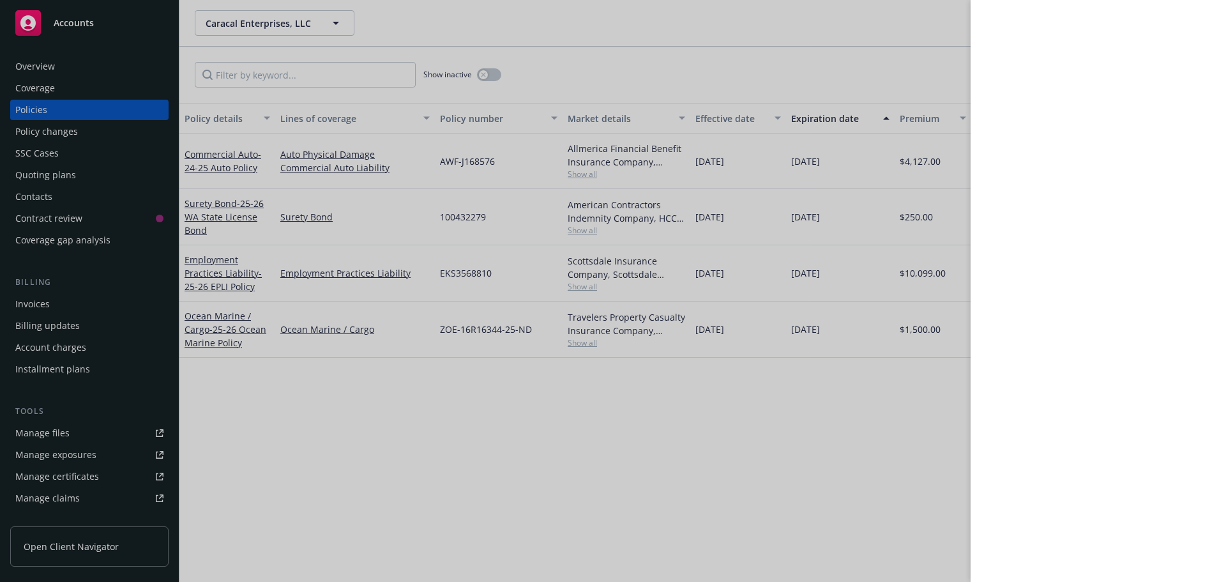
click at [511, 496] on div at bounding box center [613, 291] width 1226 height 582
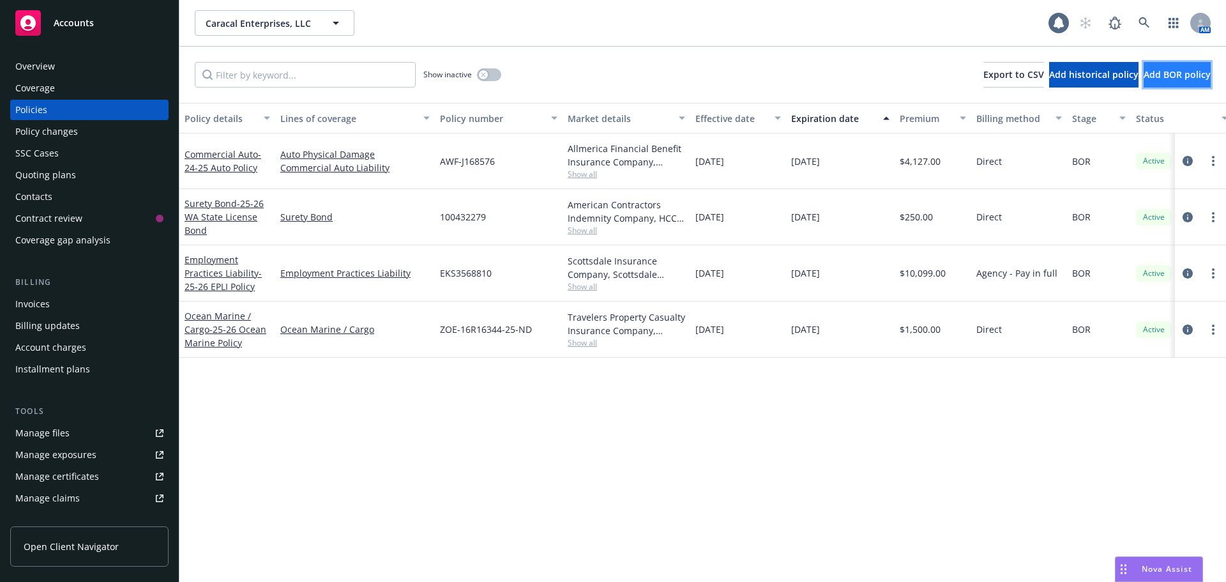
click at [1143, 81] on button "Add BOR policy" at bounding box center [1176, 75] width 67 height 26
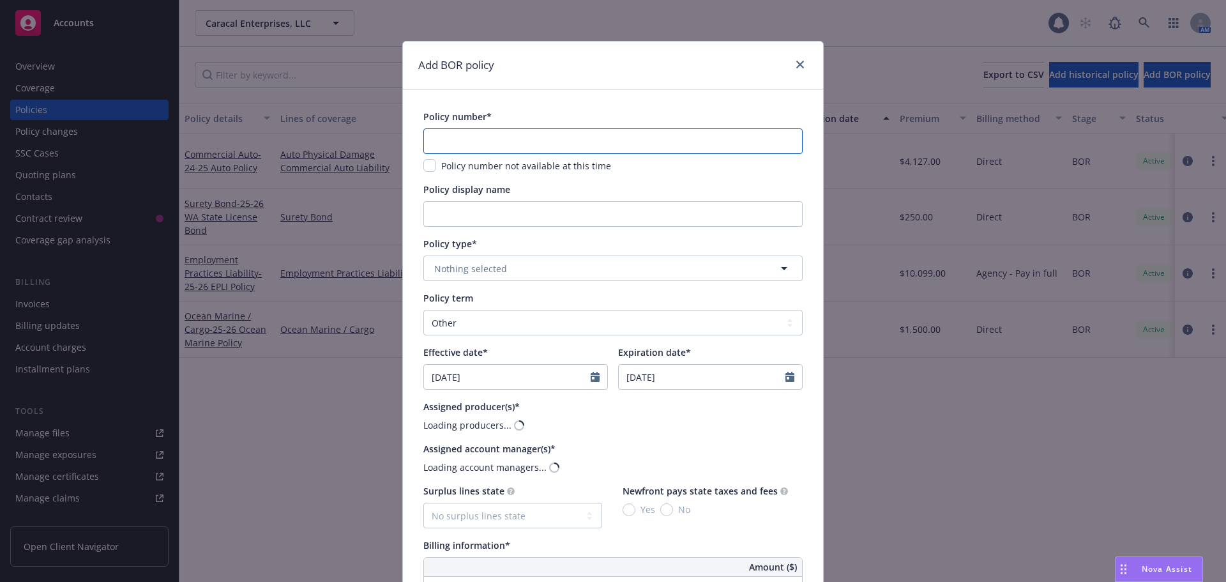
click at [481, 142] on input "text" at bounding box center [612, 141] width 379 height 26
drag, startPoint x: 472, startPoint y: 216, endPoint x: 483, endPoint y: 211, distance: 12.0
click at [479, 213] on input "Policy display name" at bounding box center [612, 214] width 379 height 26
click at [504, 272] on button "Nothing selected" at bounding box center [612, 268] width 379 height 26
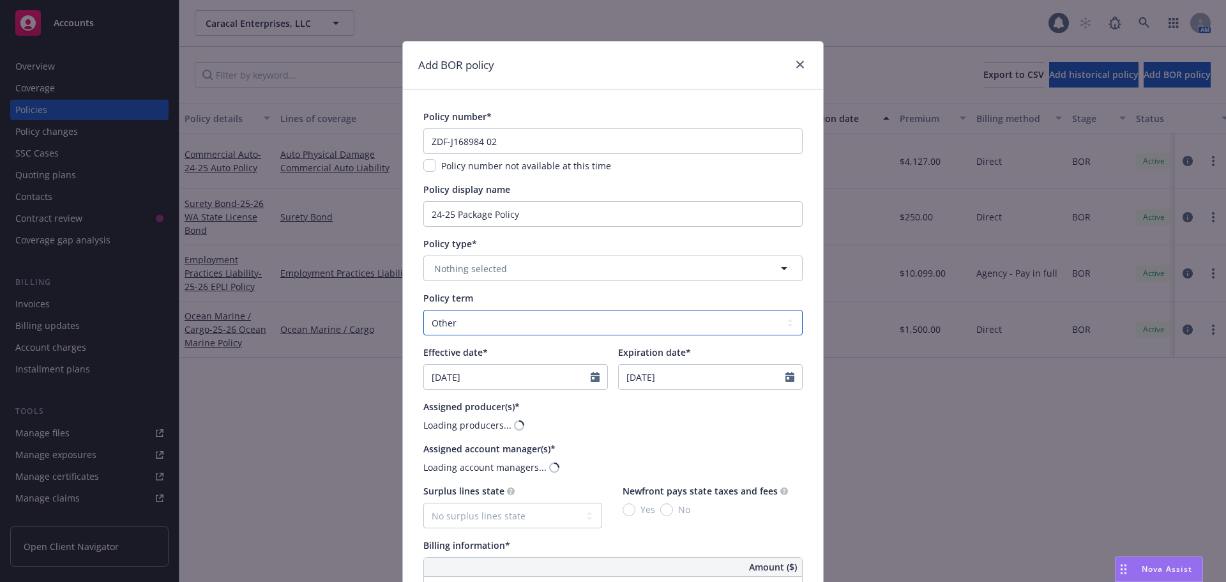
click at [482, 322] on select "Select policy term 12 Month 6 Month 4 Month 3 Month 2 Month 1 Month 36 Month (3…" at bounding box center [612, 323] width 379 height 26
click at [423, 310] on select "Select policy term 12 Month 6 Month 4 Month 3 Month 2 Month 1 Month 36 Month (3…" at bounding box center [612, 323] width 379 height 26
click at [474, 407] on span "Assigned producer(s)*" at bounding box center [471, 406] width 96 height 12
click at [474, 419] on div "Loading producers..." at bounding box center [467, 424] width 88 height 13
click at [474, 421] on div "Loading producers..." at bounding box center [467, 424] width 88 height 13
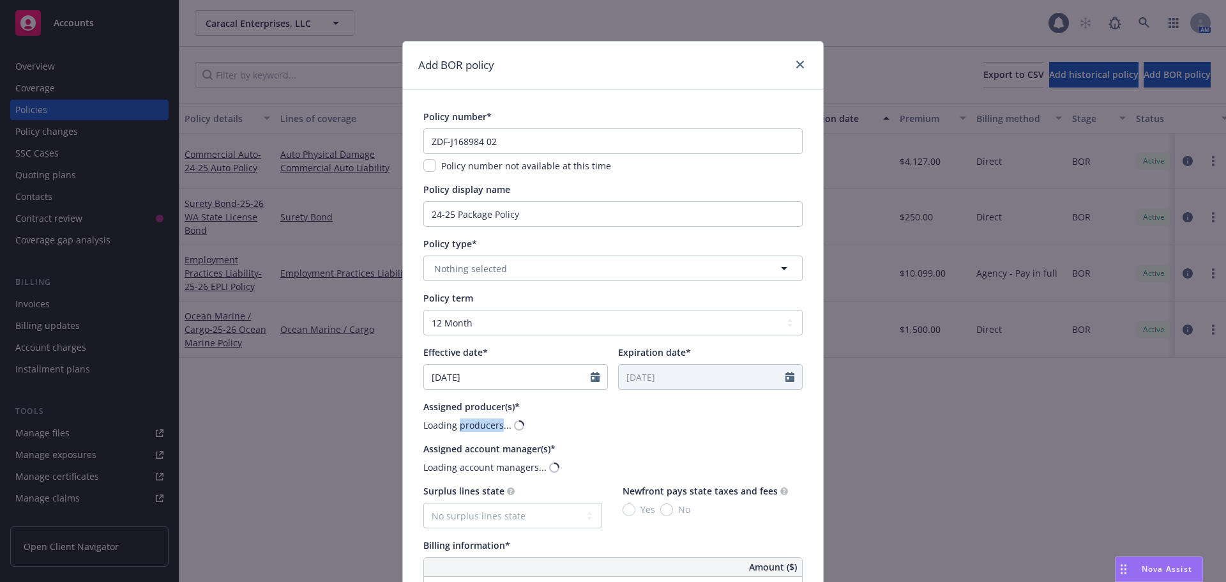
click at [474, 422] on div "Loading producers..." at bounding box center [467, 424] width 88 height 13
click at [474, 271] on span "Nothing selected" at bounding box center [470, 268] width 73 height 13
drag, startPoint x: 806, startPoint y: 72, endPoint x: 791, endPoint y: 72, distance: 14.7
click at [801, 72] on div "Add BOR policy" at bounding box center [613, 65] width 420 height 48
click at [803, 61] on div "Add BOR policy" at bounding box center [613, 65] width 420 height 48
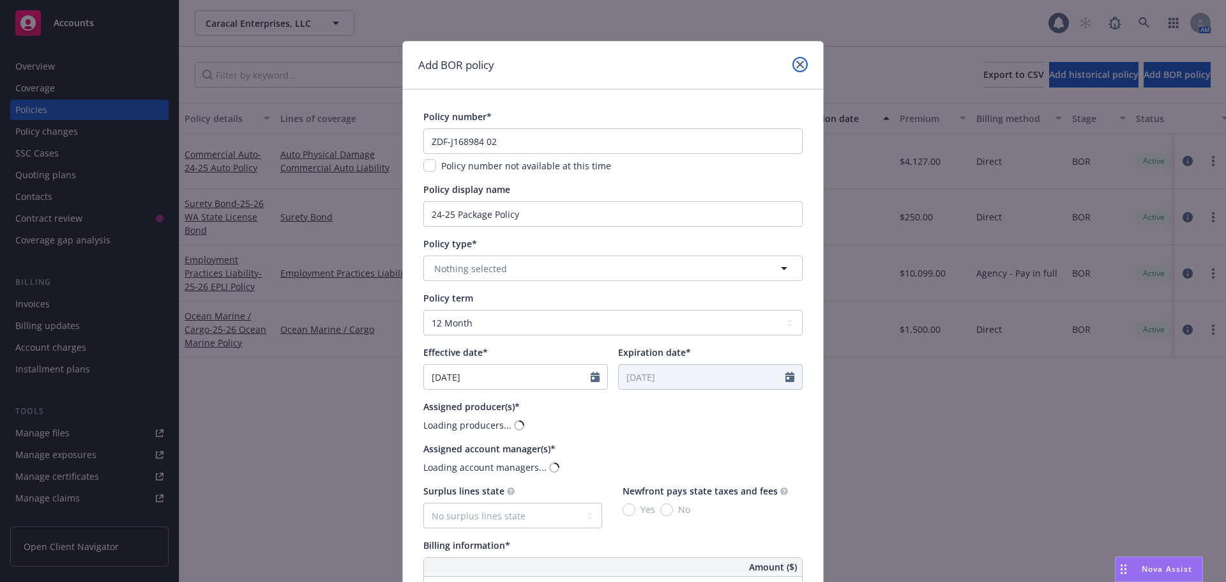
click at [799, 62] on icon "close" at bounding box center [800, 65] width 8 height 8
